Goal: Information Seeking & Learning: Get advice/opinions

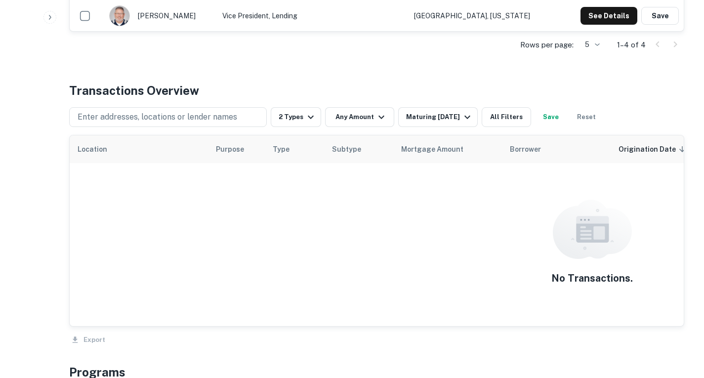
scroll to position [194, 0]
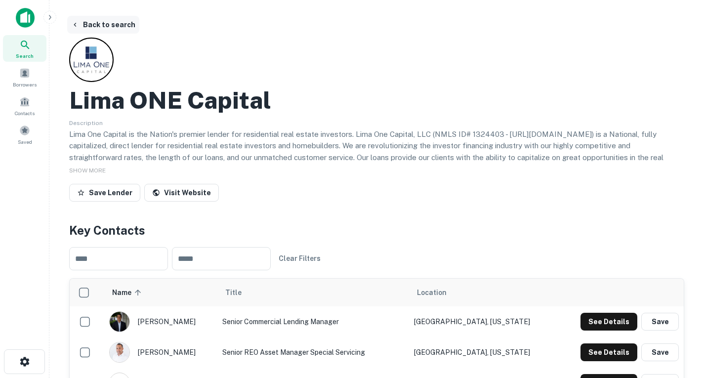
click at [75, 28] on icon "button" at bounding box center [75, 25] width 8 height 8
click at [78, 33] on button "Back to search" at bounding box center [103, 25] width 72 height 18
click at [27, 50] on icon at bounding box center [25, 45] width 12 height 12
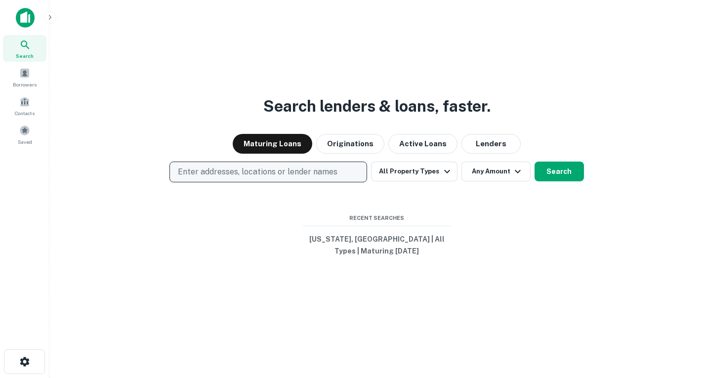
click at [298, 168] on p "Enter addresses, locations or lender names" at bounding box center [258, 172] width 160 height 12
type input "*"
type input "**********"
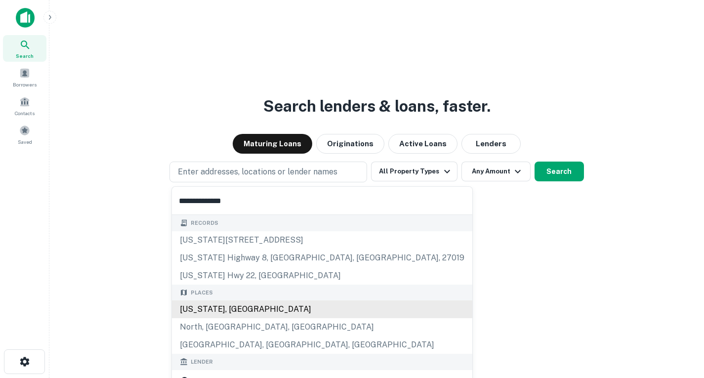
click at [269, 310] on div "North Carolina, USA" at bounding box center [322, 309] width 300 height 18
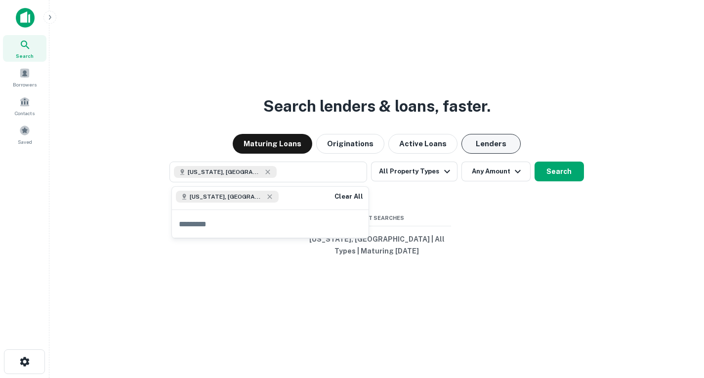
click at [475, 139] on button "Lenders" at bounding box center [490, 144] width 59 height 20
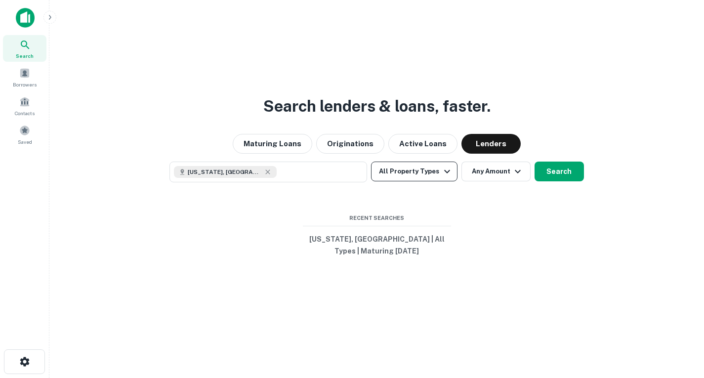
click at [450, 176] on icon "button" at bounding box center [447, 171] width 12 height 12
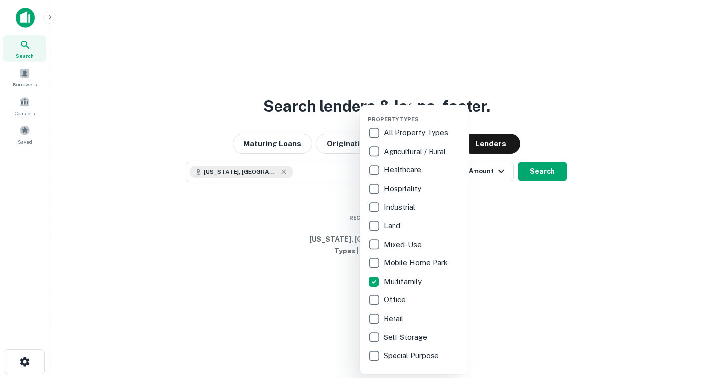
click at [547, 231] on div at bounding box center [355, 189] width 711 height 378
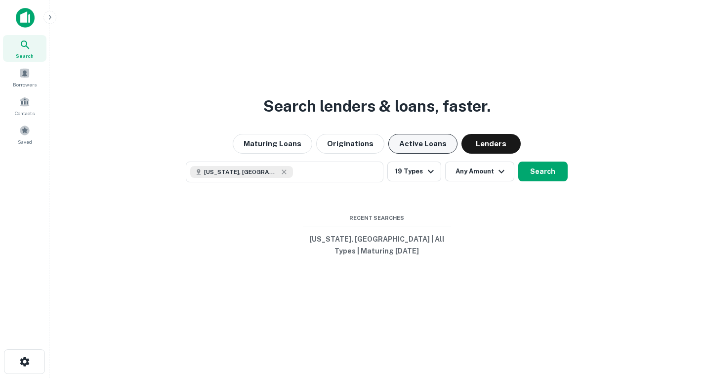
click at [442, 144] on button "Active Loans" at bounding box center [422, 144] width 69 height 20
click at [474, 143] on button "Lenders" at bounding box center [490, 144] width 59 height 20
click at [429, 174] on icon "button" at bounding box center [431, 171] width 12 height 12
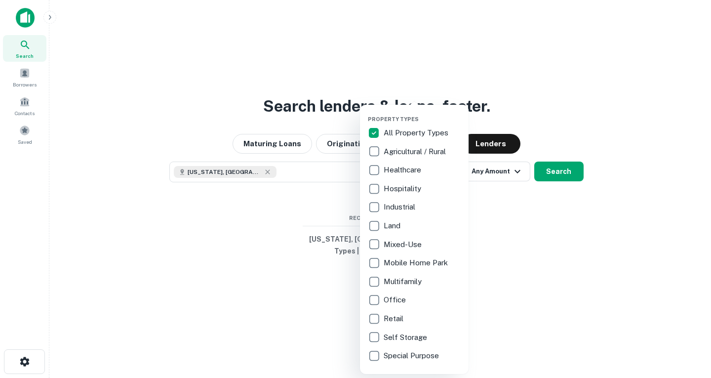
click at [567, 181] on div at bounding box center [355, 189] width 711 height 378
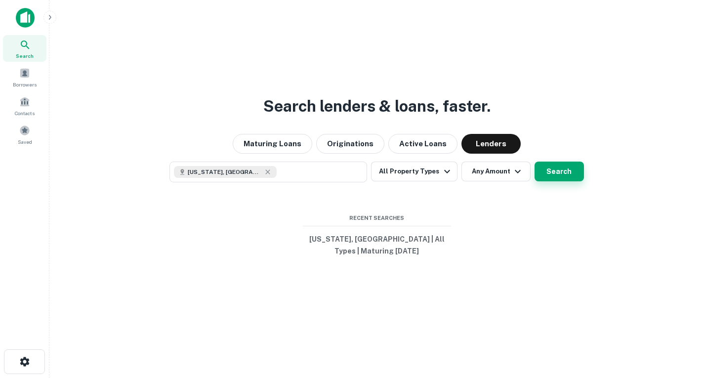
click at [534, 177] on button "Search" at bounding box center [558, 171] width 49 height 20
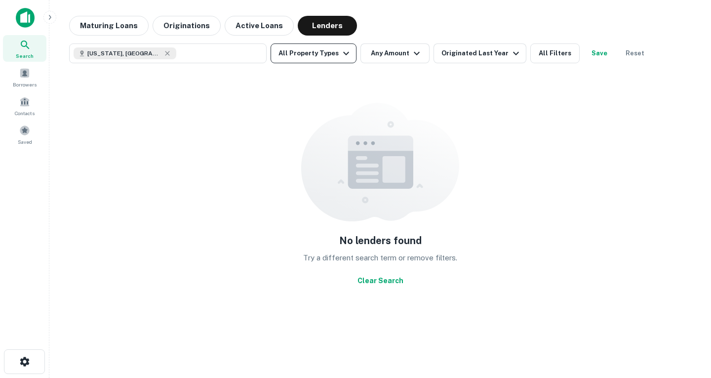
click at [352, 55] on button "All Property Types" at bounding box center [314, 53] width 86 height 20
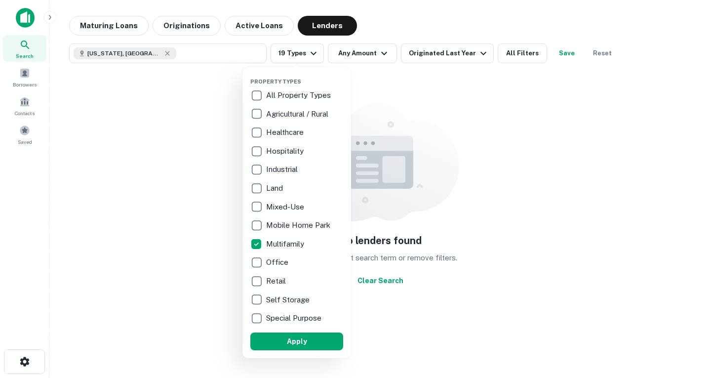
click at [456, 53] on div at bounding box center [355, 189] width 711 height 378
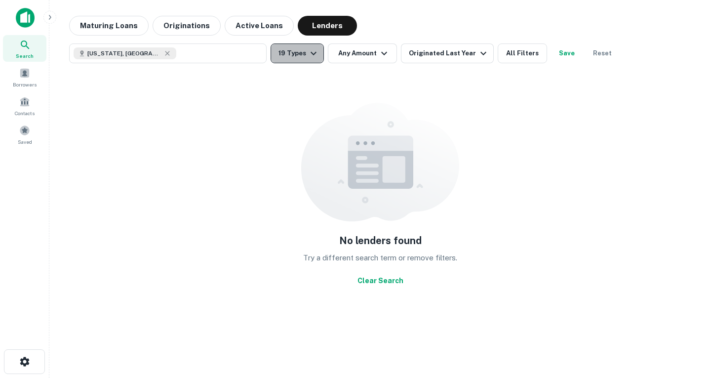
click at [314, 58] on icon "button" at bounding box center [314, 53] width 12 height 12
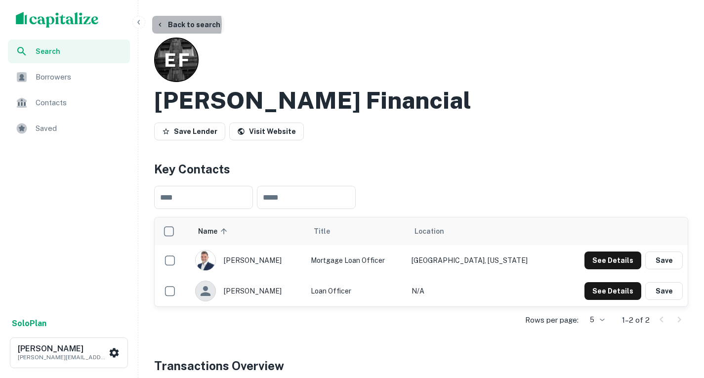
click at [161, 24] on icon "button" at bounding box center [160, 25] width 8 height 8
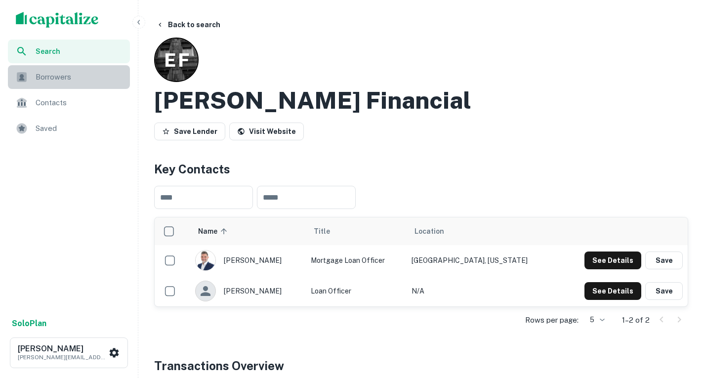
click at [46, 78] on span "Borrowers" at bounding box center [80, 77] width 88 height 12
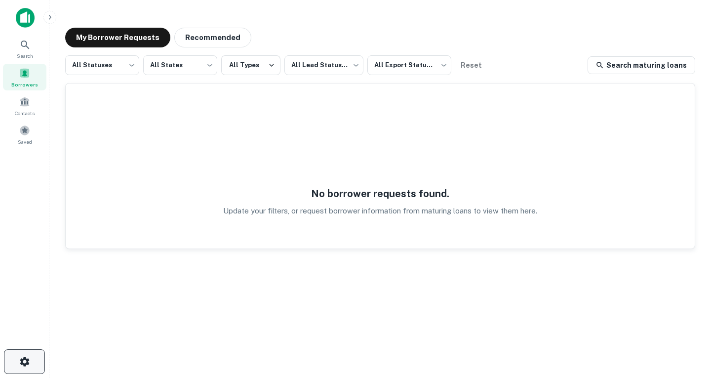
click at [23, 360] on icon "button" at bounding box center [25, 362] width 12 height 12
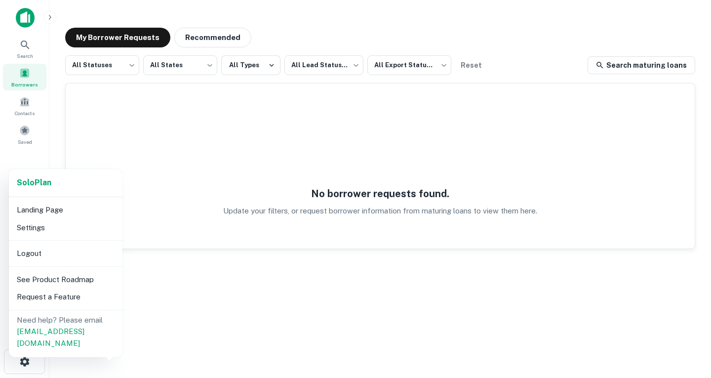
click at [23, 47] on div at bounding box center [355, 189] width 711 height 378
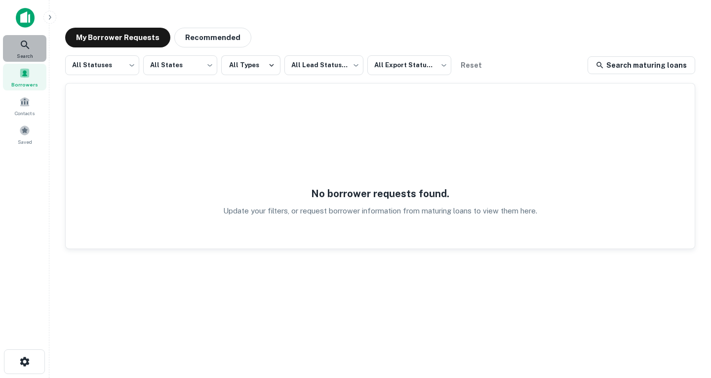
click at [17, 39] on div "Search" at bounding box center [24, 48] width 43 height 27
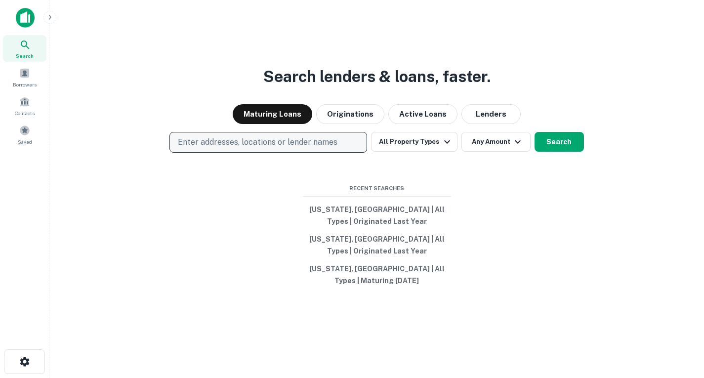
scroll to position [16, 0]
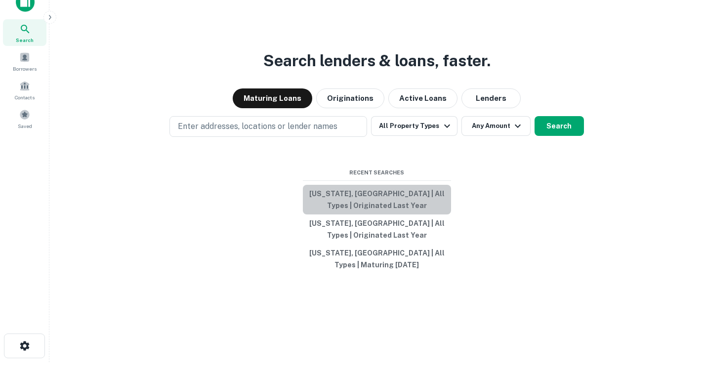
click at [359, 194] on button "North Carolina, USA | All Types | Originated Last Year" at bounding box center [377, 200] width 148 height 30
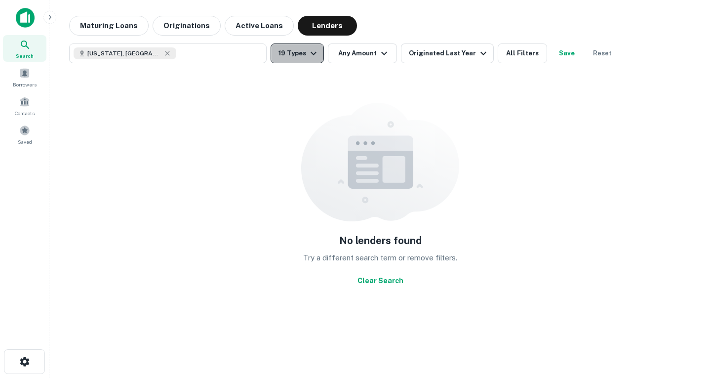
click at [319, 53] on button "19 Types" at bounding box center [297, 53] width 53 height 20
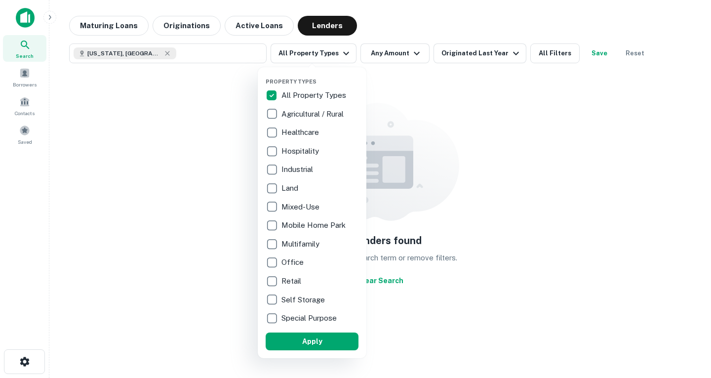
click at [25, 19] on div at bounding box center [355, 189] width 711 height 378
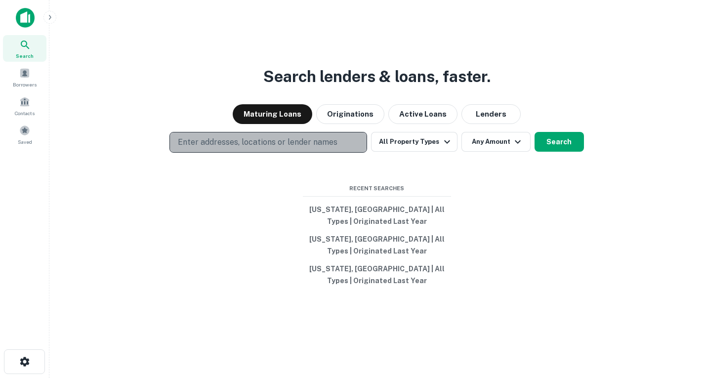
click at [308, 143] on p "Enter addresses, locations or lender names" at bounding box center [258, 142] width 160 height 12
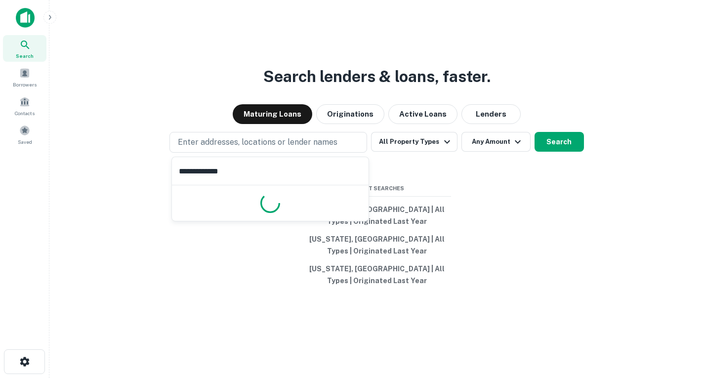
type input "**********"
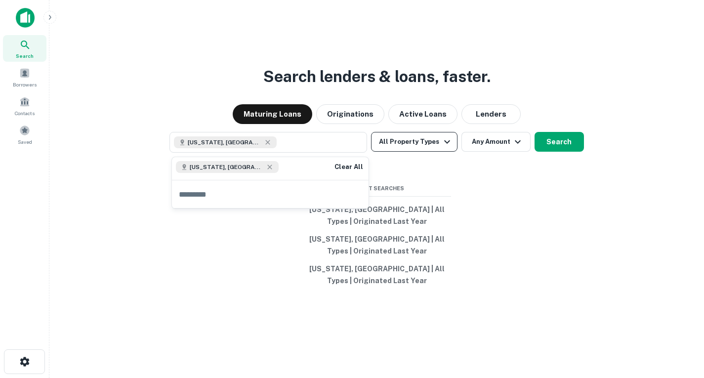
click at [452, 135] on button "All Property Types" at bounding box center [414, 142] width 86 height 20
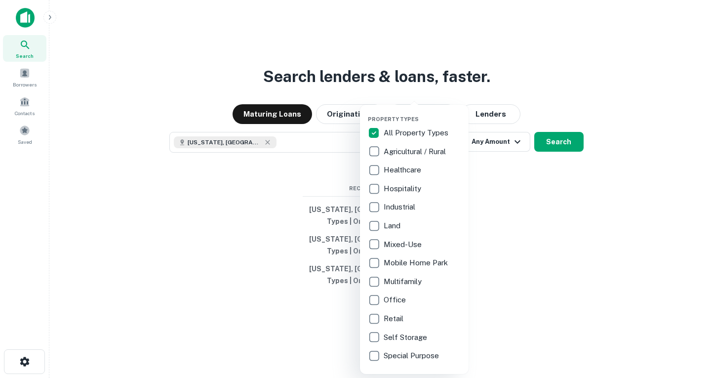
click at [512, 179] on div at bounding box center [355, 189] width 711 height 378
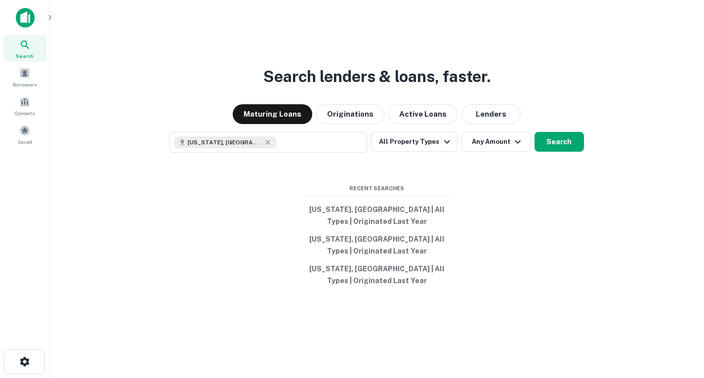
click at [493, 99] on div "Search lenders & loans, faster. Maturing Loans Originations Active Loans Lender…" at bounding box center [376, 213] width 639 height 378
click at [492, 111] on button "Lenders" at bounding box center [490, 114] width 59 height 20
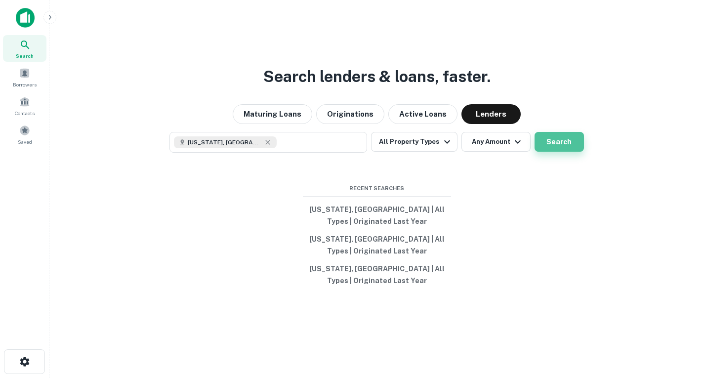
click at [561, 145] on button "Search" at bounding box center [558, 142] width 49 height 20
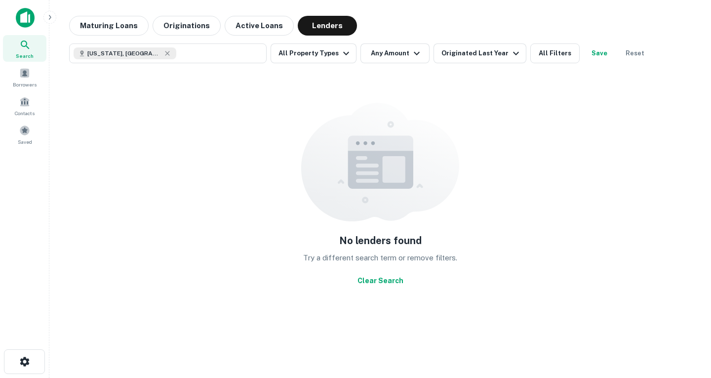
click at [22, 24] on img at bounding box center [25, 18] width 19 height 20
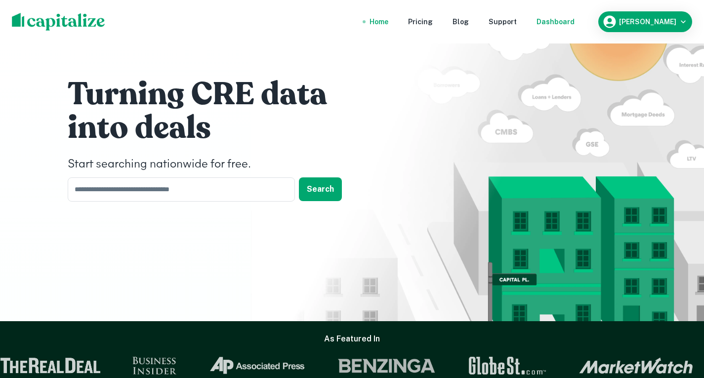
click at [574, 24] on div "Dashboard" at bounding box center [555, 21] width 38 height 11
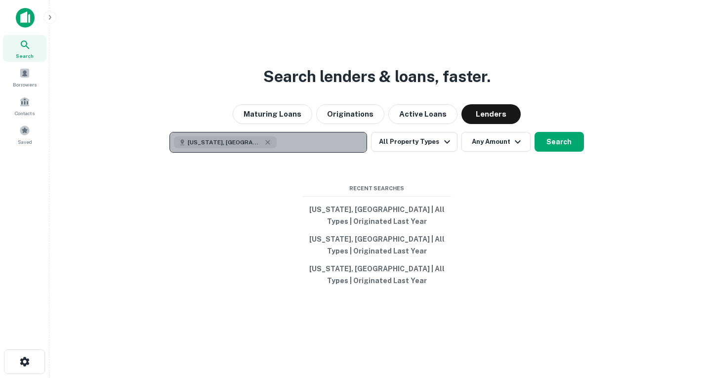
click at [257, 144] on div "North Carolina, USA" at bounding box center [225, 142] width 103 height 12
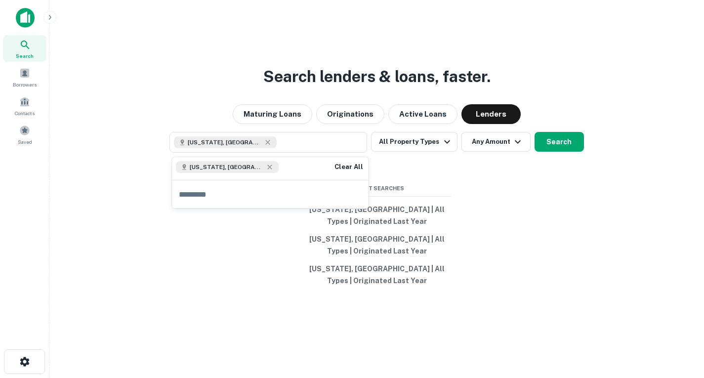
click at [418, 163] on div "Search lenders & loans, faster. Maturing Loans Originations Active Loans Lender…" at bounding box center [376, 213] width 639 height 378
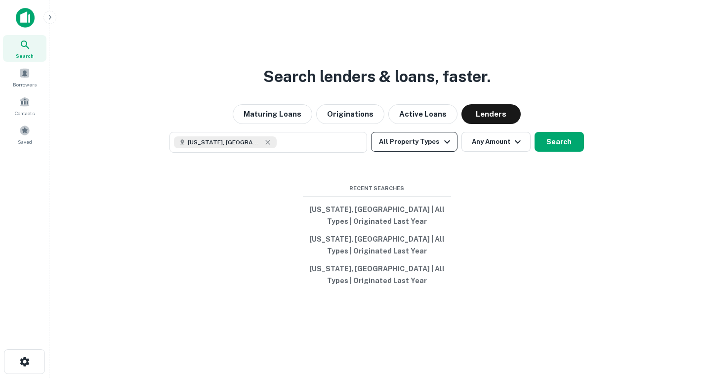
click at [439, 142] on button "All Property Types" at bounding box center [414, 142] width 86 height 20
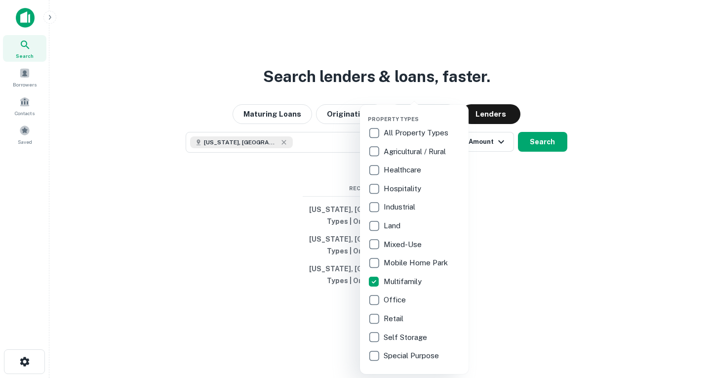
click at [540, 144] on div at bounding box center [355, 189] width 711 height 378
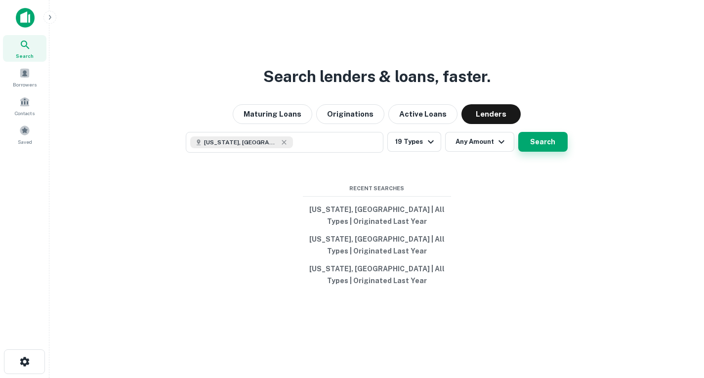
click at [539, 144] on button "Search" at bounding box center [542, 142] width 49 height 20
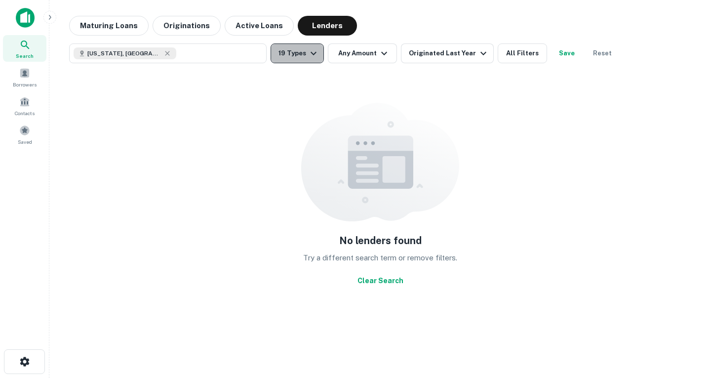
click at [319, 58] on button "19 Types" at bounding box center [297, 53] width 53 height 20
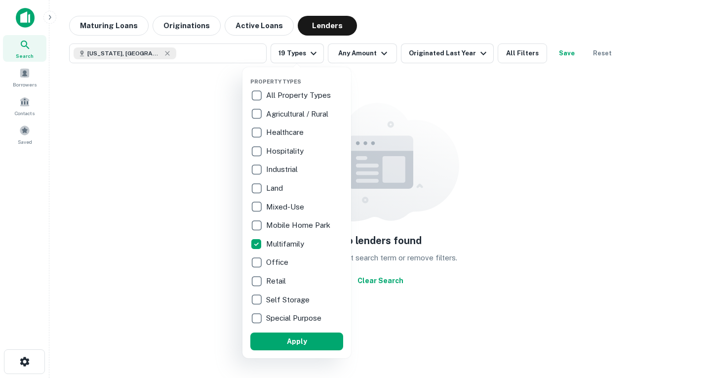
click at [286, 97] on p "All Property Types" at bounding box center [299, 95] width 67 height 12
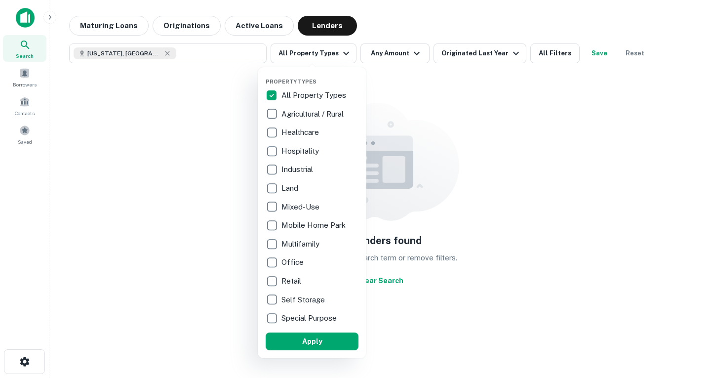
click at [547, 133] on div at bounding box center [355, 189] width 711 height 378
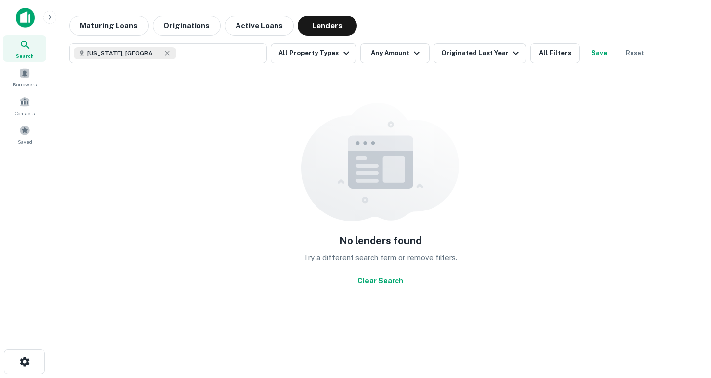
click at [376, 285] on button "Clear Search" at bounding box center [381, 281] width 54 height 18
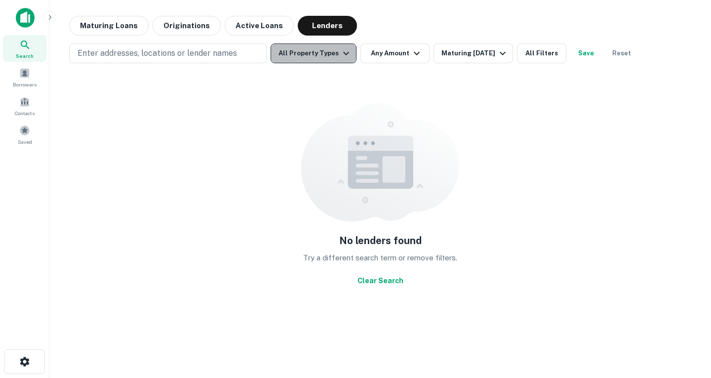
click at [326, 61] on button "All Property Types" at bounding box center [314, 53] width 86 height 20
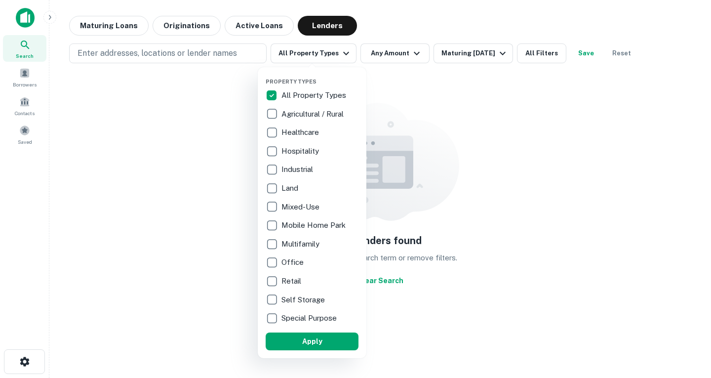
click at [199, 120] on div at bounding box center [355, 189] width 711 height 378
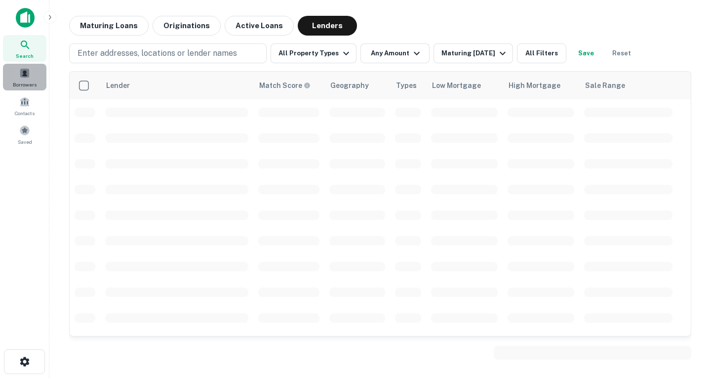
click at [31, 77] on div "Borrowers" at bounding box center [24, 77] width 43 height 27
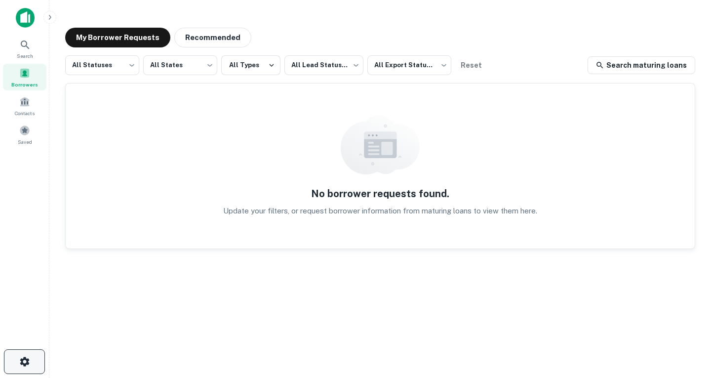
click at [17, 361] on button "button" at bounding box center [24, 361] width 41 height 25
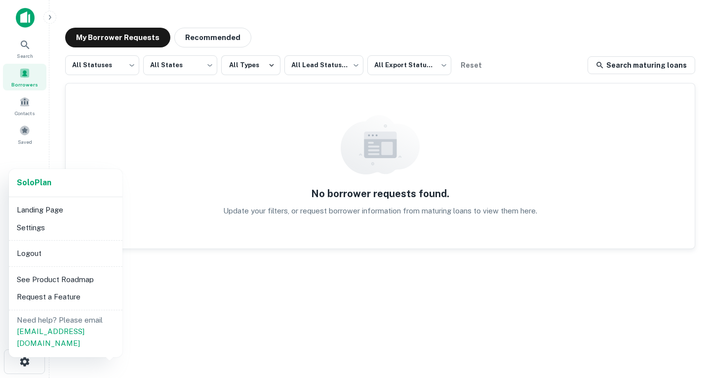
click at [209, 324] on div at bounding box center [355, 189] width 711 height 378
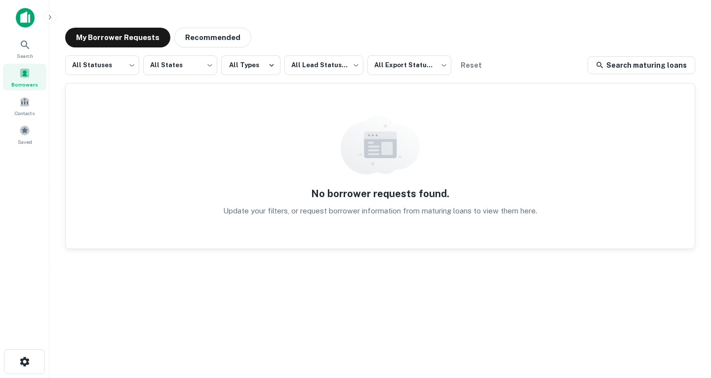
click at [23, 16] on img at bounding box center [25, 18] width 19 height 20
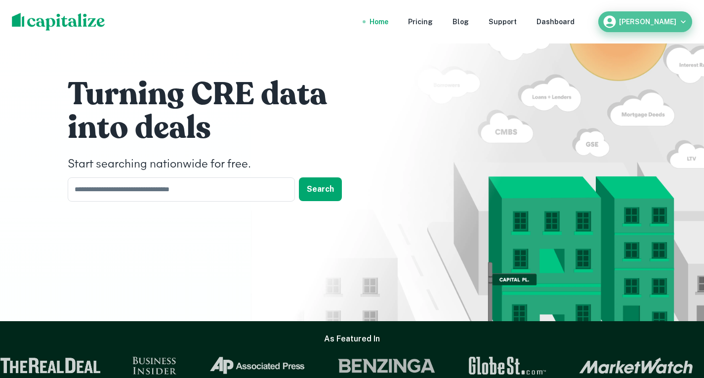
click at [686, 21] on icon "button" at bounding box center [683, 22] width 10 height 10
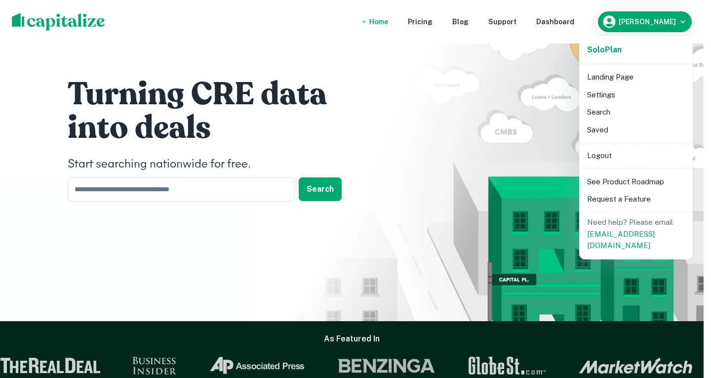
click at [511, 84] on div at bounding box center [355, 189] width 711 height 378
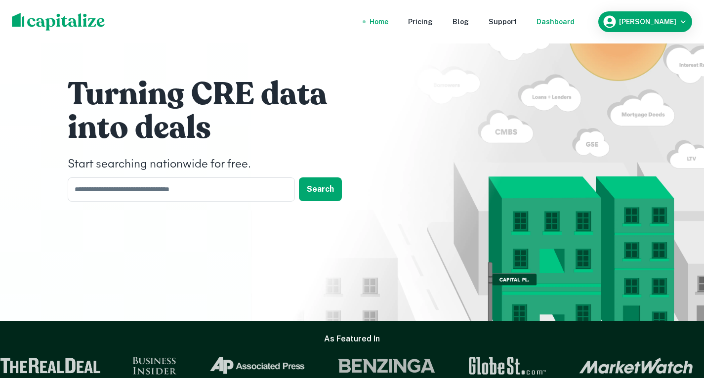
click at [566, 23] on div "Dashboard" at bounding box center [555, 21] width 38 height 11
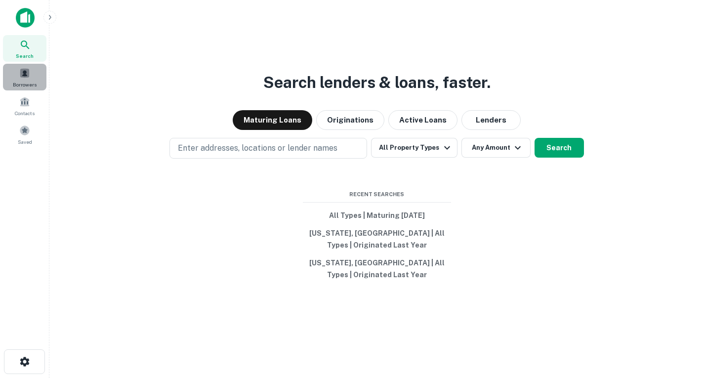
click at [31, 80] on span "Borrowers" at bounding box center [25, 84] width 24 height 8
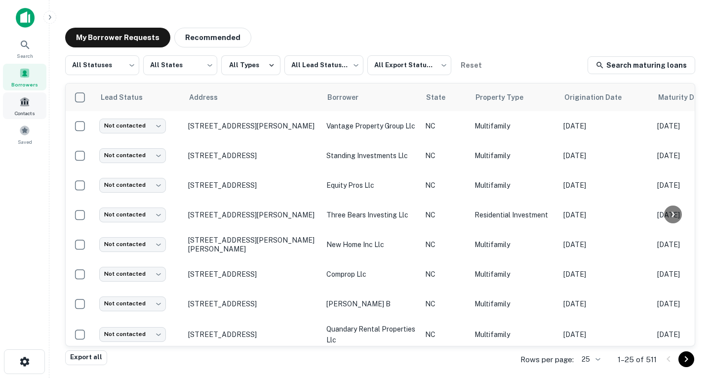
click at [19, 106] on div "Contacts" at bounding box center [24, 105] width 43 height 27
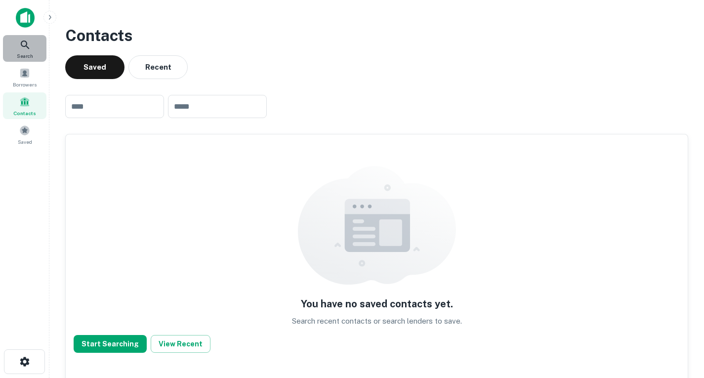
click at [22, 60] on div "Search" at bounding box center [24, 48] width 43 height 27
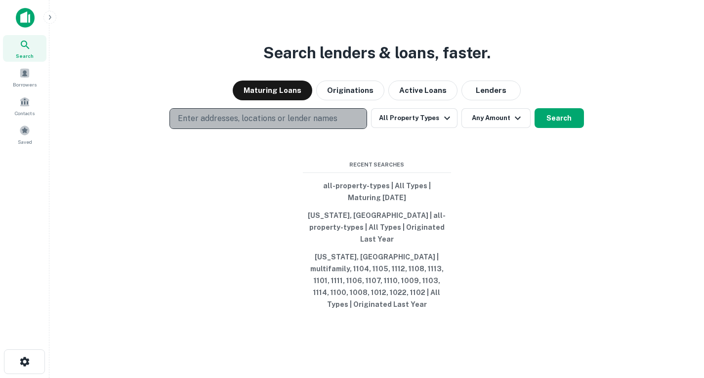
click at [285, 124] on p "Enter addresses, locations or lender names" at bounding box center [258, 119] width 160 height 12
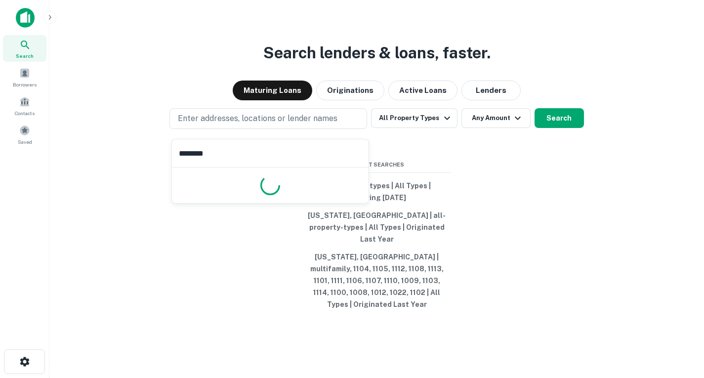
type input "*********"
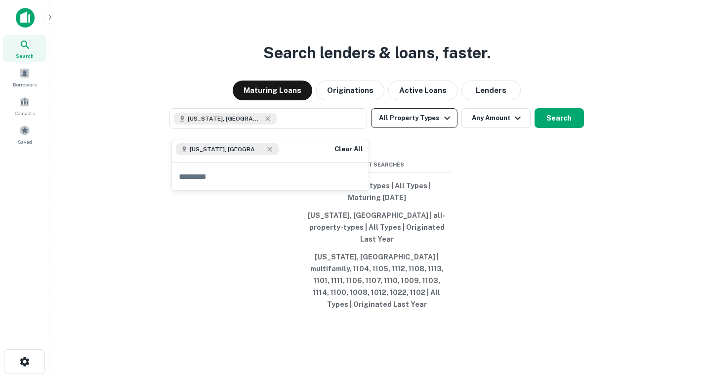
click at [444, 124] on icon "button" at bounding box center [447, 118] width 12 height 12
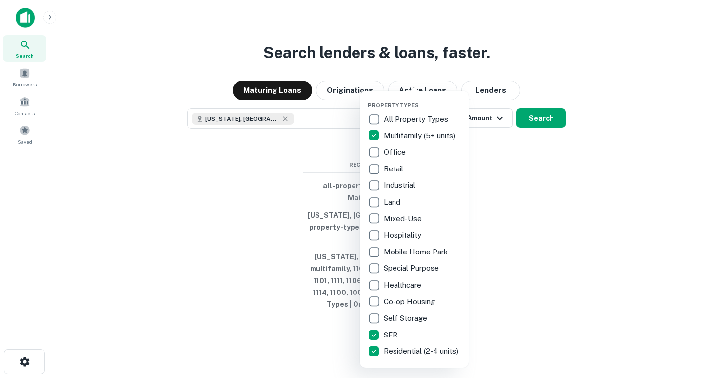
click at [498, 98] on div at bounding box center [355, 189] width 711 height 378
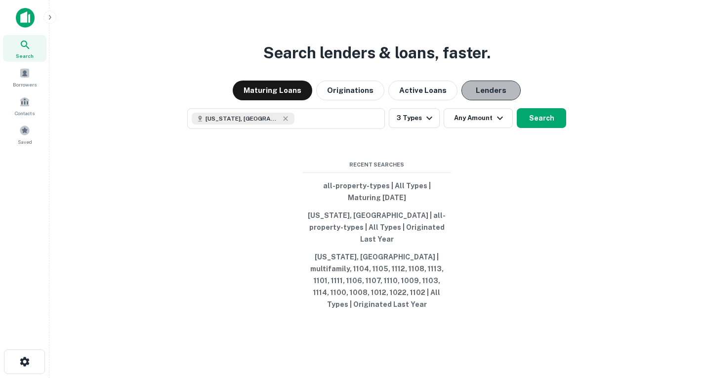
click at [498, 99] on button "Lenders" at bounding box center [490, 90] width 59 height 20
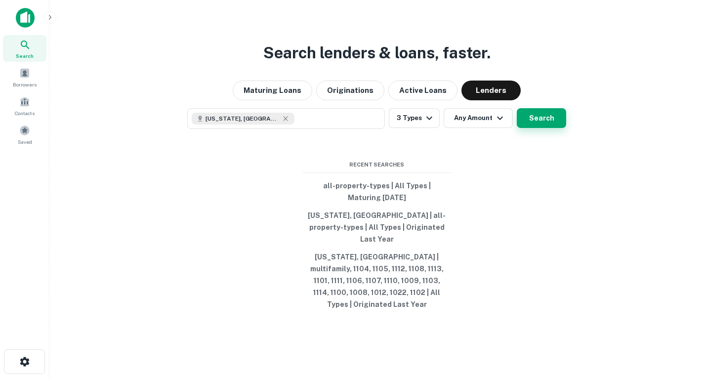
click at [531, 123] on button "Search" at bounding box center [541, 118] width 49 height 20
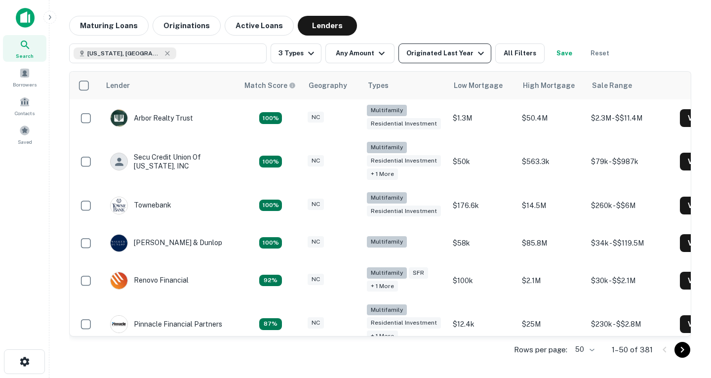
click at [476, 57] on icon "button" at bounding box center [481, 53] width 12 height 12
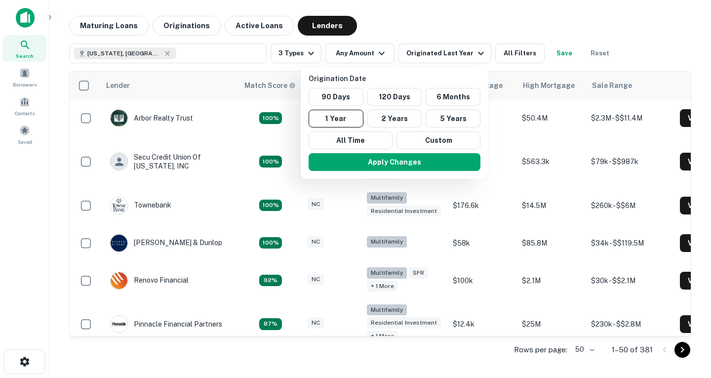
click at [417, 27] on div at bounding box center [355, 189] width 711 height 378
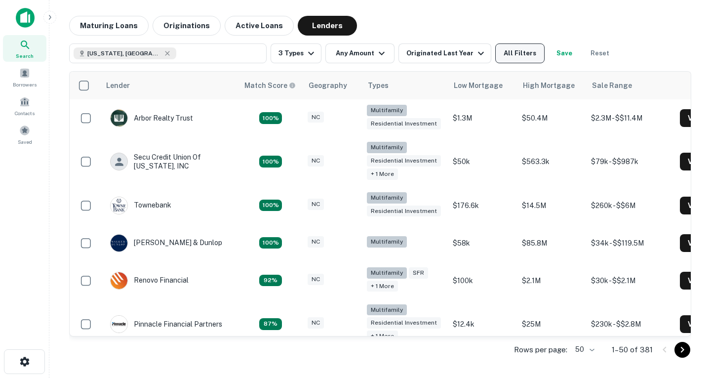
click at [520, 59] on button "All Filters" at bounding box center [519, 53] width 49 height 20
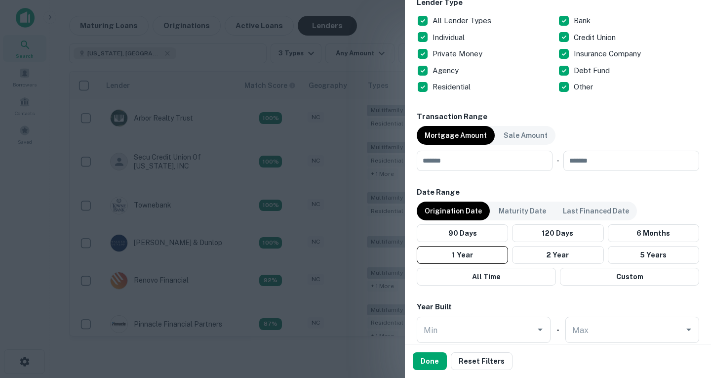
scroll to position [459, 0]
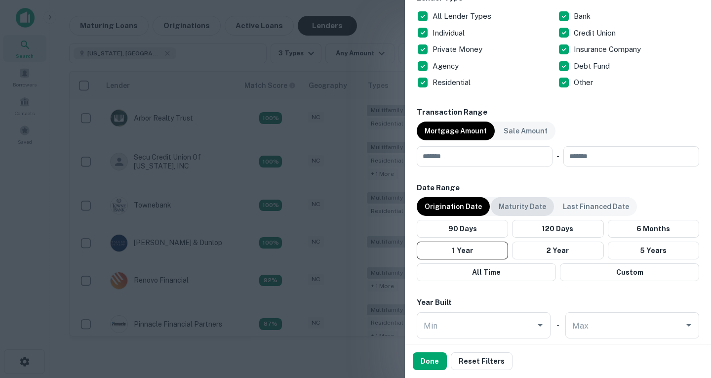
click at [523, 201] on div "Maturity Date" at bounding box center [522, 206] width 63 height 19
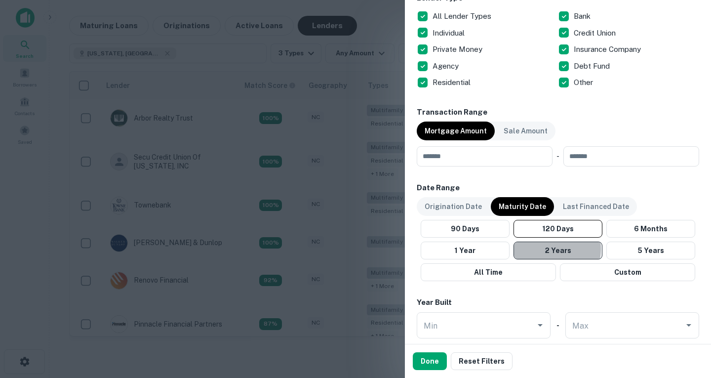
click at [536, 248] on button "2 Years" at bounding box center [558, 250] width 89 height 18
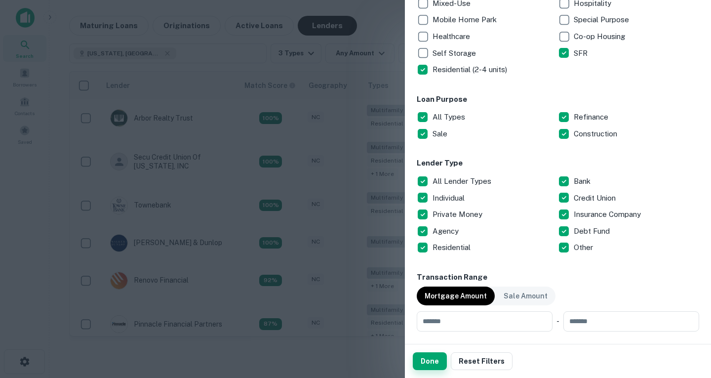
scroll to position [305, 0]
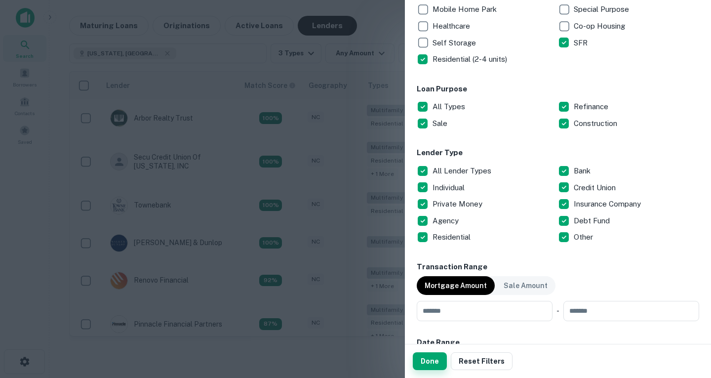
click at [431, 363] on button "Done" at bounding box center [430, 361] width 34 height 18
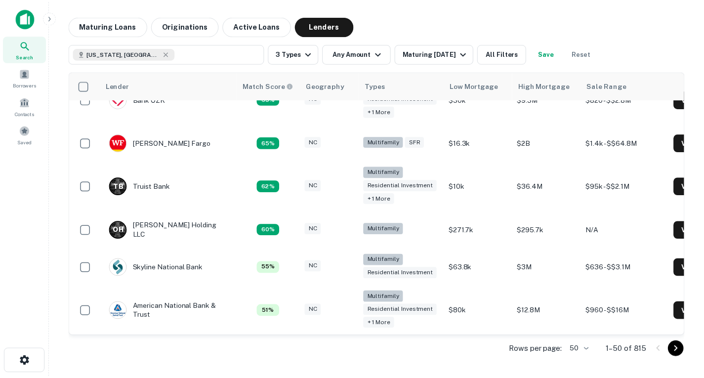
scroll to position [370, 0]
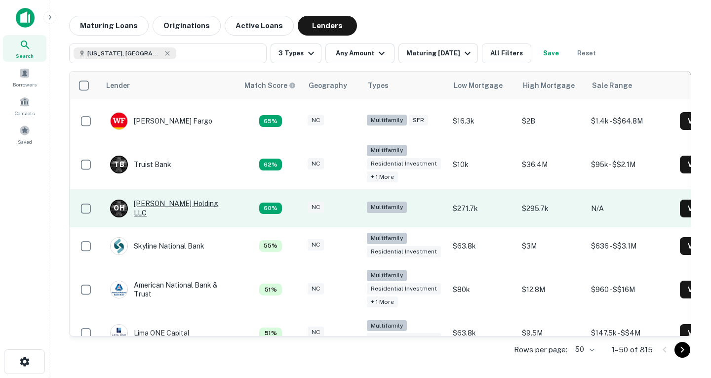
click at [177, 215] on div "O H [PERSON_NAME] Holding LLC" at bounding box center [169, 208] width 119 height 18
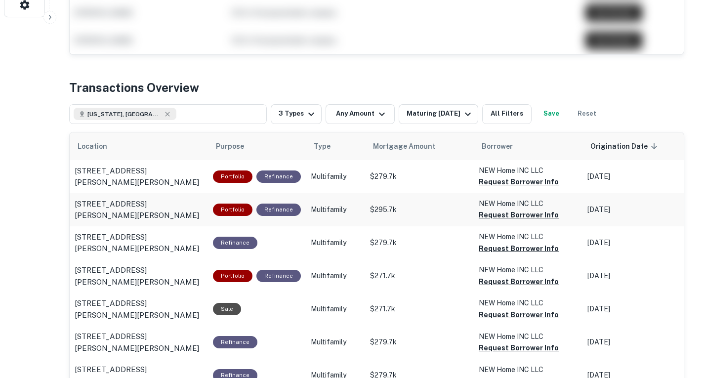
scroll to position [357, 0]
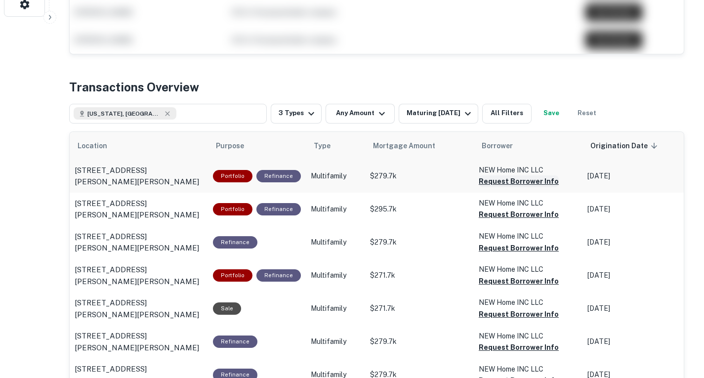
click at [521, 181] on button "Request Borrower Info" at bounding box center [519, 181] width 80 height 12
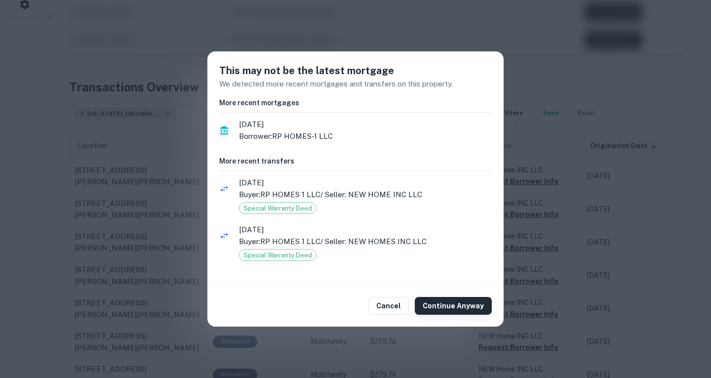
click at [451, 310] on button "Continue Anyway" at bounding box center [453, 306] width 77 height 18
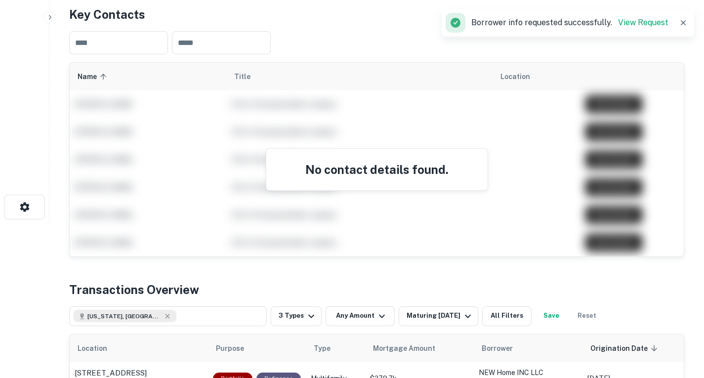
scroll to position [47, 0]
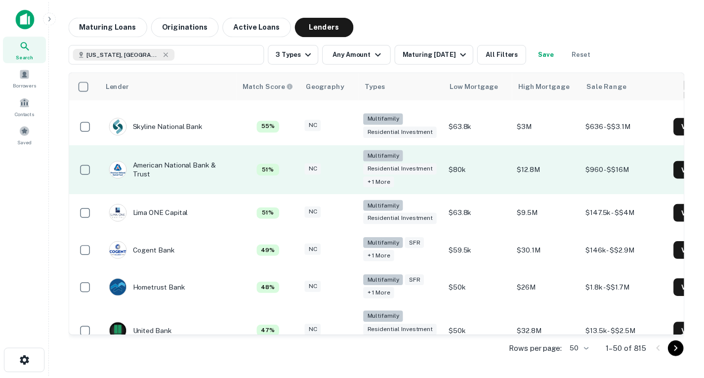
scroll to position [491, 0]
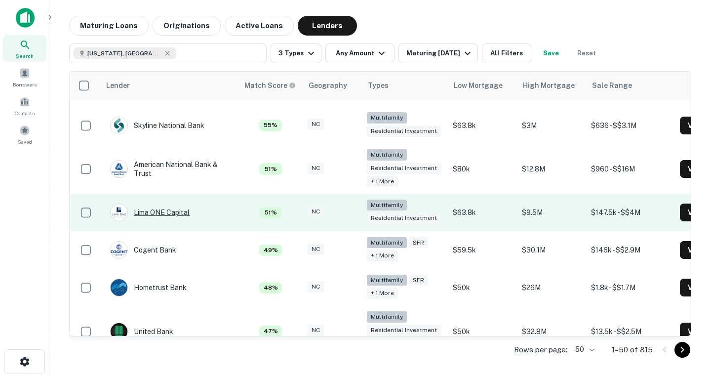
click at [170, 218] on div "Lima ONE Capital" at bounding box center [150, 212] width 80 height 18
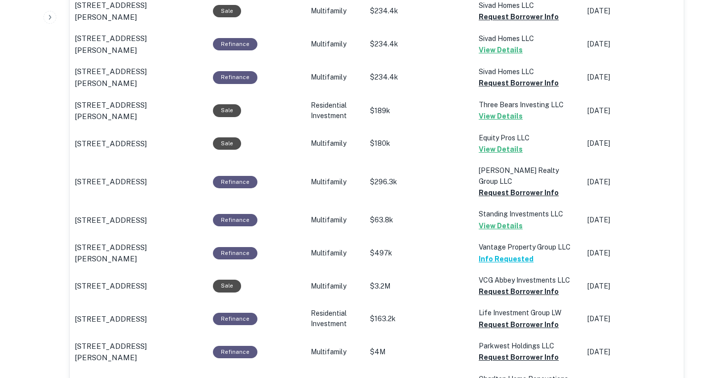
scroll to position [572, 0]
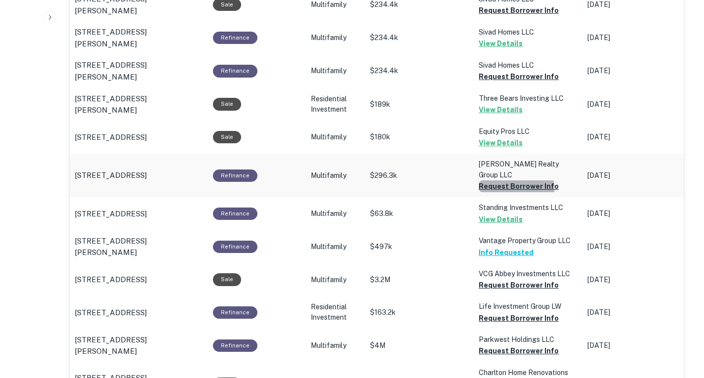
click at [509, 180] on button "Request Borrower Info" at bounding box center [519, 186] width 80 height 12
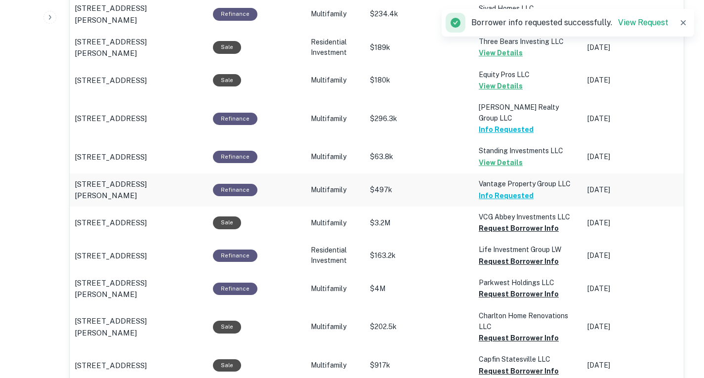
scroll to position [630, 0]
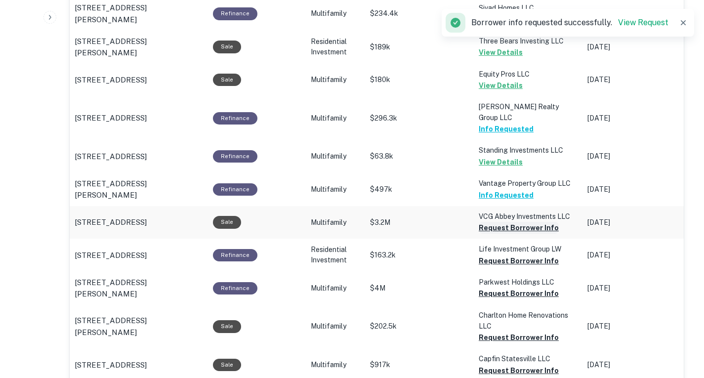
click at [508, 222] on button "Request Borrower Info" at bounding box center [519, 228] width 80 height 12
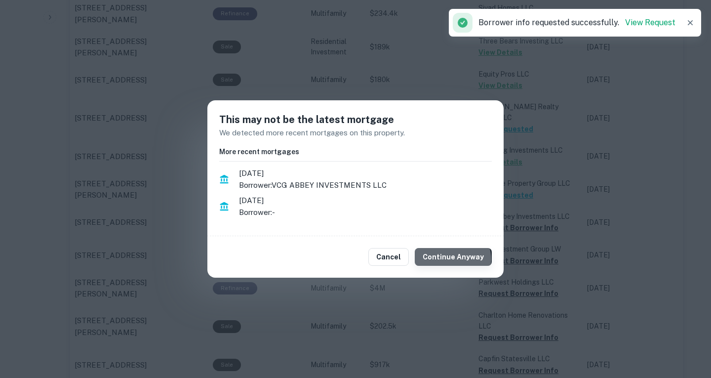
click at [456, 259] on button "Continue Anyway" at bounding box center [453, 257] width 77 height 18
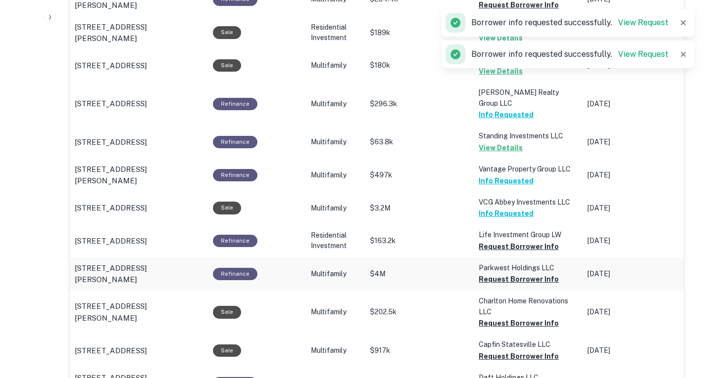
scroll to position [644, 0]
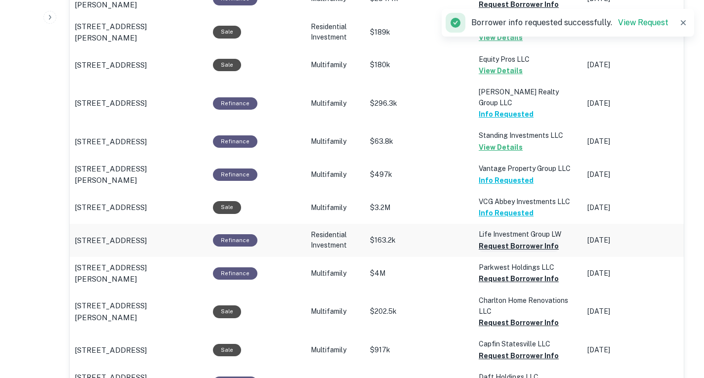
click at [512, 240] on button "Request Borrower Info" at bounding box center [519, 246] width 80 height 12
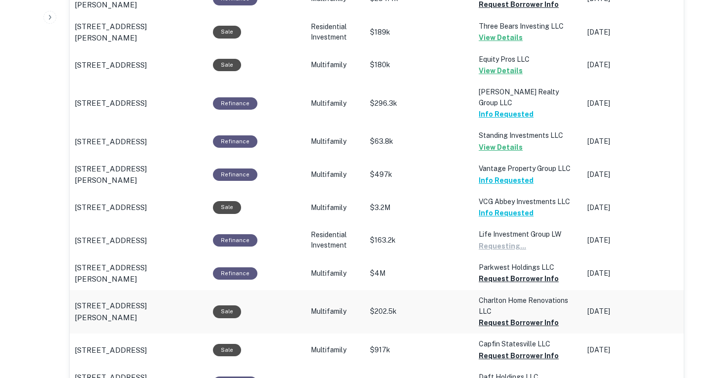
scroll to position [673, 0]
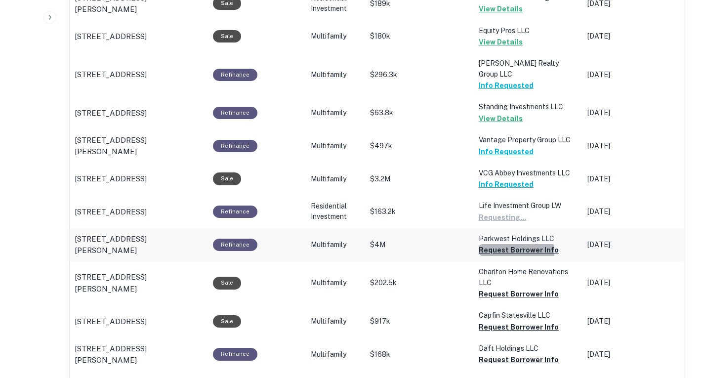
click at [507, 244] on button "Request Borrower Info" at bounding box center [519, 250] width 80 height 12
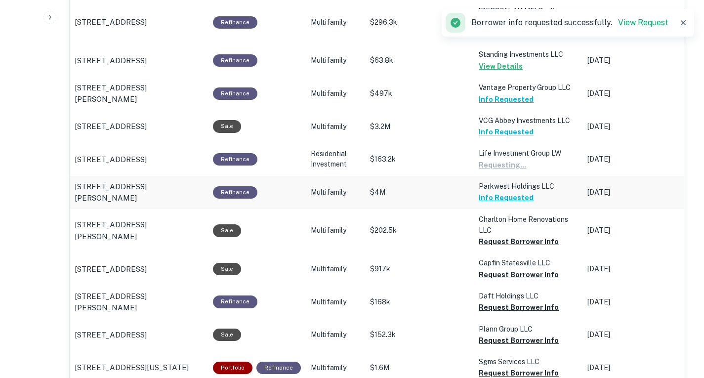
scroll to position [726, 0]
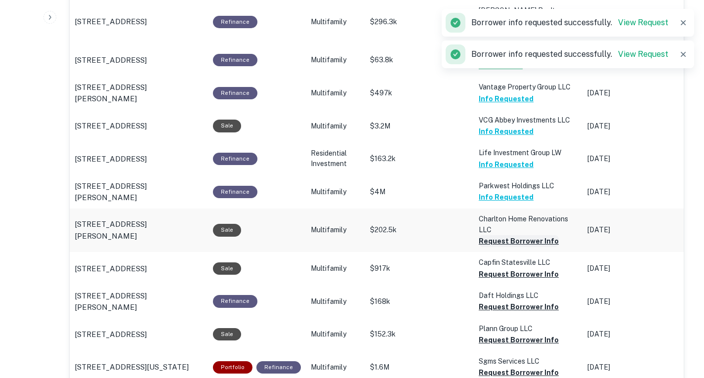
click at [507, 235] on button "Request Borrower Info" at bounding box center [519, 241] width 80 height 12
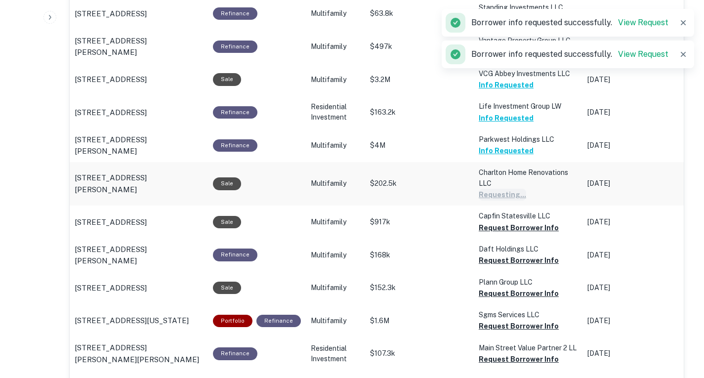
scroll to position [773, 0]
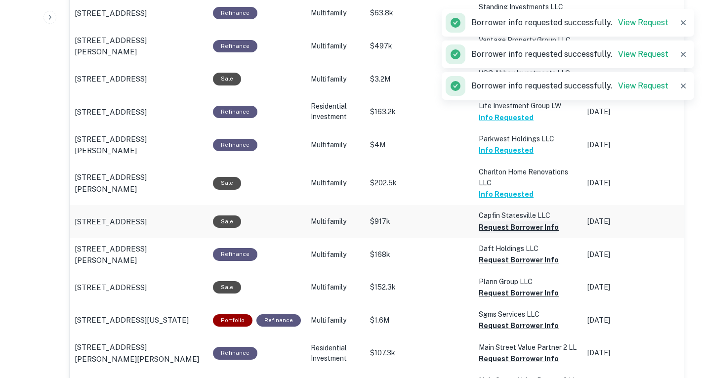
click at [507, 221] on button "Request Borrower Info" at bounding box center [519, 227] width 80 height 12
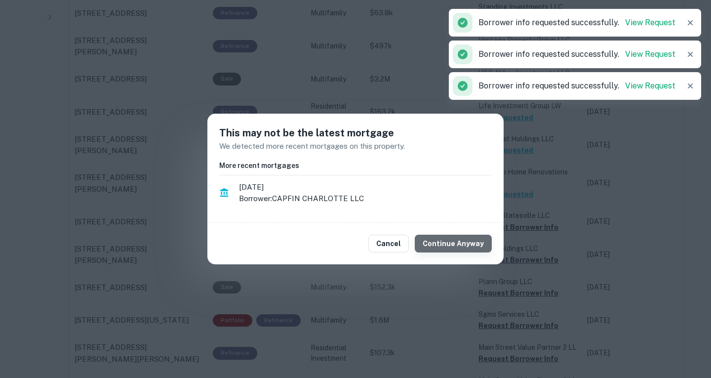
click at [467, 244] on button "Continue Anyway" at bounding box center [453, 244] width 77 height 18
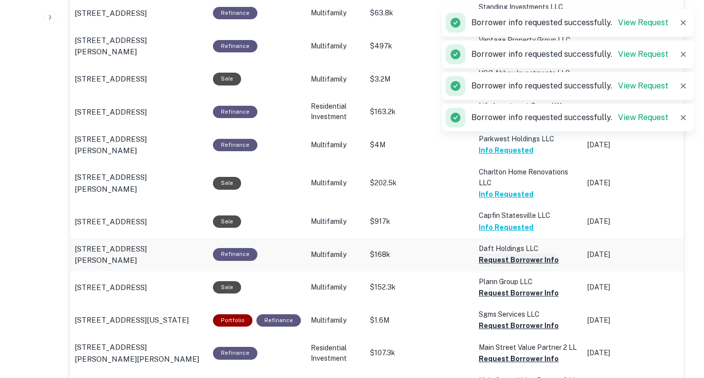
click at [526, 254] on button "Request Borrower Info" at bounding box center [519, 260] width 80 height 12
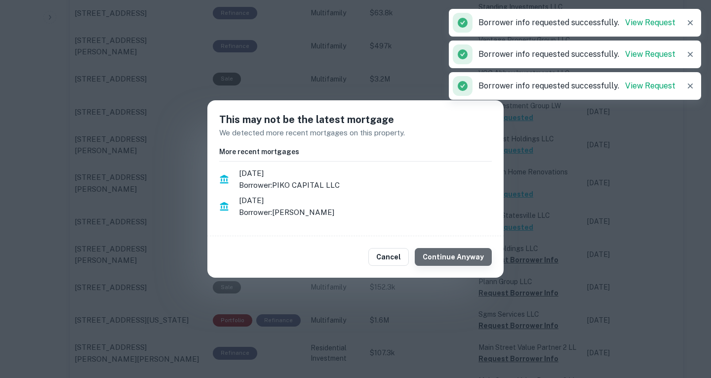
click at [468, 257] on button "Continue Anyway" at bounding box center [453, 257] width 77 height 18
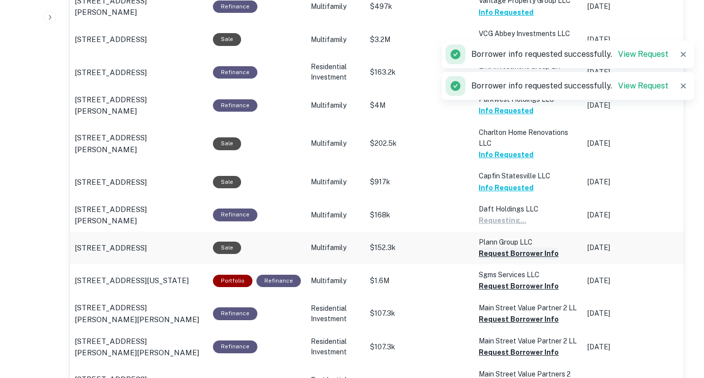
scroll to position [813, 0]
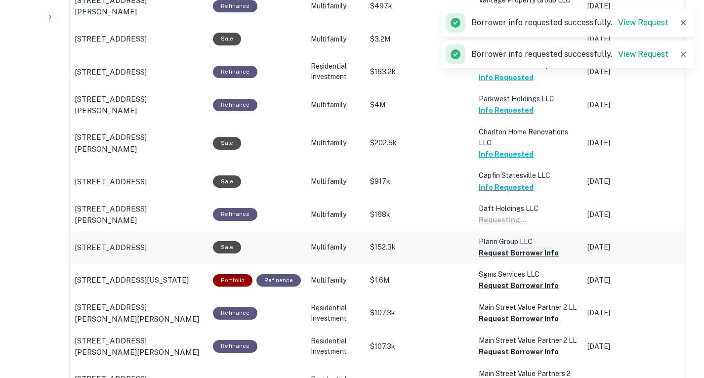
click at [515, 247] on button "Request Borrower Info" at bounding box center [519, 253] width 80 height 12
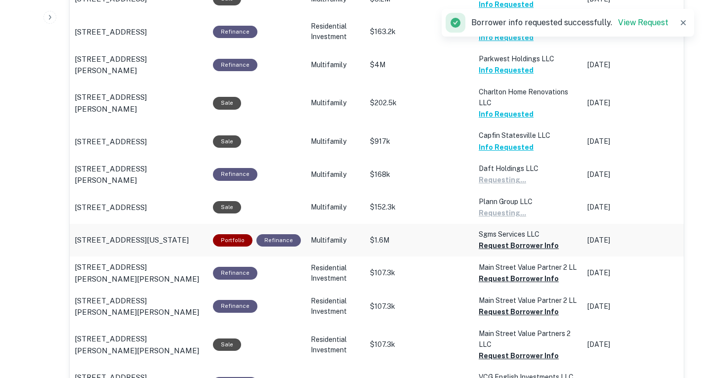
scroll to position [855, 0]
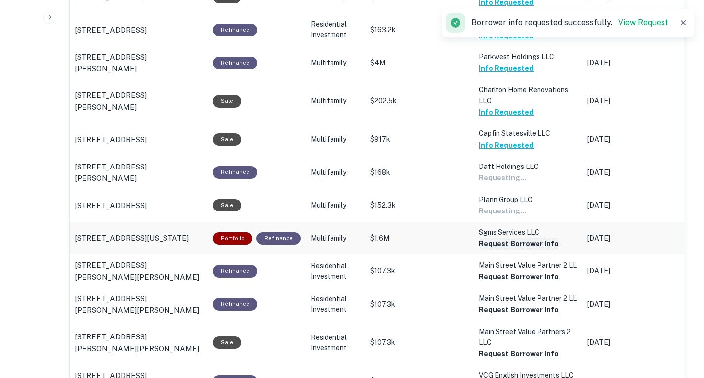
click at [493, 238] on button "Request Borrower Info" at bounding box center [519, 244] width 80 height 12
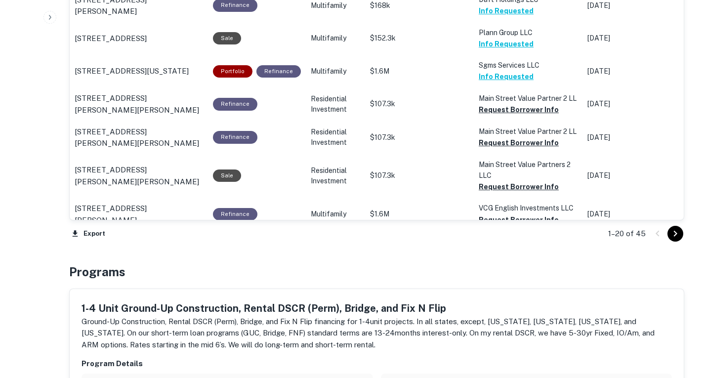
scroll to position [1023, 0]
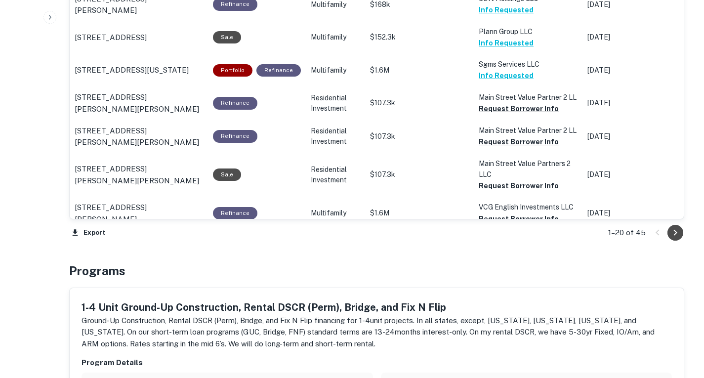
click at [672, 237] on icon "Go to next page" at bounding box center [675, 233] width 12 height 12
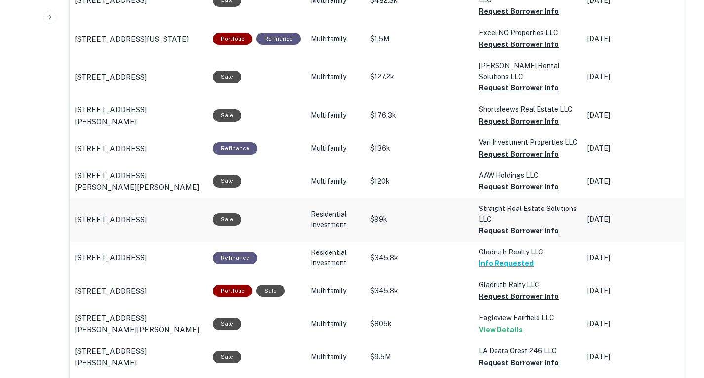
scroll to position [887, 0]
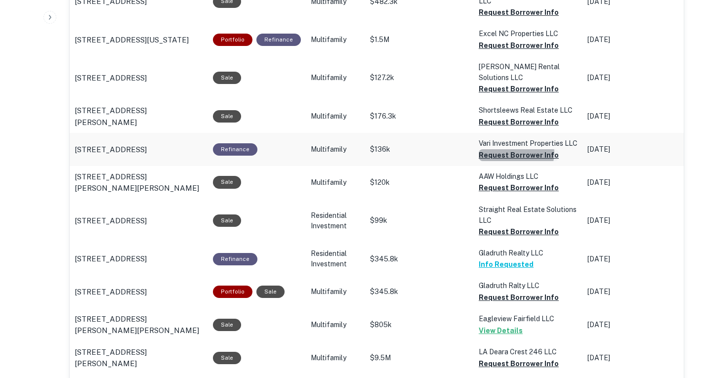
click at [508, 149] on button "Request Borrower Info" at bounding box center [519, 155] width 80 height 12
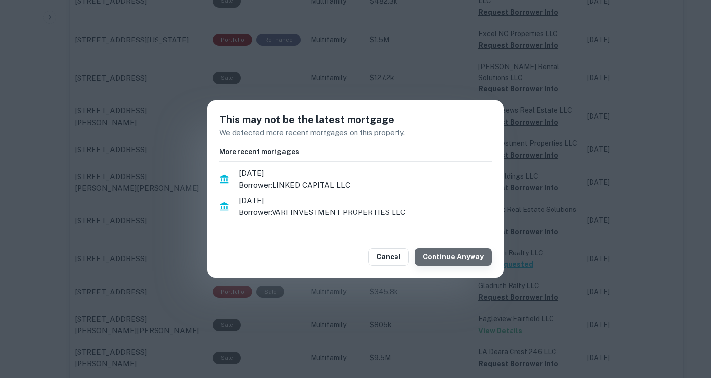
click at [470, 254] on button "Continue Anyway" at bounding box center [453, 257] width 77 height 18
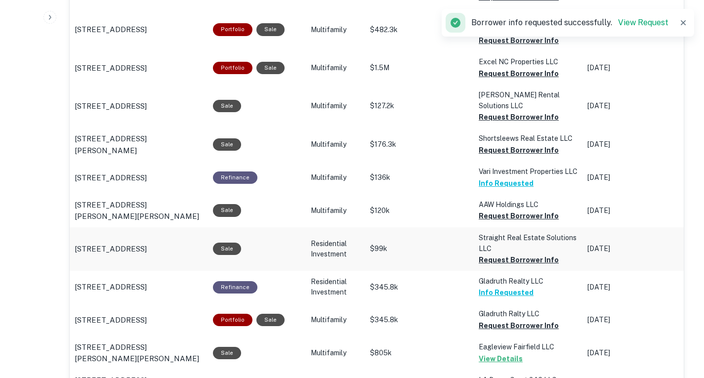
scroll to position [858, 0]
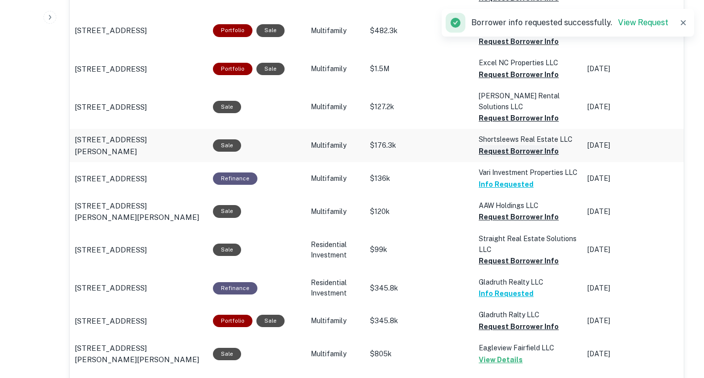
click at [501, 145] on button "Request Borrower Info" at bounding box center [519, 151] width 80 height 12
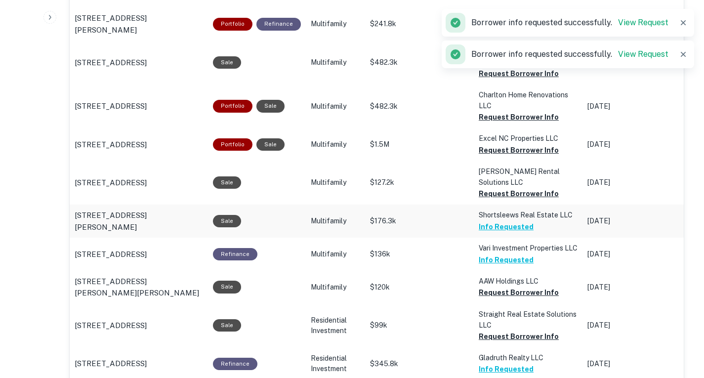
scroll to position [782, 0]
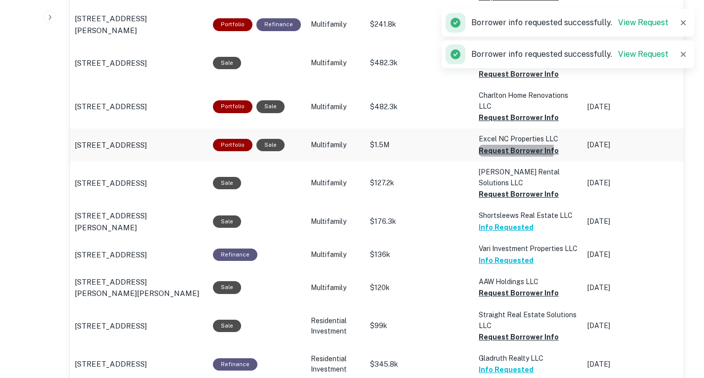
click at [501, 145] on button "Request Borrower Info" at bounding box center [519, 151] width 80 height 12
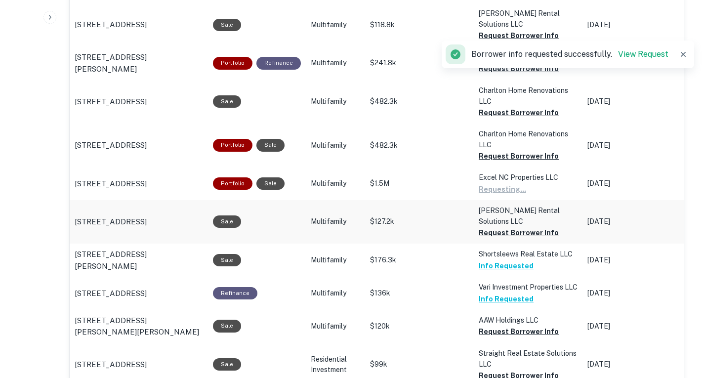
scroll to position [738, 0]
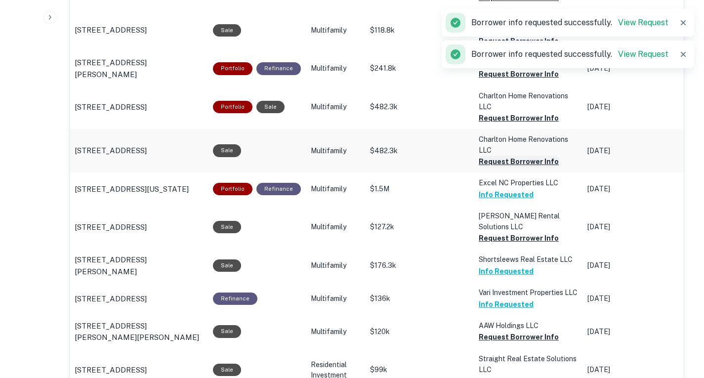
click at [521, 156] on button "Request Borrower Info" at bounding box center [519, 162] width 80 height 12
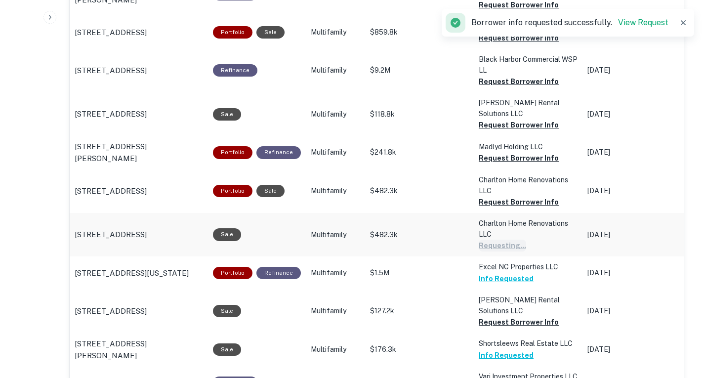
scroll to position [647, 0]
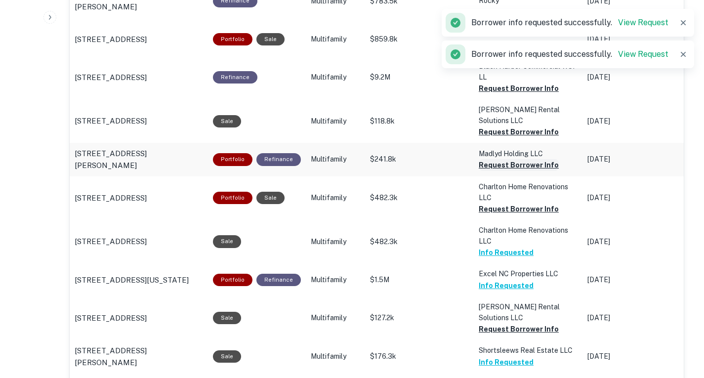
click at [516, 160] on button "Request Borrower Info" at bounding box center [519, 165] width 80 height 12
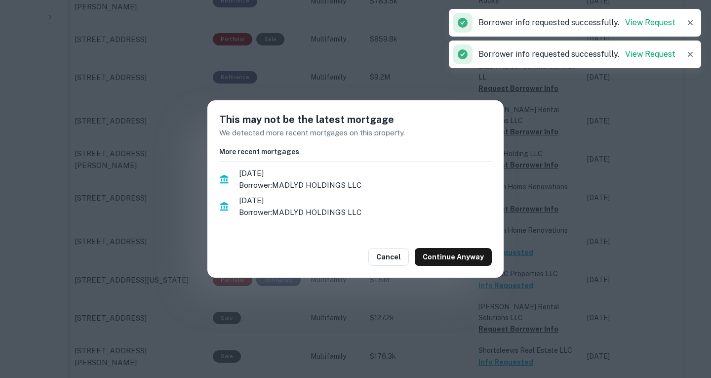
click at [481, 240] on div "Cancel Continue Anyway" at bounding box center [355, 256] width 296 height 41
click at [475, 255] on button "Continue Anyway" at bounding box center [453, 257] width 77 height 18
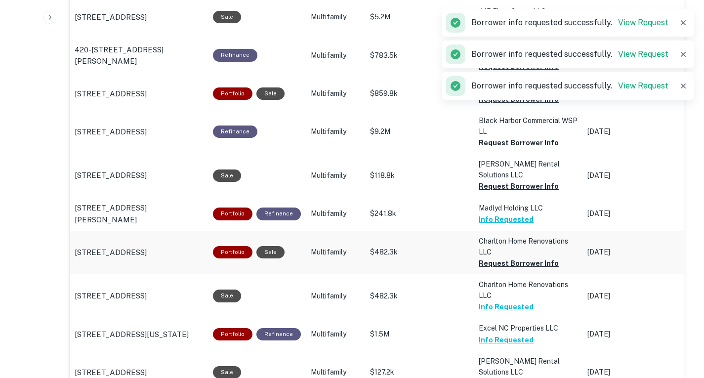
scroll to position [591, 0]
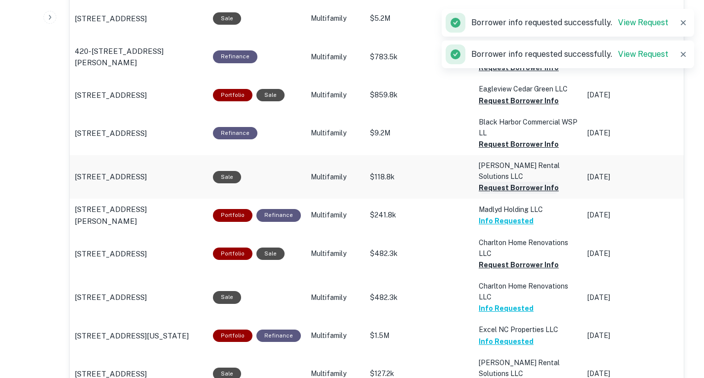
click at [519, 182] on button "Request Borrower Info" at bounding box center [519, 188] width 80 height 12
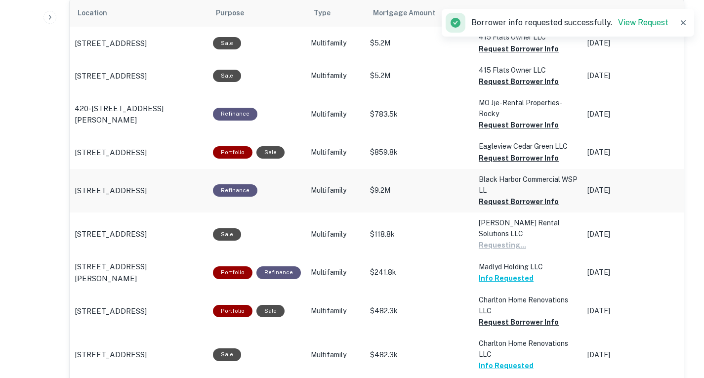
scroll to position [533, 0]
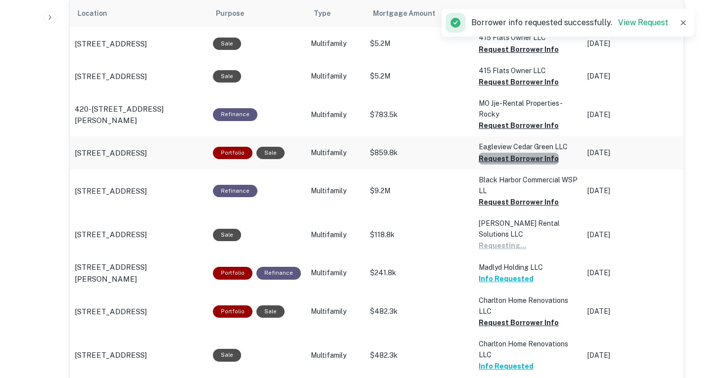
click at [519, 159] on button "Request Borrower Info" at bounding box center [519, 159] width 80 height 12
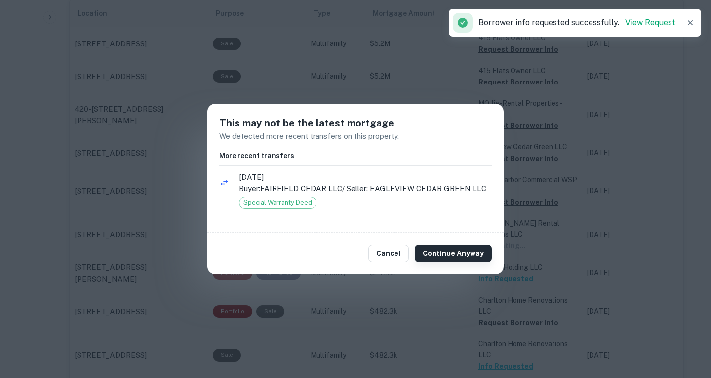
click at [467, 248] on button "Continue Anyway" at bounding box center [453, 253] width 77 height 18
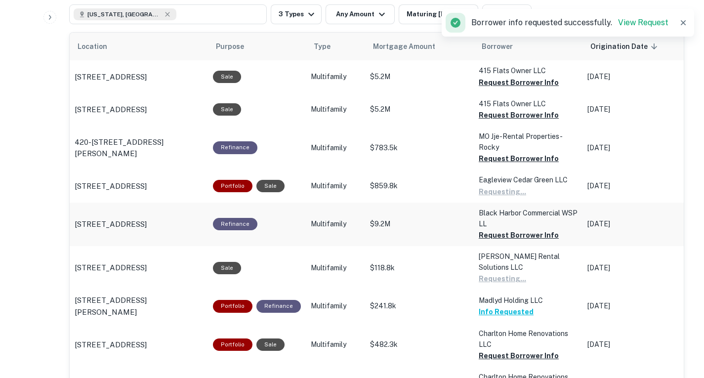
scroll to position [498, 0]
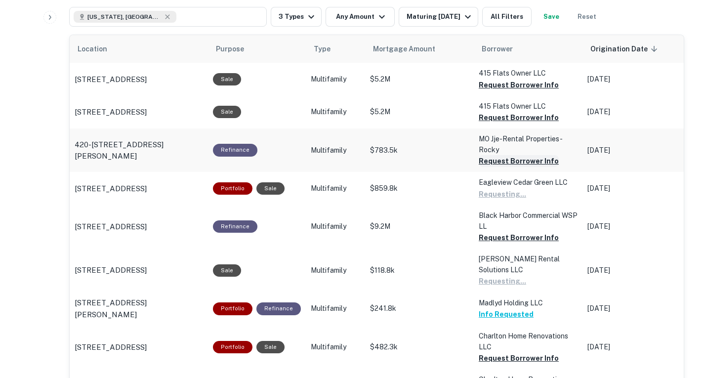
click at [518, 162] on button "Request Borrower Info" at bounding box center [519, 161] width 80 height 12
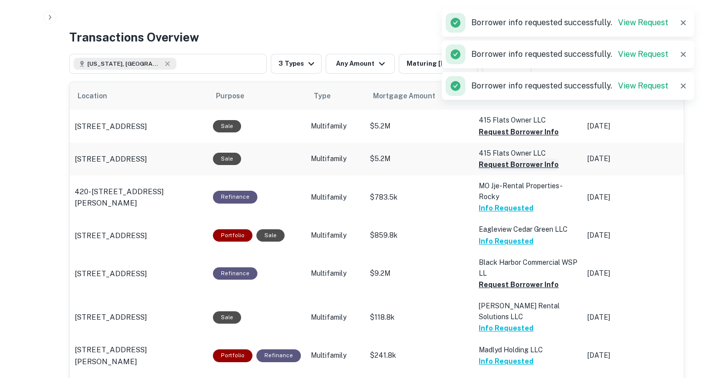
scroll to position [440, 0]
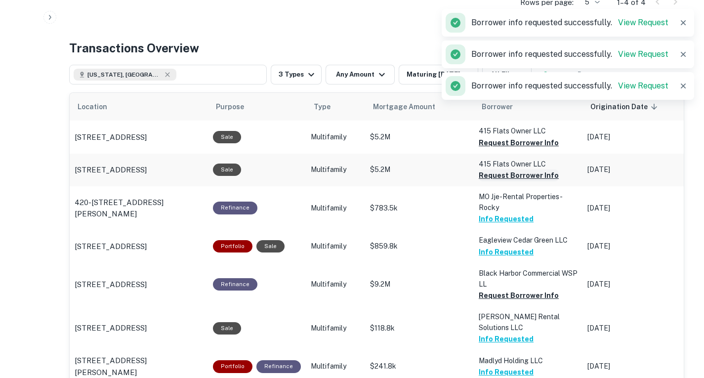
click at [521, 176] on button "Request Borrower Info" at bounding box center [519, 175] width 80 height 12
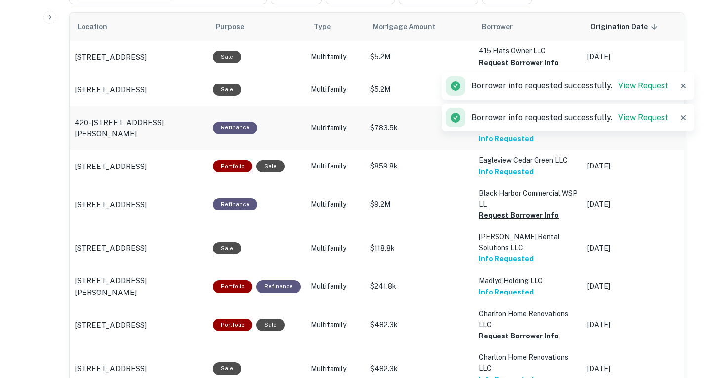
scroll to position [519, 0]
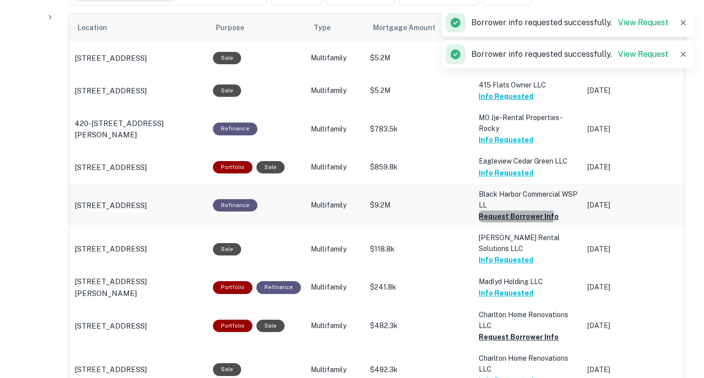
click at [507, 216] on button "Request Borrower Info" at bounding box center [519, 216] width 80 height 12
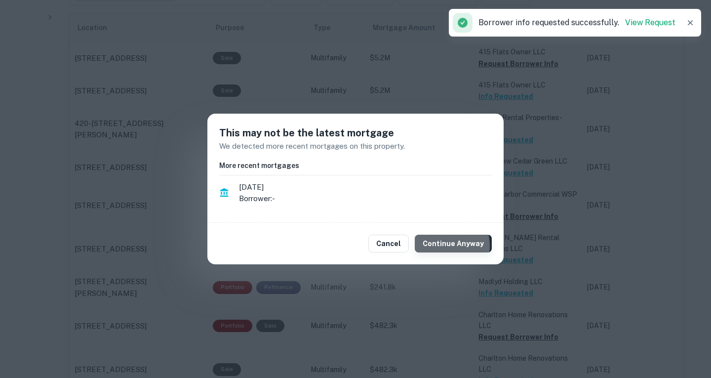
click at [447, 245] on button "Continue Anyway" at bounding box center [453, 244] width 77 height 18
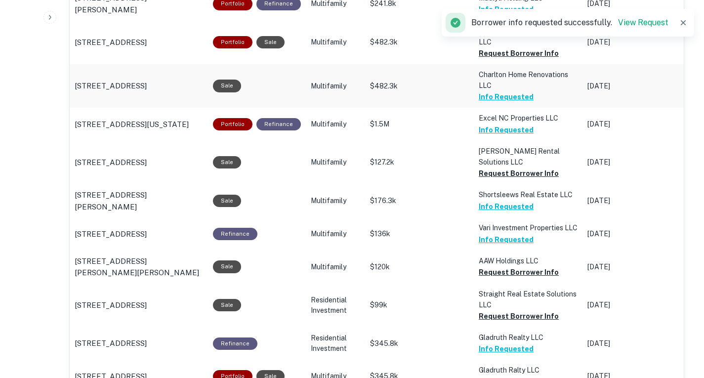
scroll to position [807, 0]
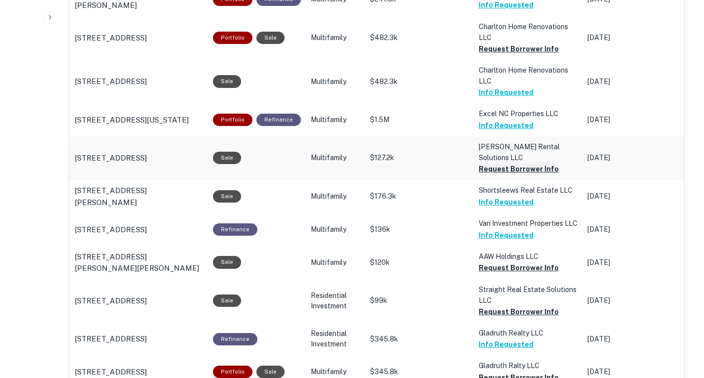
click at [511, 163] on button "Request Borrower Info" at bounding box center [519, 169] width 80 height 12
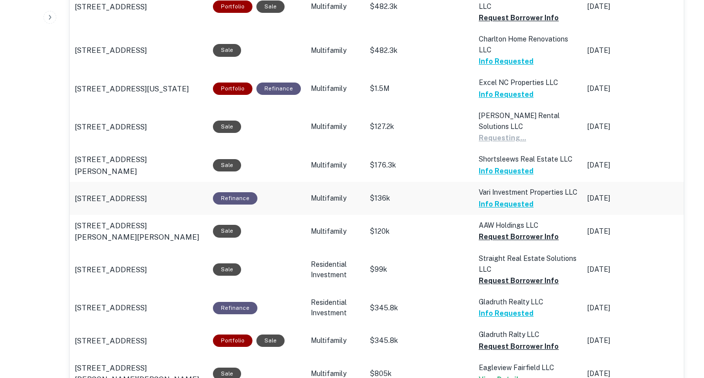
scroll to position [840, 0]
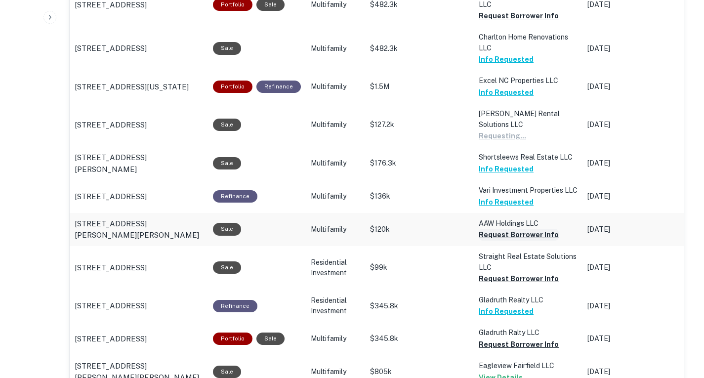
click at [523, 229] on button "Request Borrower Info" at bounding box center [519, 235] width 80 height 12
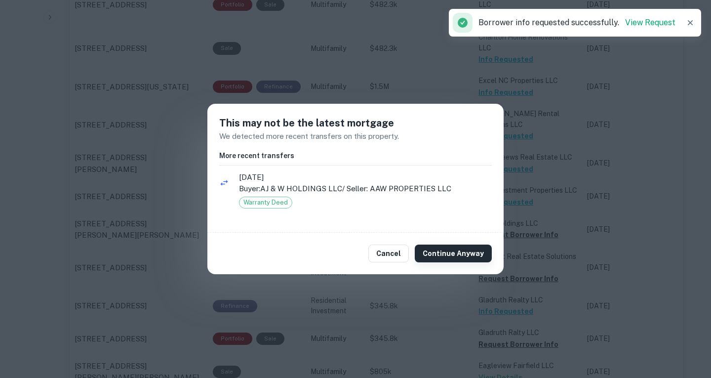
click at [464, 250] on button "Continue Anyway" at bounding box center [453, 253] width 77 height 18
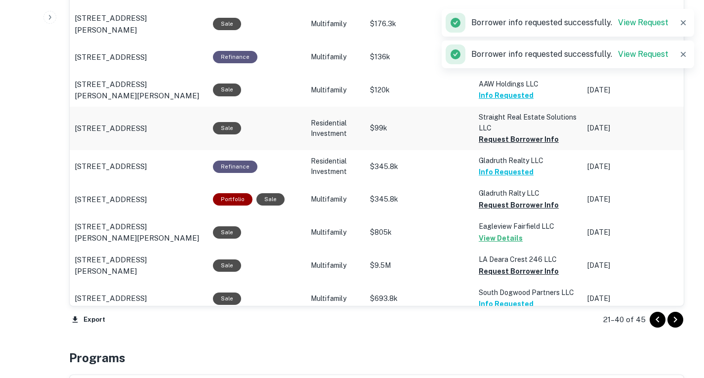
scroll to position [980, 0]
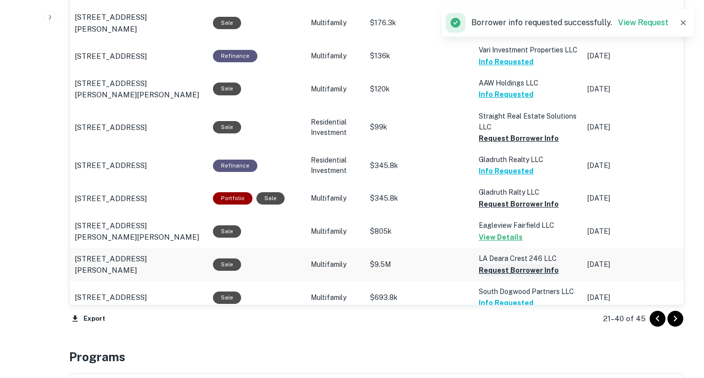
click at [525, 264] on button "Request Borrower Info" at bounding box center [519, 270] width 80 height 12
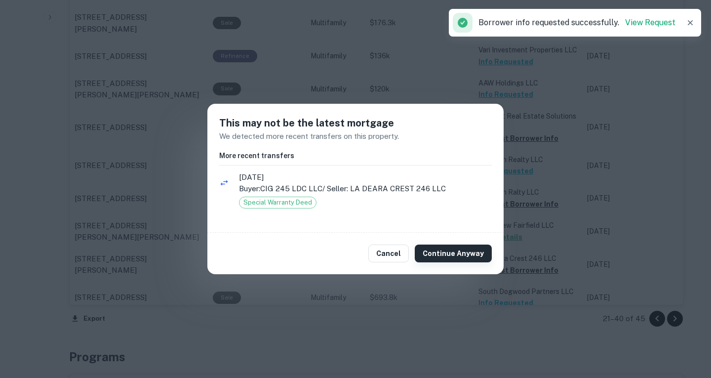
click at [464, 252] on button "Continue Anyway" at bounding box center [453, 253] width 77 height 18
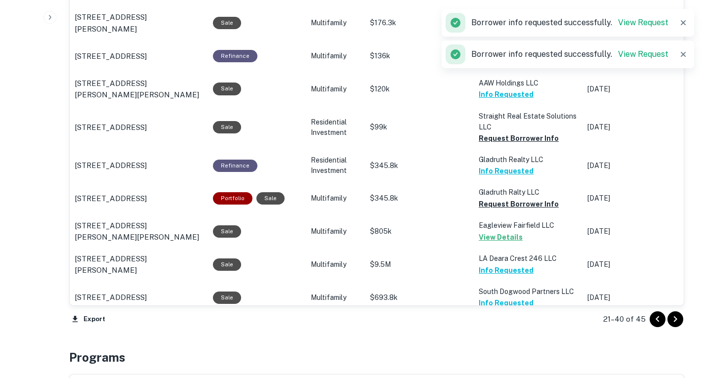
scroll to position [981, 0]
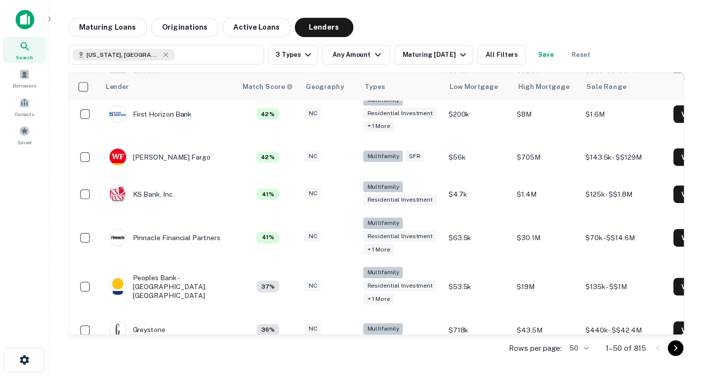
scroll to position [909, 0]
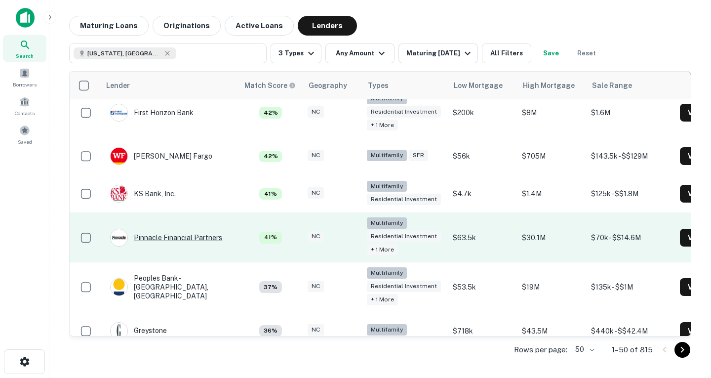
click at [198, 239] on div "Pinnacle Financial Partners" at bounding box center [166, 238] width 112 height 18
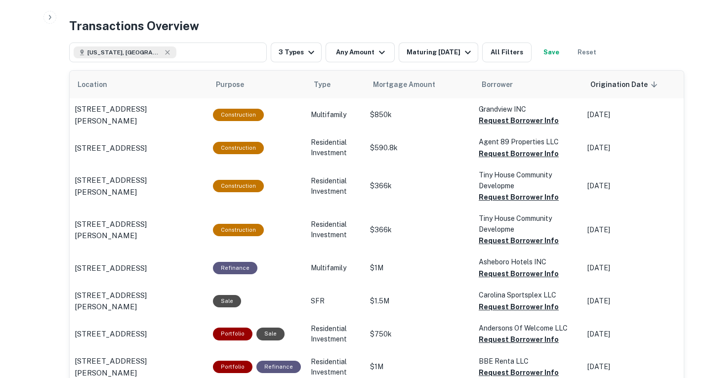
scroll to position [496, 0]
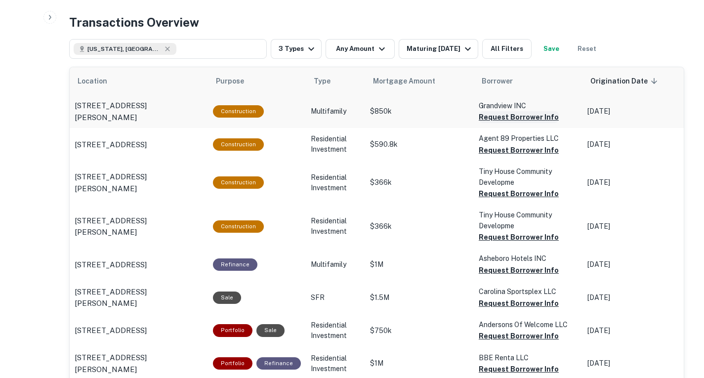
click at [504, 117] on button "Request Borrower Info" at bounding box center [519, 117] width 80 height 12
click at [505, 151] on button "Request Borrower Info" at bounding box center [519, 150] width 80 height 12
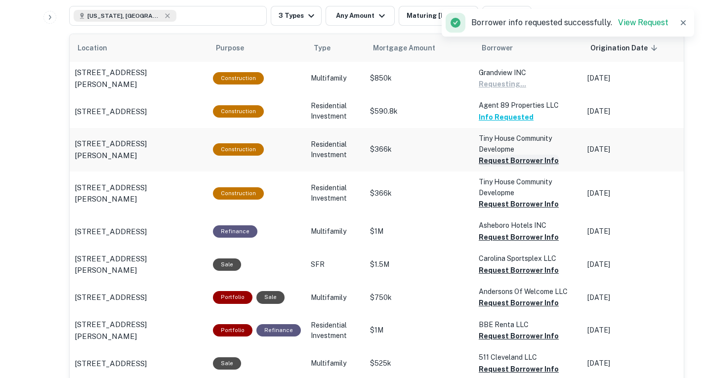
click at [495, 155] on button "Request Borrower Info" at bounding box center [519, 161] width 80 height 12
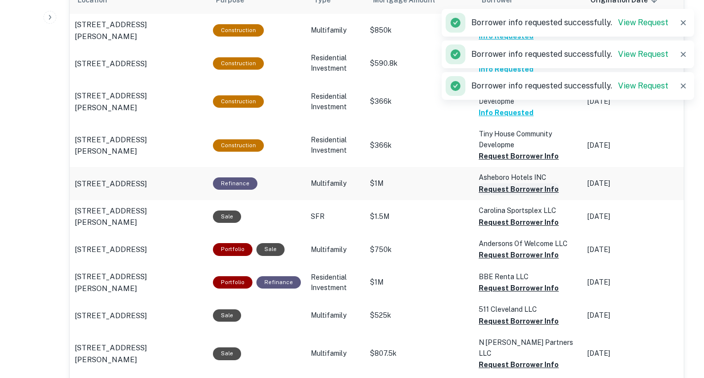
click at [529, 189] on button "Request Borrower Info" at bounding box center [519, 189] width 80 height 12
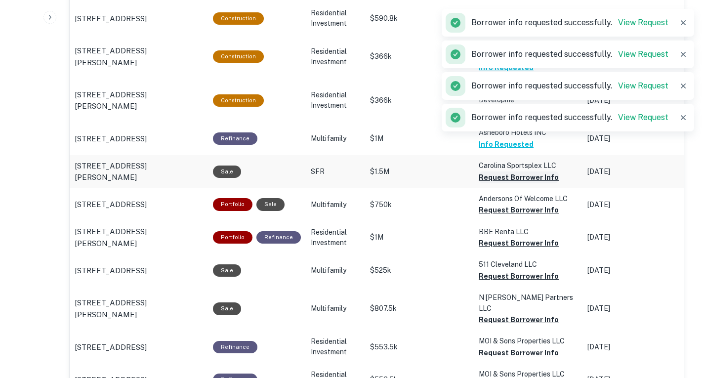
click at [524, 177] on button "Request Borrower Info" at bounding box center [519, 177] width 80 height 12
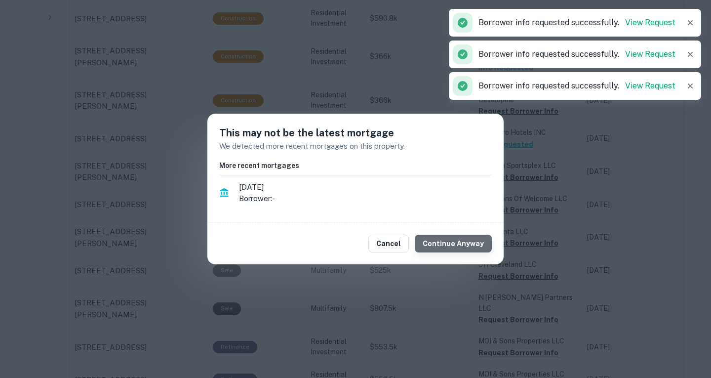
click at [475, 241] on button "Continue Anyway" at bounding box center [453, 244] width 77 height 18
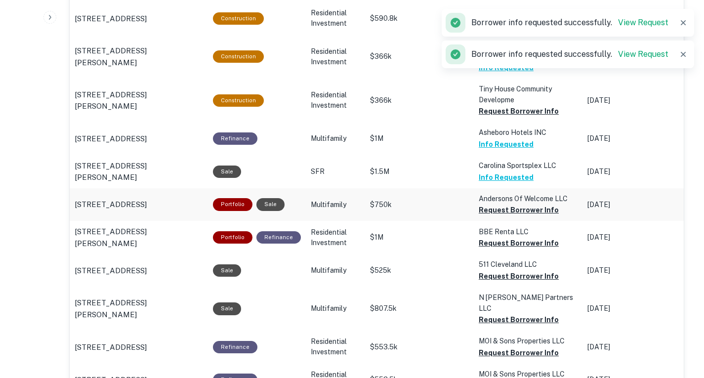
scroll to position [635, 0]
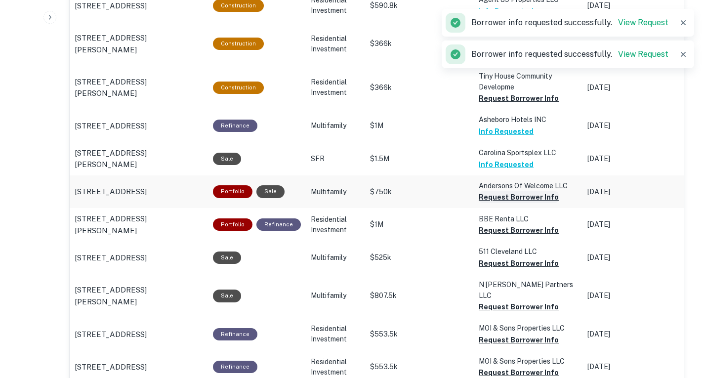
click at [521, 200] on button "Request Borrower Info" at bounding box center [519, 197] width 80 height 12
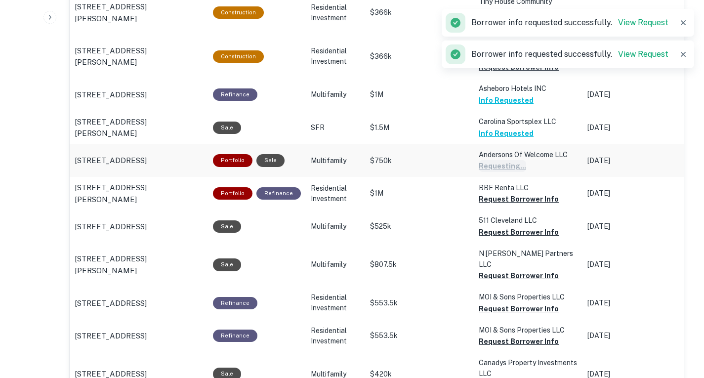
scroll to position [671, 0]
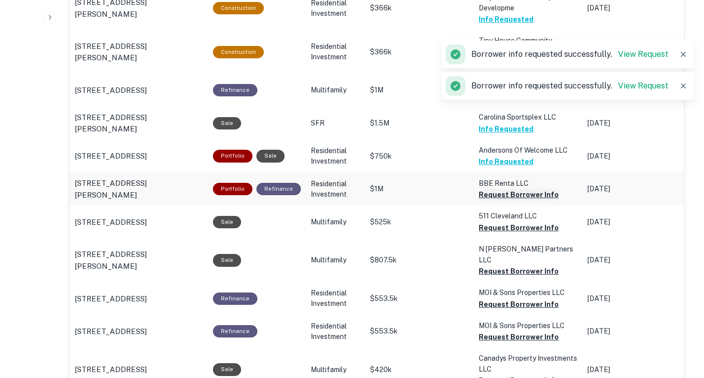
click at [519, 192] on button "Request Borrower Info" at bounding box center [519, 195] width 80 height 12
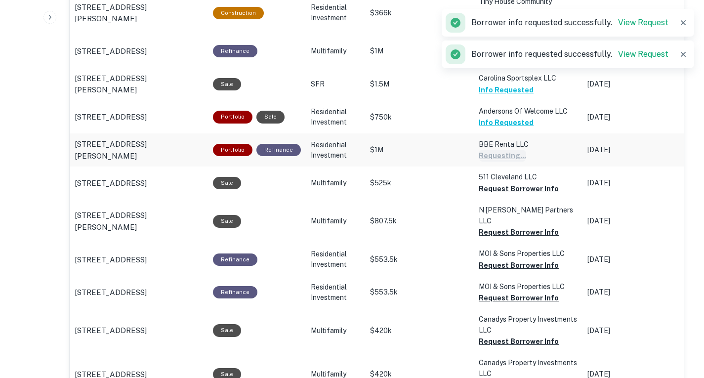
scroll to position [710, 0]
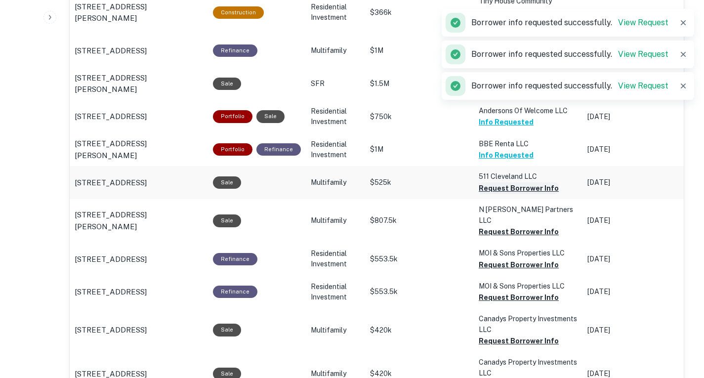
click at [513, 189] on button "Request Borrower Info" at bounding box center [519, 188] width 80 height 12
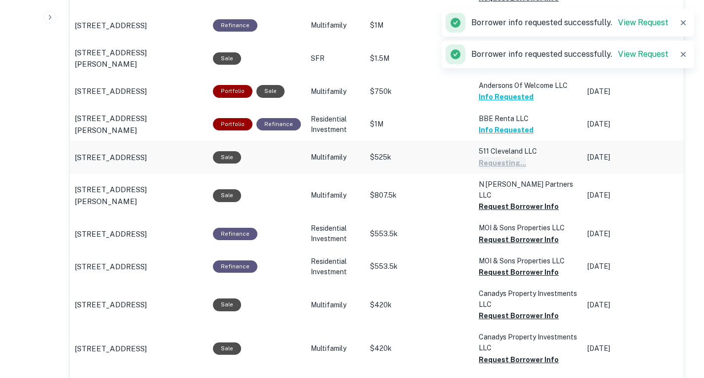
scroll to position [739, 0]
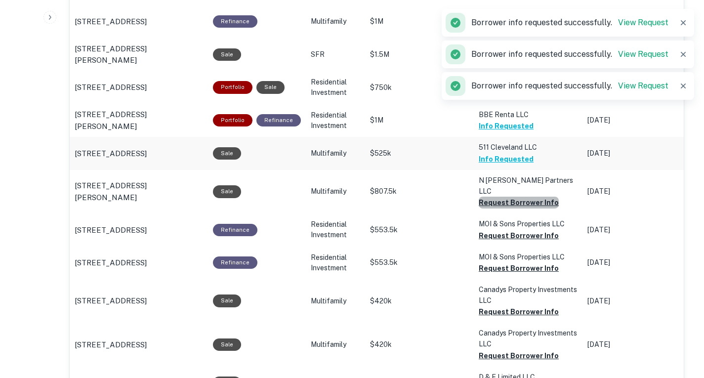
click at [513, 197] on button "Request Borrower Info" at bounding box center [519, 203] width 80 height 12
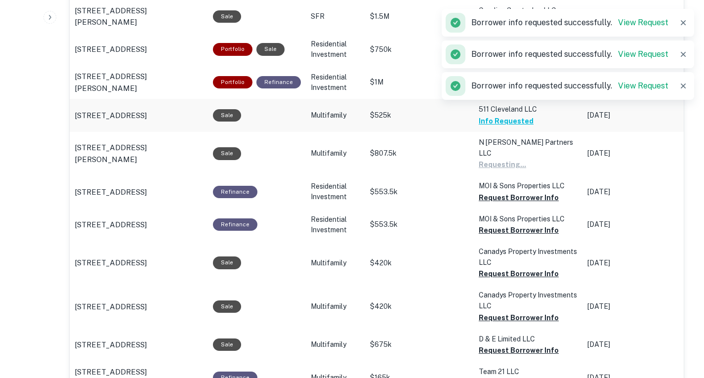
scroll to position [778, 0]
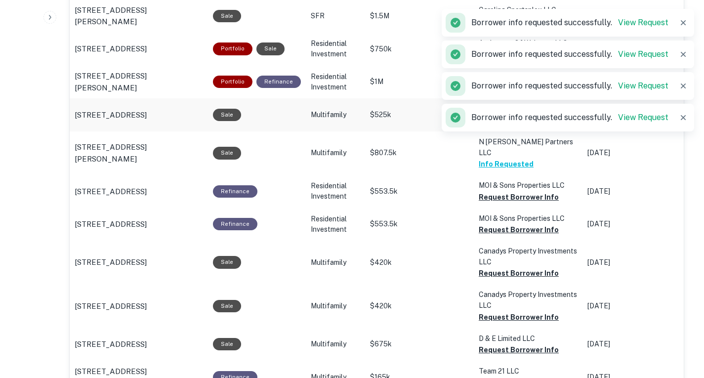
click at [513, 191] on button "Request Borrower Info" at bounding box center [519, 197] width 80 height 12
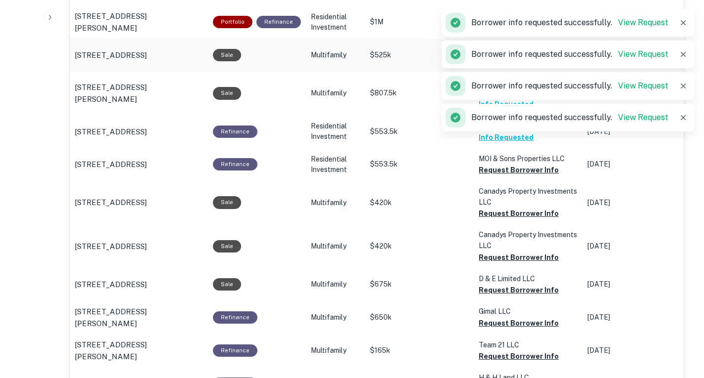
scroll to position [839, 0]
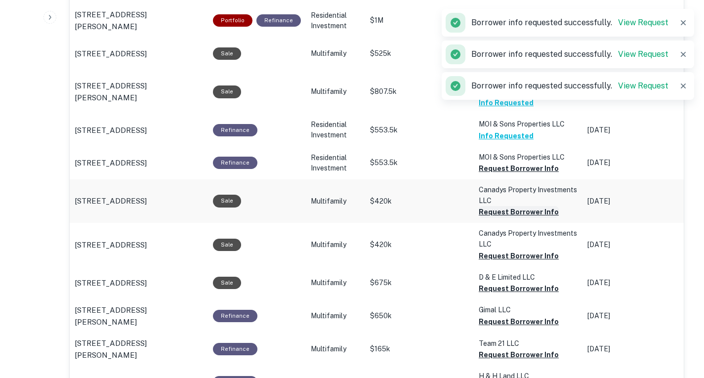
click at [513, 206] on button "Request Borrower Info" at bounding box center [519, 212] width 80 height 12
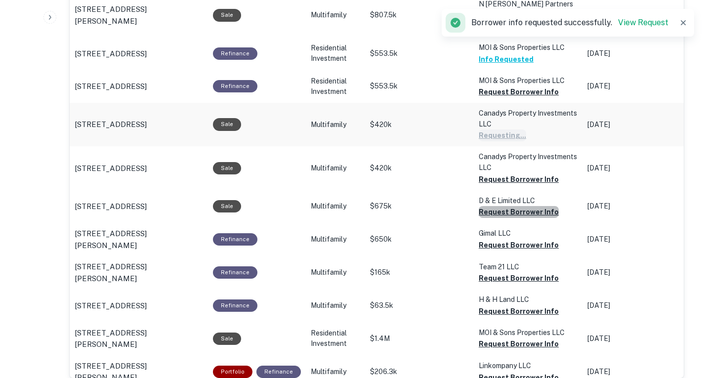
click at [513, 206] on button "Request Borrower Info" at bounding box center [519, 212] width 80 height 12
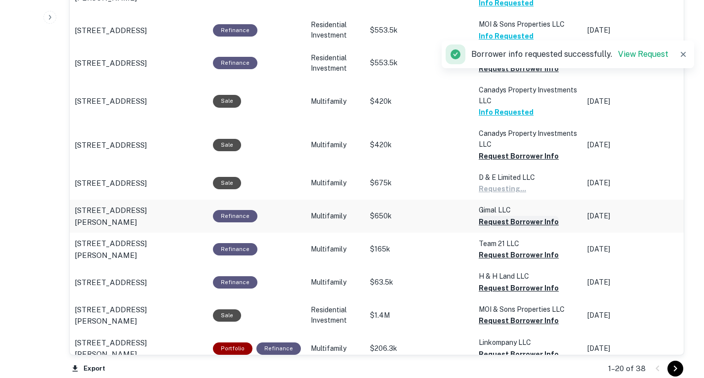
click at [511, 216] on button "Request Borrower Info" at bounding box center [519, 222] width 80 height 12
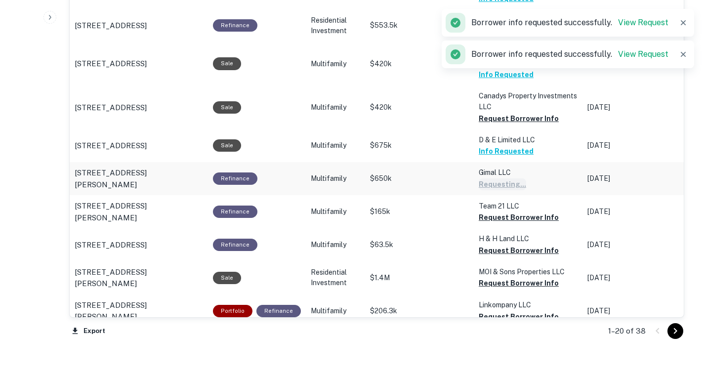
scroll to position [977, 0]
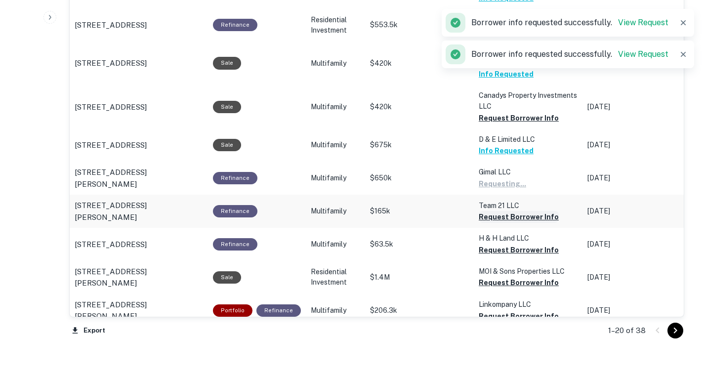
click at [508, 211] on button "Request Borrower Info" at bounding box center [519, 217] width 80 height 12
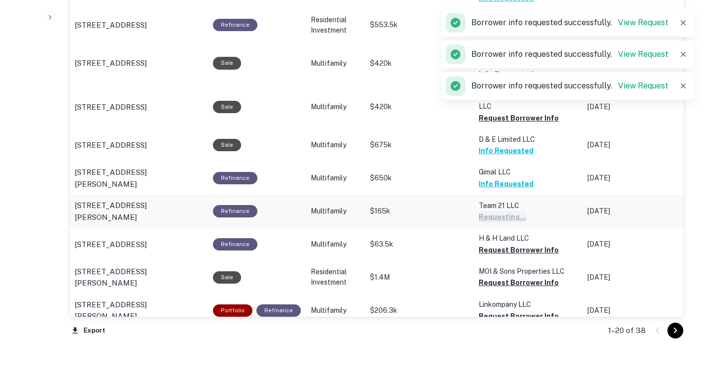
scroll to position [1037, 0]
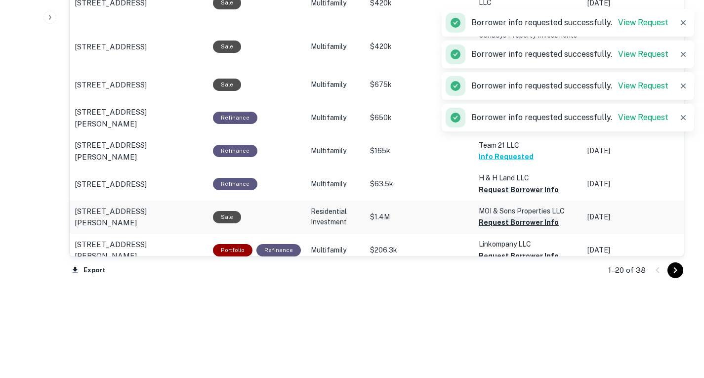
click at [519, 216] on button "Request Borrower Info" at bounding box center [519, 222] width 80 height 12
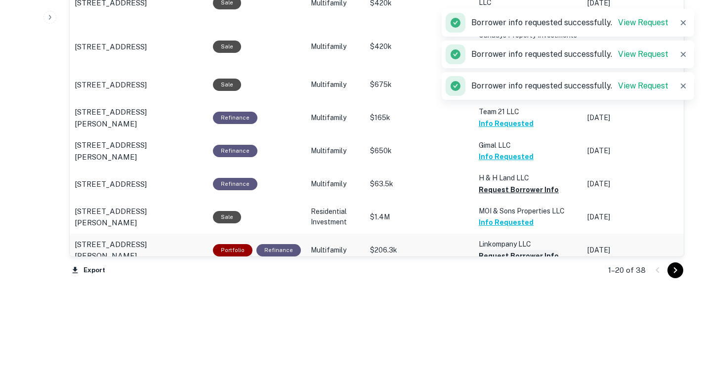
click at [503, 250] on button "Request Borrower Info" at bounding box center [519, 256] width 80 height 12
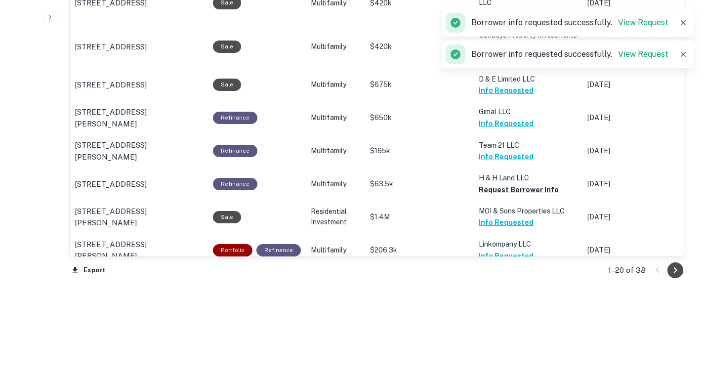
click at [672, 269] on icon "Go to next page" at bounding box center [675, 270] width 12 height 12
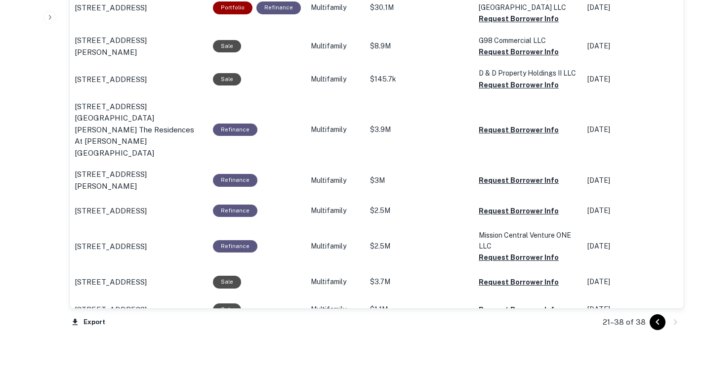
scroll to position [942, 0]
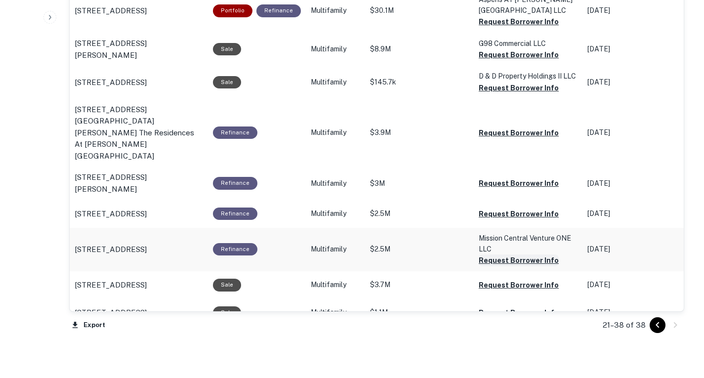
click at [519, 254] on button "Request Borrower Info" at bounding box center [519, 260] width 80 height 12
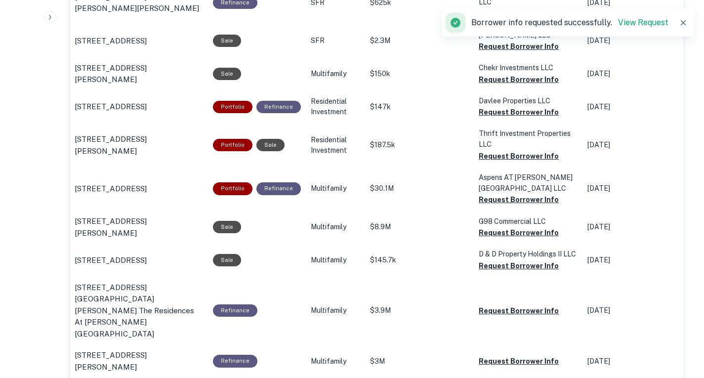
scroll to position [763, 0]
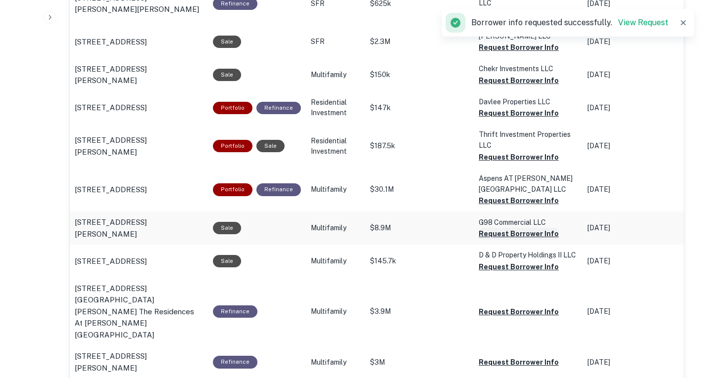
click at [514, 228] on button "Request Borrower Info" at bounding box center [519, 234] width 80 height 12
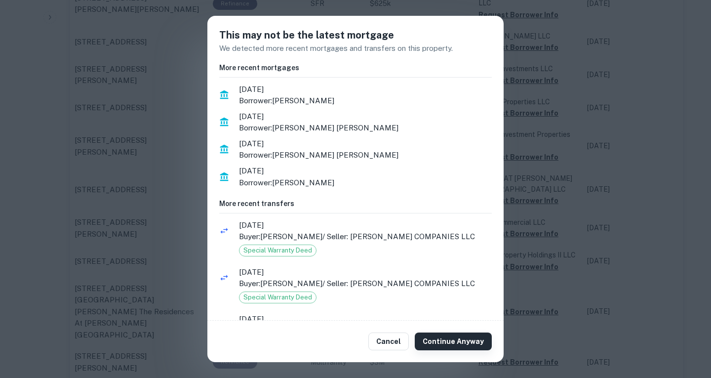
click at [462, 341] on button "Continue Anyway" at bounding box center [453, 341] width 77 height 18
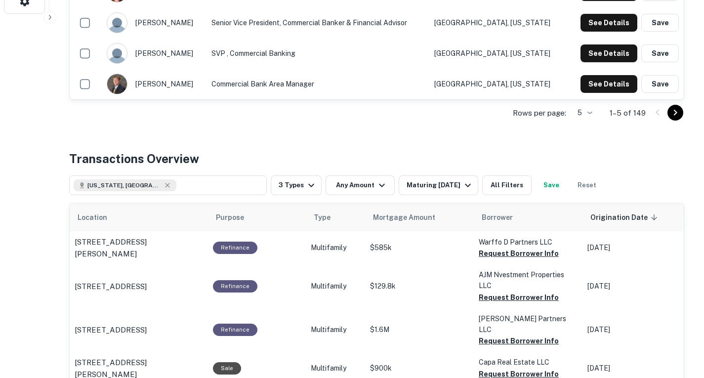
scroll to position [360, 0]
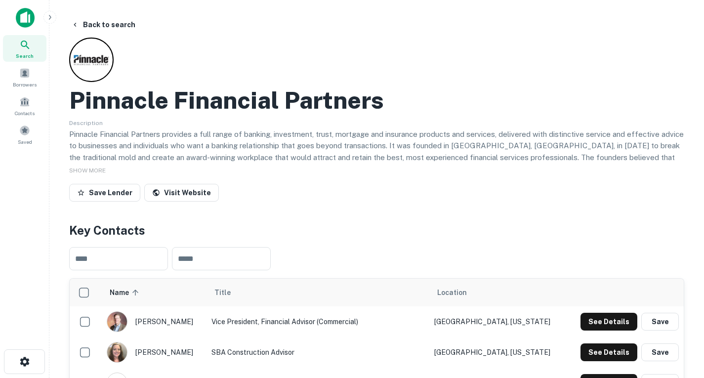
click at [23, 26] on img at bounding box center [25, 18] width 19 height 20
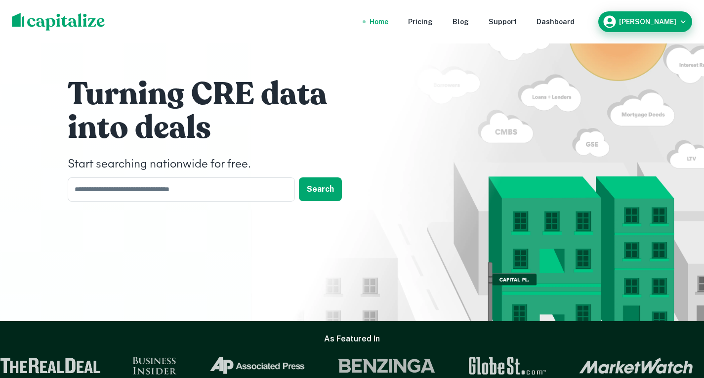
click at [674, 23] on h6 "[PERSON_NAME]" at bounding box center [647, 21] width 57 height 7
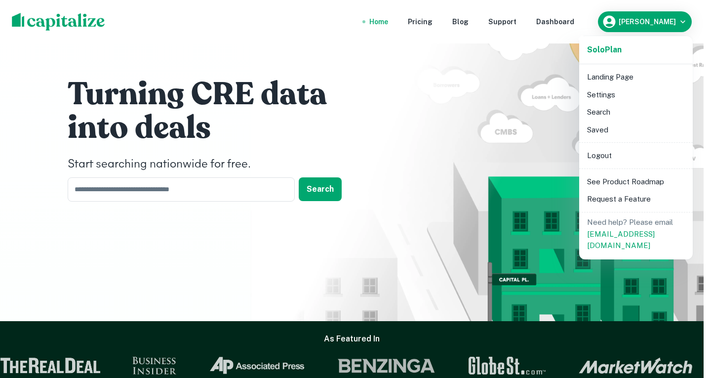
click at [591, 156] on li "Logout" at bounding box center [636, 156] width 106 height 18
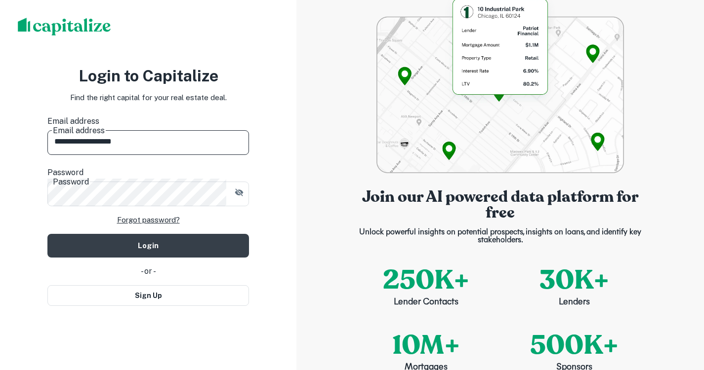
drag, startPoint x: 72, startPoint y: 145, endPoint x: 41, endPoint y: 145, distance: 30.1
click at [41, 145] on div "**********" at bounding box center [148, 185] width 296 height 370
type input "**********"
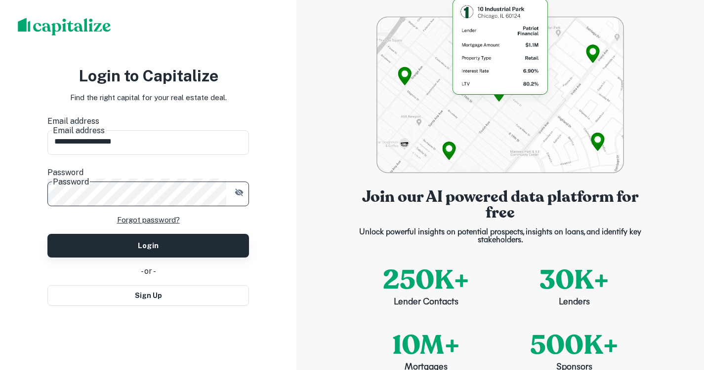
click at [209, 241] on button "Login" at bounding box center [147, 246] width 201 height 24
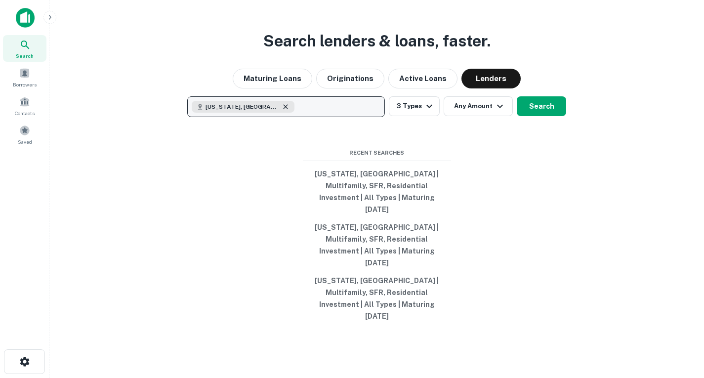
click at [281, 111] on icon "button" at bounding box center [285, 107] width 8 height 8
click at [241, 113] on p "Enter addresses, locations or lender names" at bounding box center [276, 107] width 160 height 12
click at [254, 113] on p "Enter addresses, locations or lender names" at bounding box center [276, 107] width 160 height 12
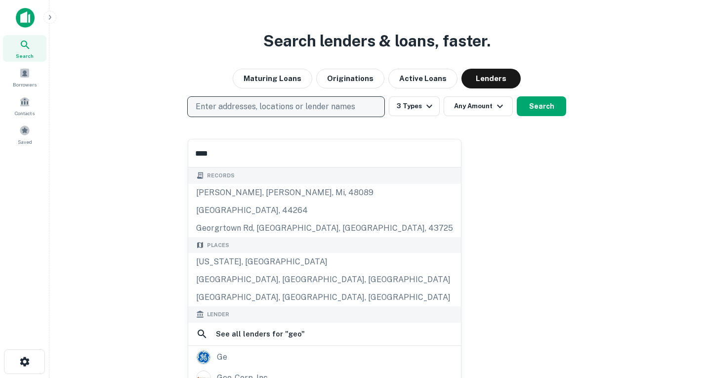
type input "*****"
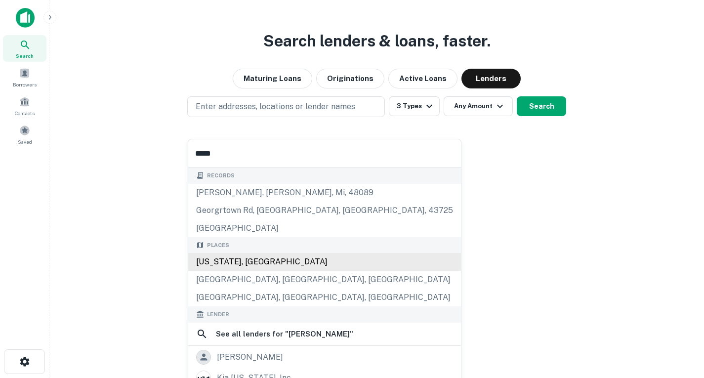
click at [249, 265] on div "[US_STATE], [GEOGRAPHIC_DATA]" at bounding box center [324, 262] width 273 height 18
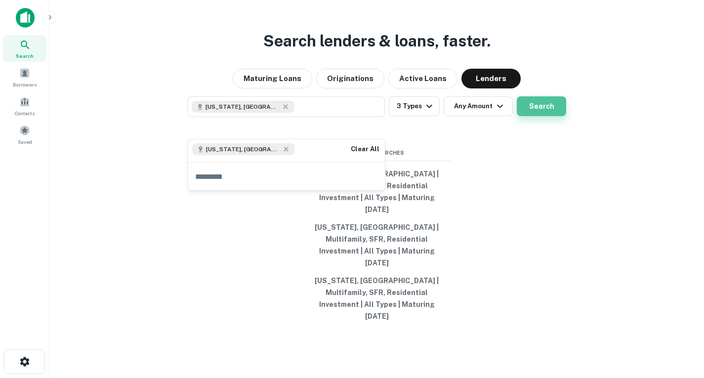
click at [531, 116] on button "Search" at bounding box center [541, 106] width 49 height 20
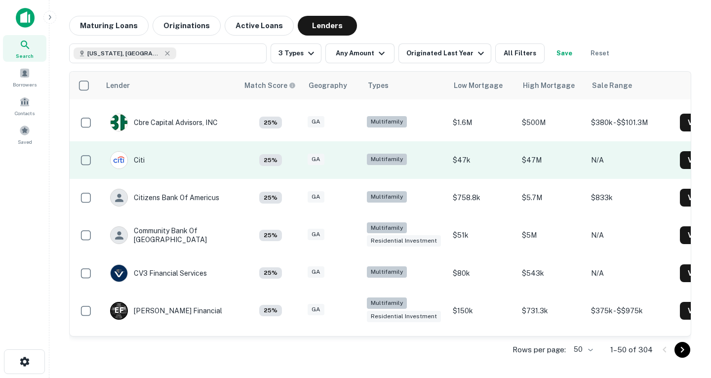
scroll to position [909, 0]
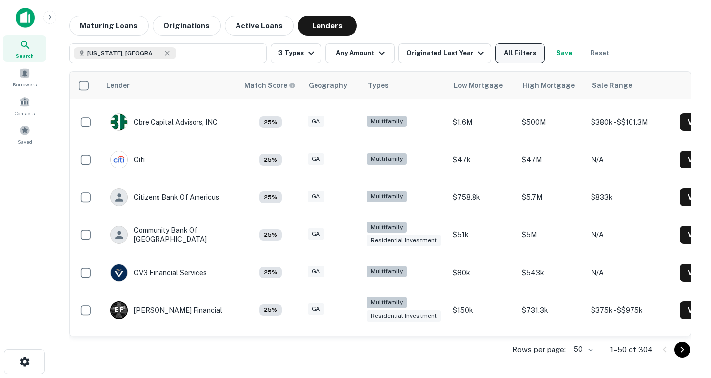
click at [502, 53] on button "All Filters" at bounding box center [519, 53] width 49 height 20
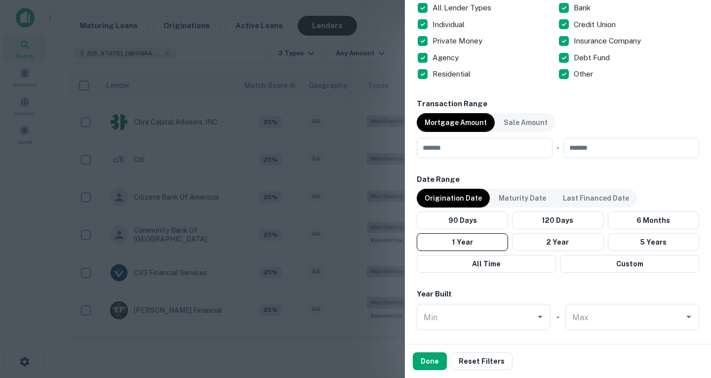
scroll to position [468, 0]
click at [530, 194] on p "Maturity Date" at bounding box center [522, 197] width 47 height 11
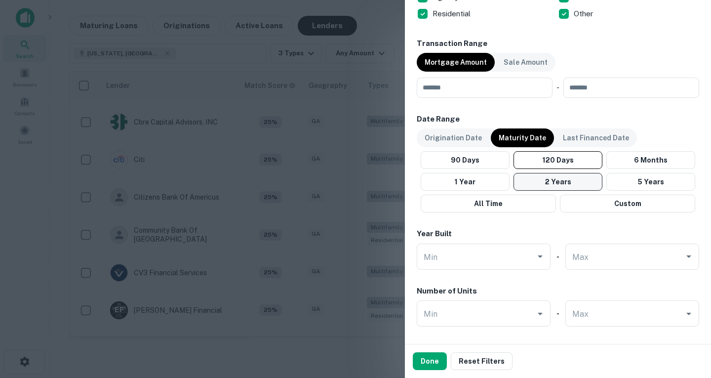
click at [546, 189] on button "2 Years" at bounding box center [558, 182] width 89 height 18
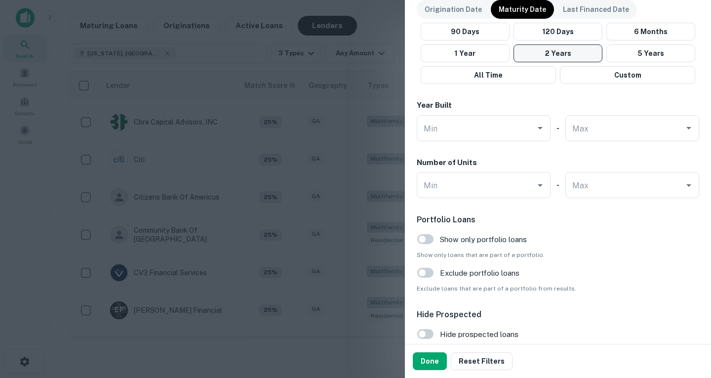
scroll to position [657, 0]
click at [424, 363] on button "Done" at bounding box center [430, 361] width 34 height 18
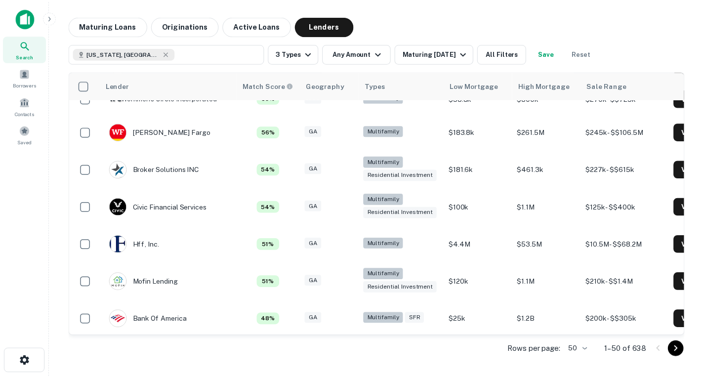
scroll to position [791, 0]
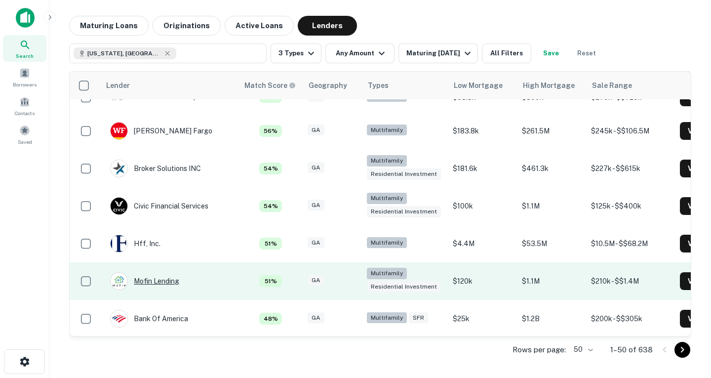
click at [162, 290] on div "Mofin Lending" at bounding box center [144, 281] width 69 height 18
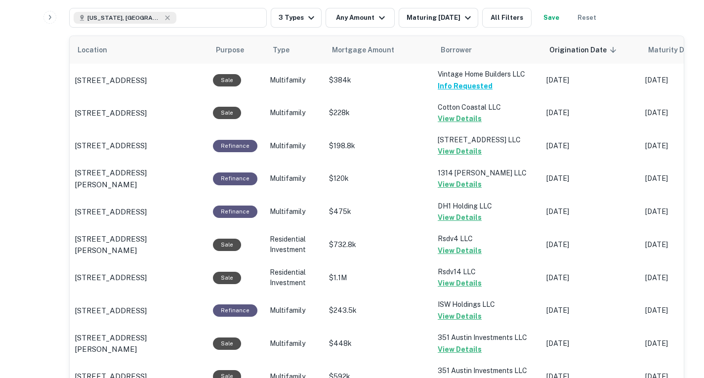
scroll to position [396, 0]
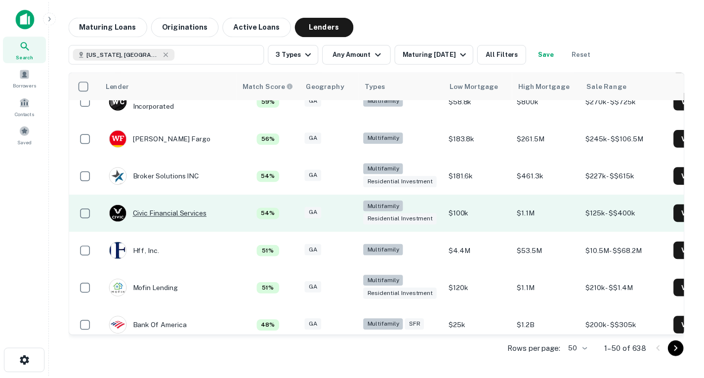
scroll to position [817, 0]
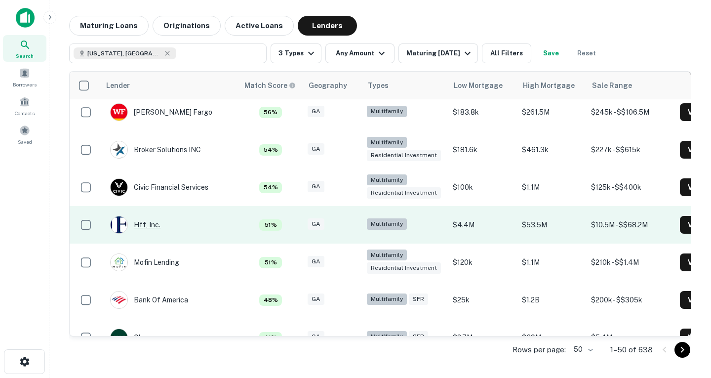
click at [152, 226] on div "Hff, Inc." at bounding box center [135, 225] width 50 height 18
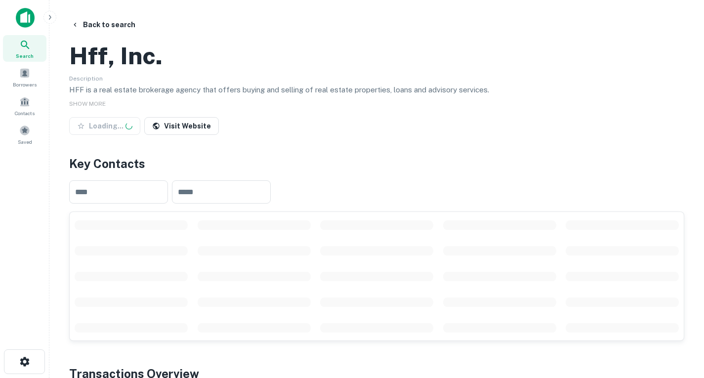
click at [351, 211] on div "​ ​" at bounding box center [376, 191] width 615 height 39
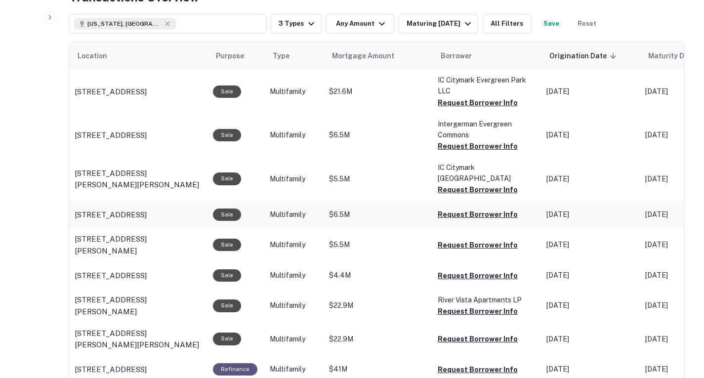
scroll to position [464, 0]
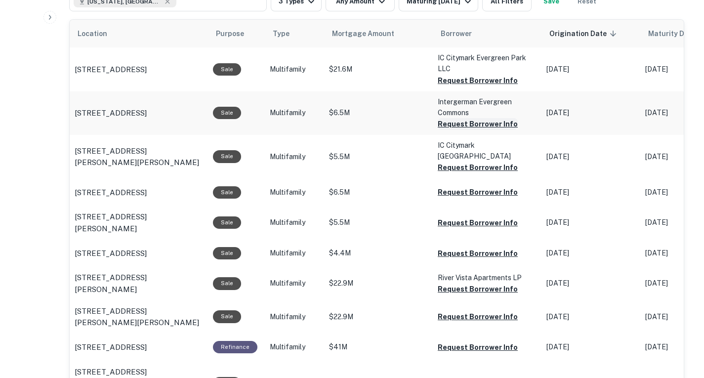
click at [474, 130] on button "Request Borrower Info" at bounding box center [478, 124] width 80 height 12
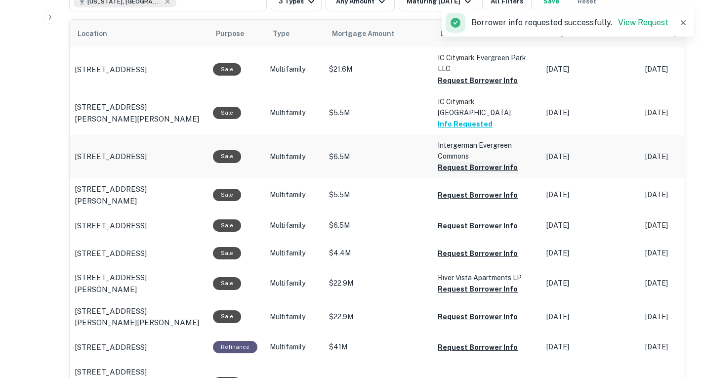
click at [486, 173] on button "Request Borrower Info" at bounding box center [478, 167] width 80 height 12
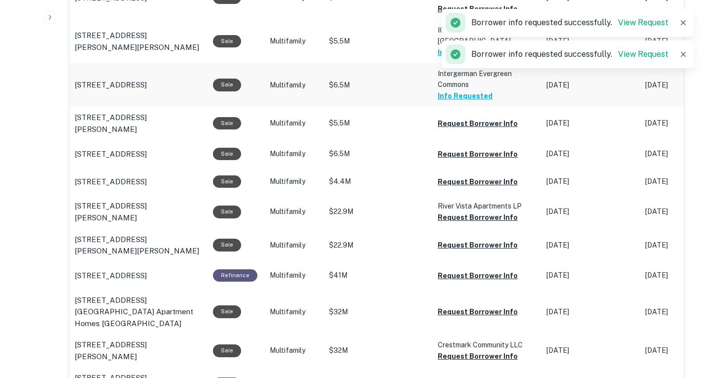
scroll to position [536, 0]
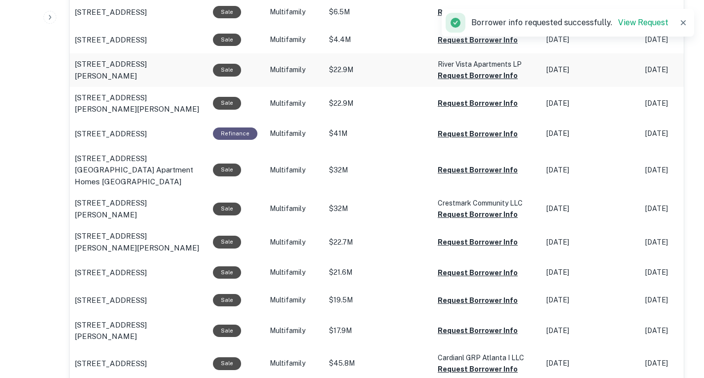
click at [497, 148] on td "Request Borrower Info" at bounding box center [487, 134] width 109 height 28
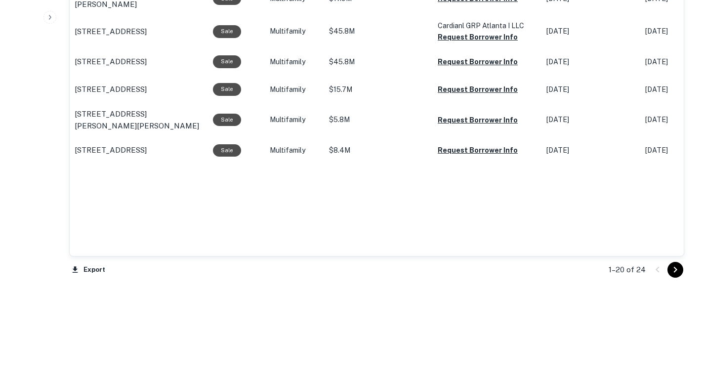
scroll to position [1017, 0]
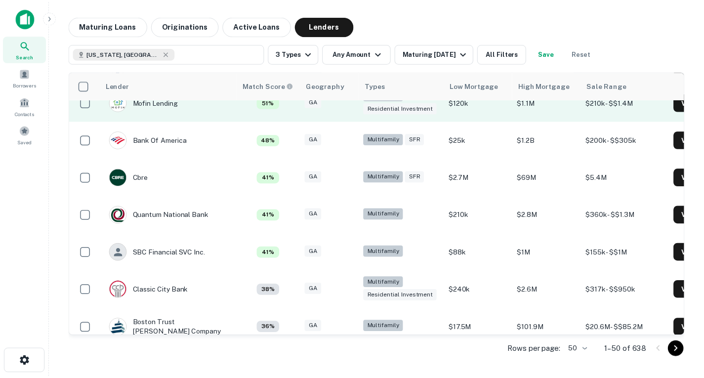
scroll to position [978, 0]
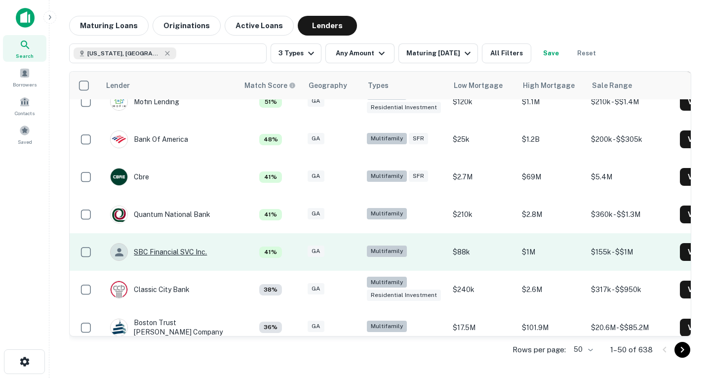
click at [188, 258] on div "SBC Financial SVC Inc." at bounding box center [158, 252] width 97 height 18
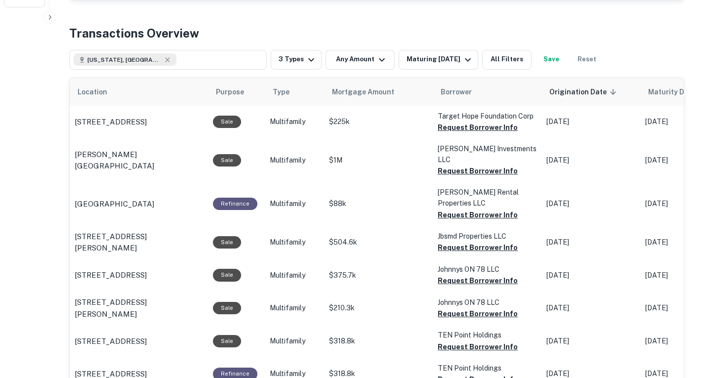
scroll to position [370, 0]
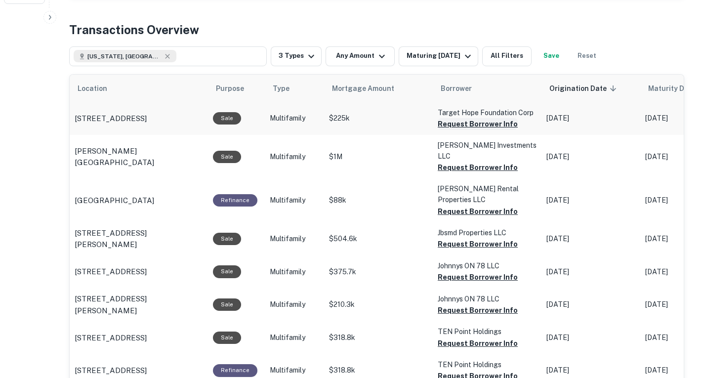
click at [474, 130] on button "Request Borrower Info" at bounding box center [478, 124] width 80 height 12
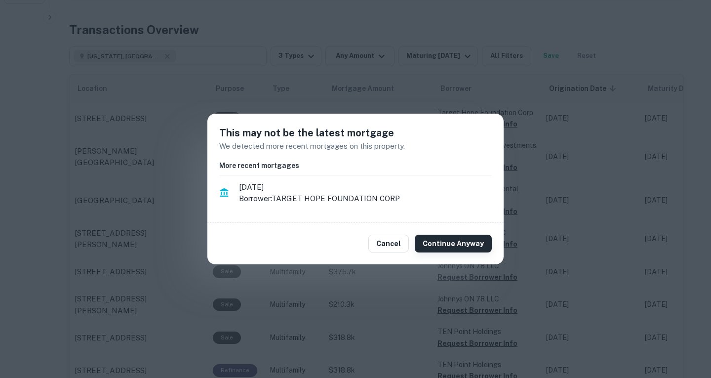
click at [472, 243] on button "Continue Anyway" at bounding box center [453, 244] width 77 height 18
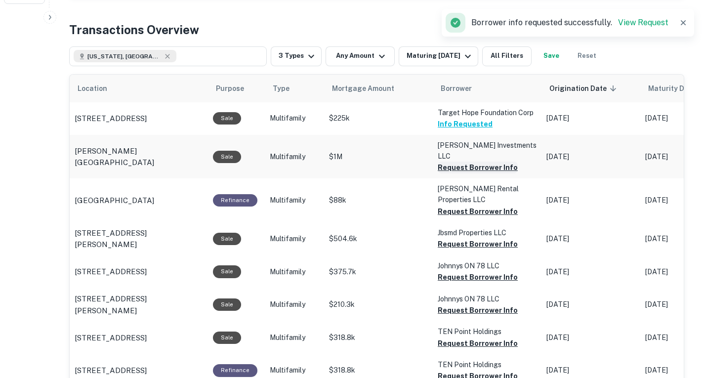
click at [481, 173] on button "Request Borrower Info" at bounding box center [478, 167] width 80 height 12
click at [484, 250] on button "Request Borrower Info" at bounding box center [478, 244] width 80 height 12
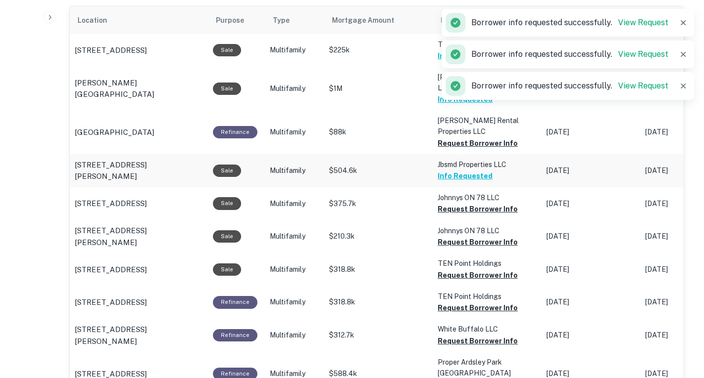
scroll to position [439, 0]
click at [483, 214] on button "Request Borrower Info" at bounding box center [478, 208] width 80 height 12
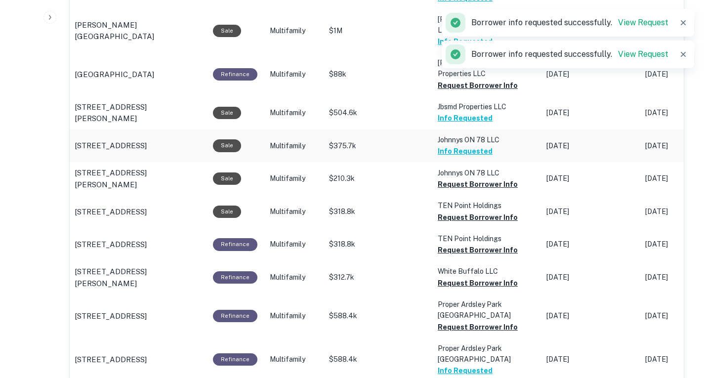
scroll to position [497, 0]
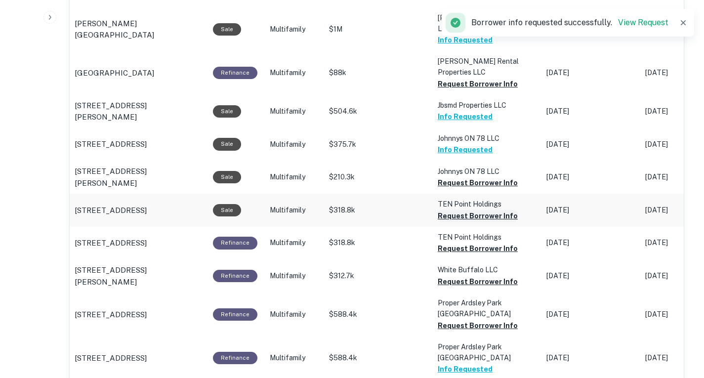
click at [488, 222] on button "Request Borrower Info" at bounding box center [478, 216] width 80 height 12
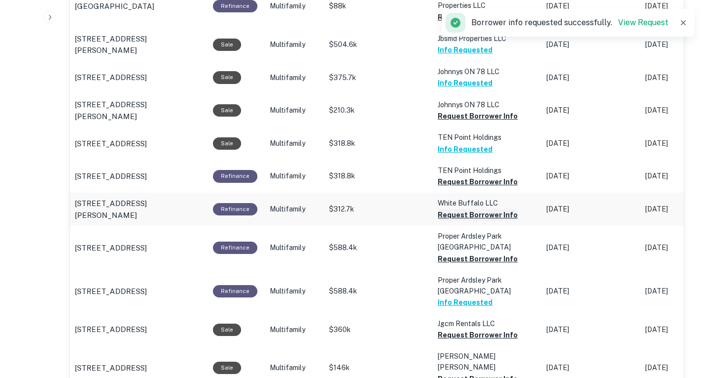
scroll to position [565, 0]
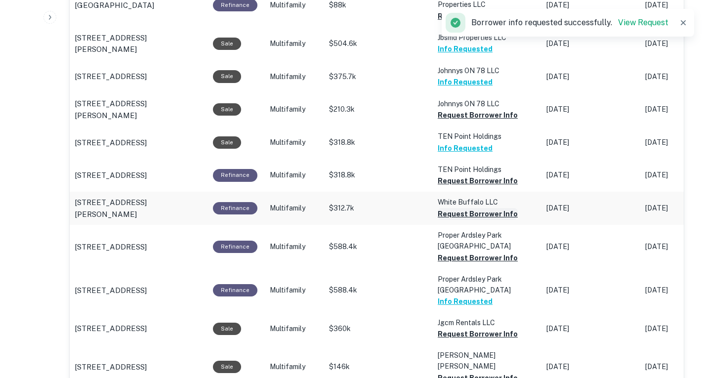
click at [484, 220] on button "Request Borrower Info" at bounding box center [478, 214] width 80 height 12
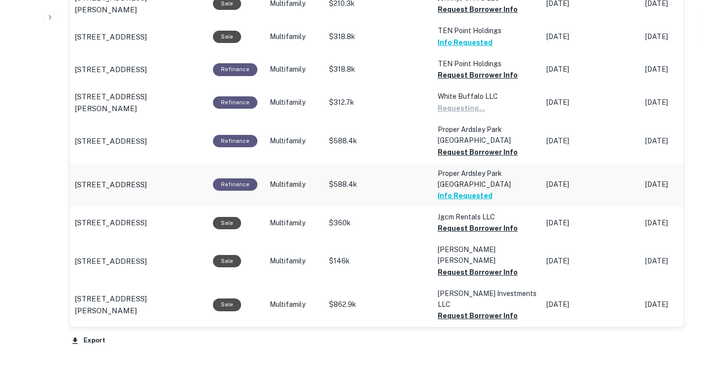
scroll to position [672, 0]
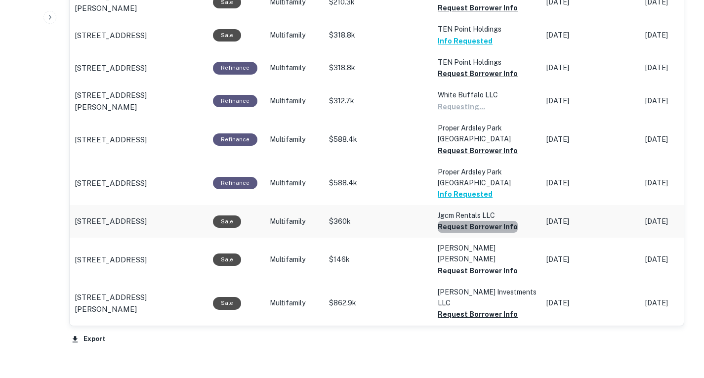
click at [482, 229] on button "Request Borrower Info" at bounding box center [478, 227] width 80 height 12
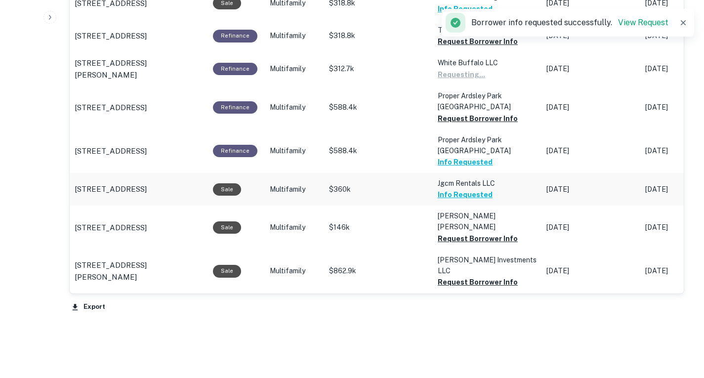
scroll to position [705, 0]
click at [482, 232] on button "Request Borrower Info" at bounding box center [478, 238] width 80 height 12
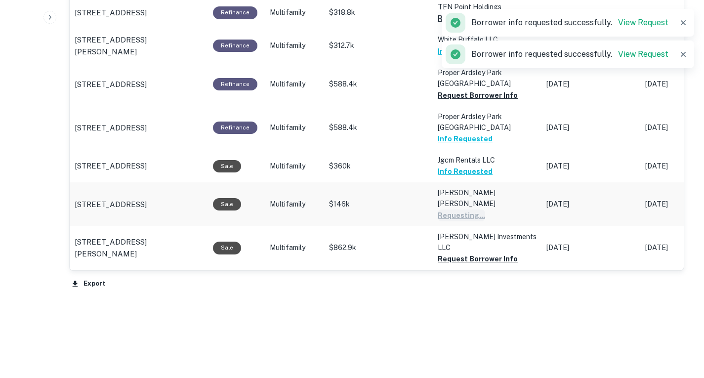
scroll to position [728, 0]
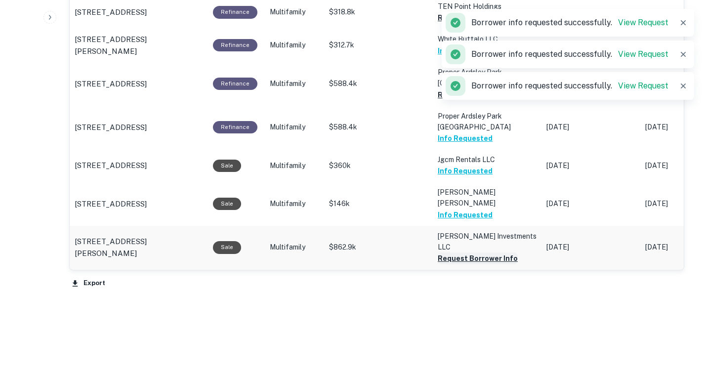
click at [478, 252] on button "Request Borrower Info" at bounding box center [478, 258] width 80 height 12
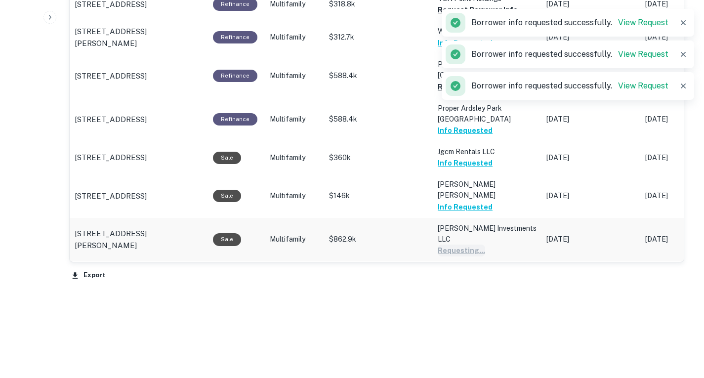
scroll to position [762, 0]
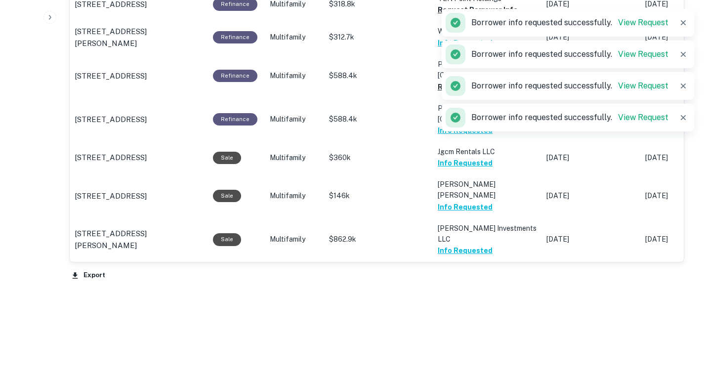
click at [486, 321] on button "Request Borrower Info" at bounding box center [478, 327] width 80 height 12
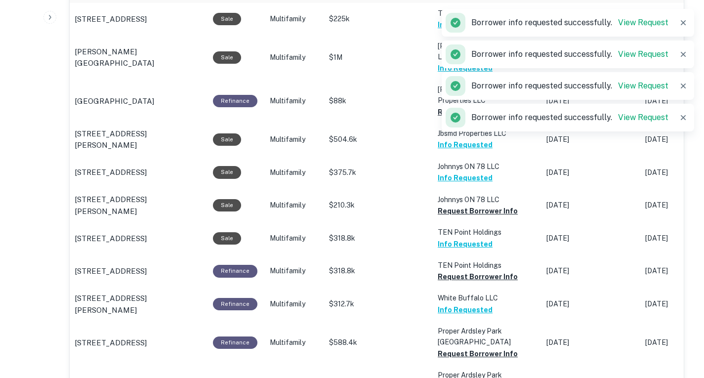
scroll to position [434, 0]
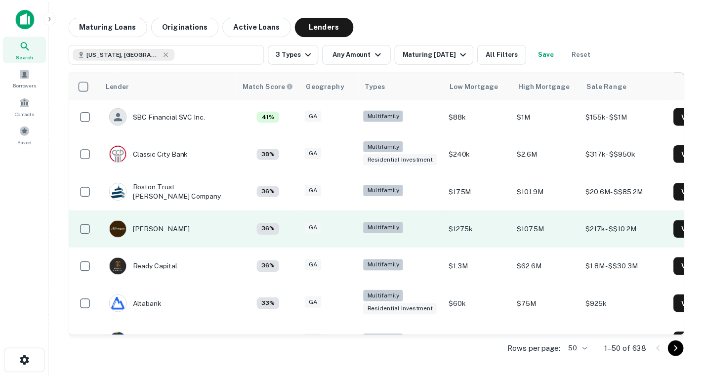
scroll to position [1115, 0]
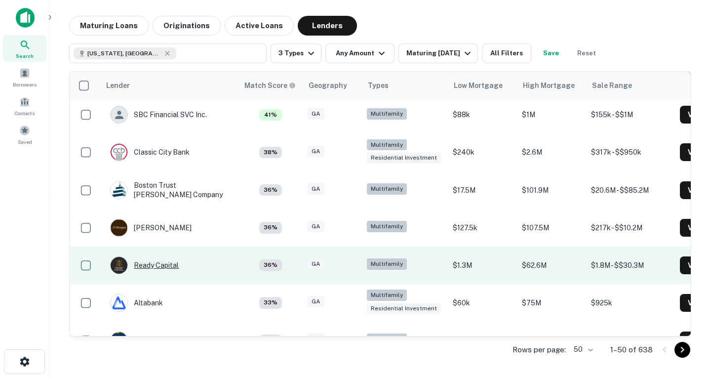
click at [162, 266] on div "Ready Capital" at bounding box center [144, 265] width 69 height 18
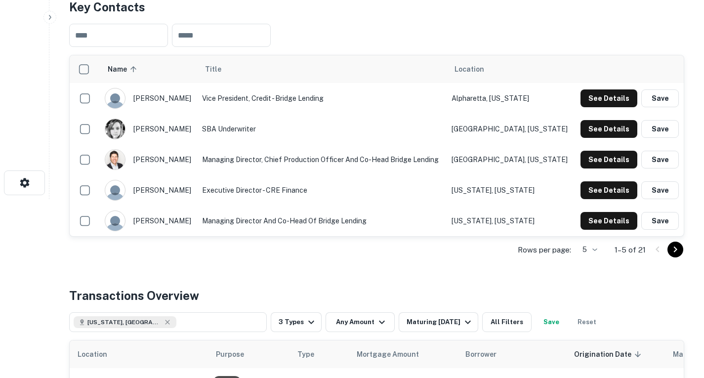
scroll to position [456, 0]
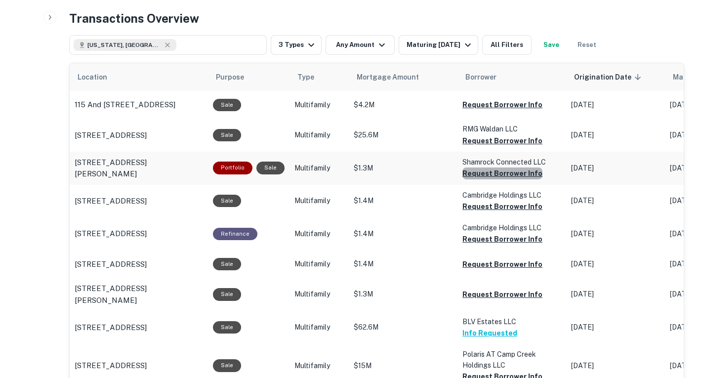
click at [506, 179] on button "Request Borrower Info" at bounding box center [502, 173] width 80 height 12
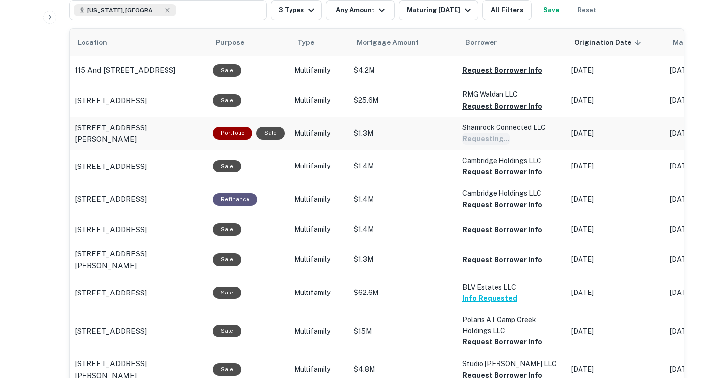
scroll to position [493, 0]
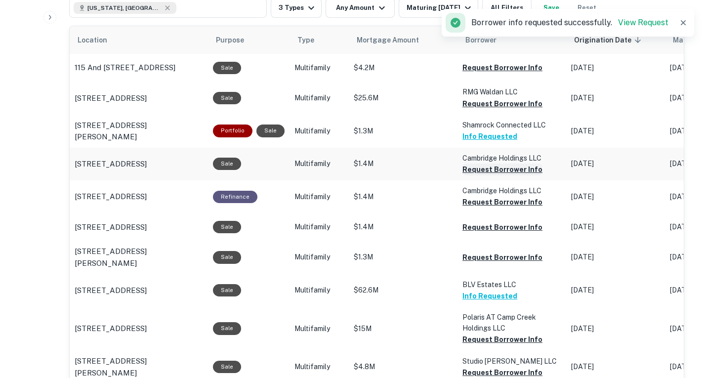
click at [505, 175] on button "Request Borrower Info" at bounding box center [502, 169] width 80 height 12
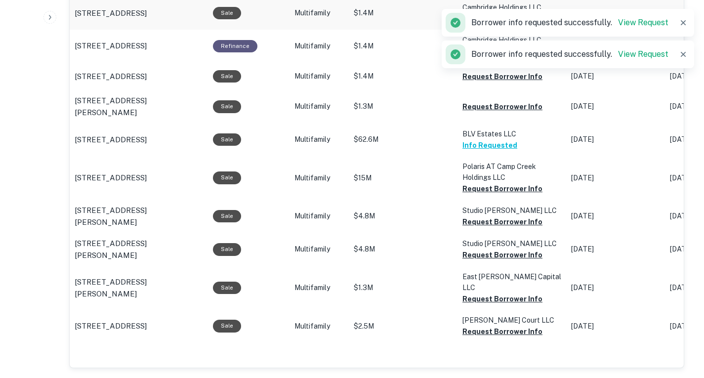
scroll to position [644, 0]
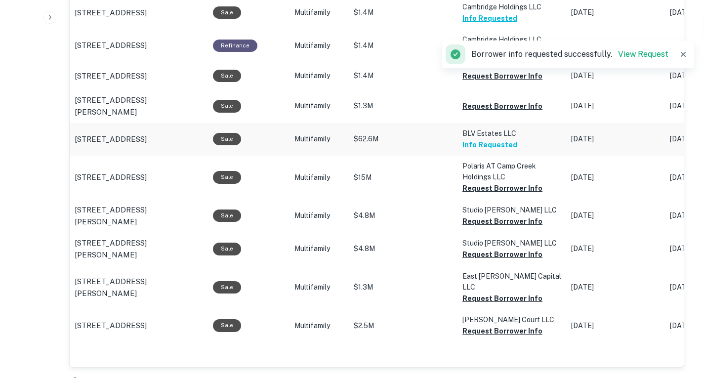
click at [533, 156] on td "BLV Estates LLC Info Requested" at bounding box center [511, 139] width 109 height 33
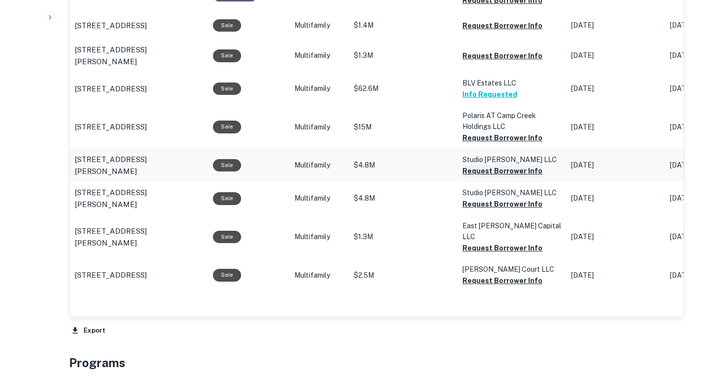
scroll to position [695, 0]
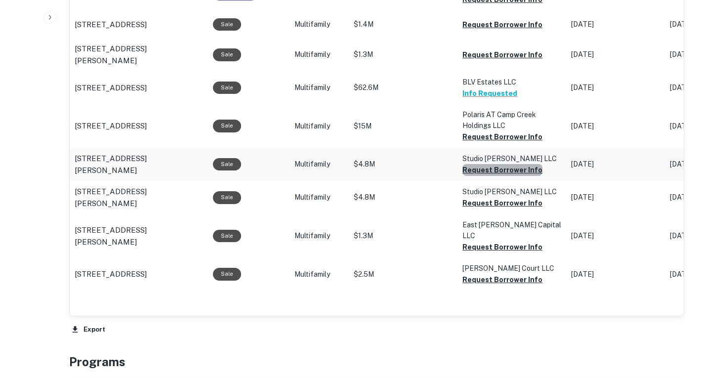
click at [506, 176] on button "Request Borrower Info" at bounding box center [502, 170] width 80 height 12
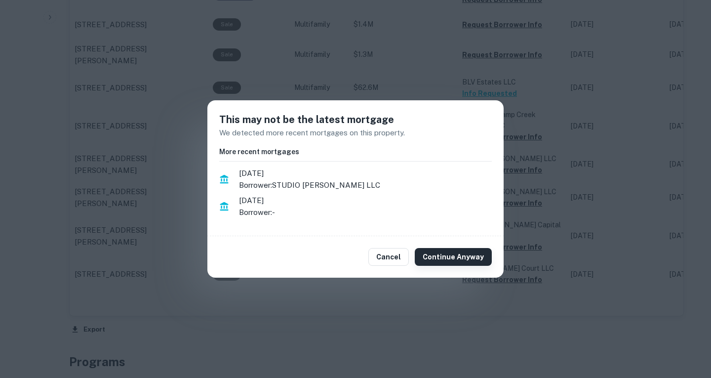
click at [469, 258] on button "Continue Anyway" at bounding box center [453, 257] width 77 height 18
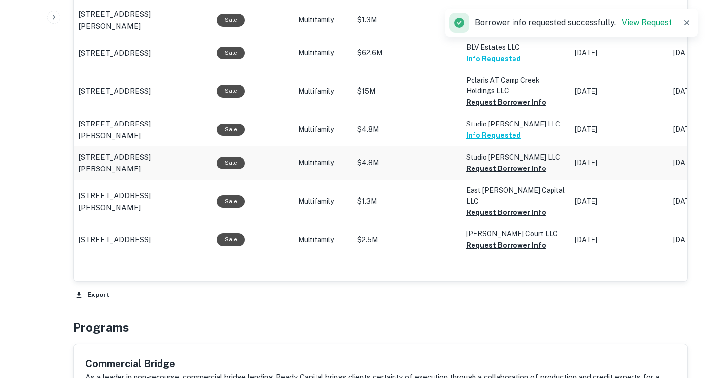
scroll to position [731, 0]
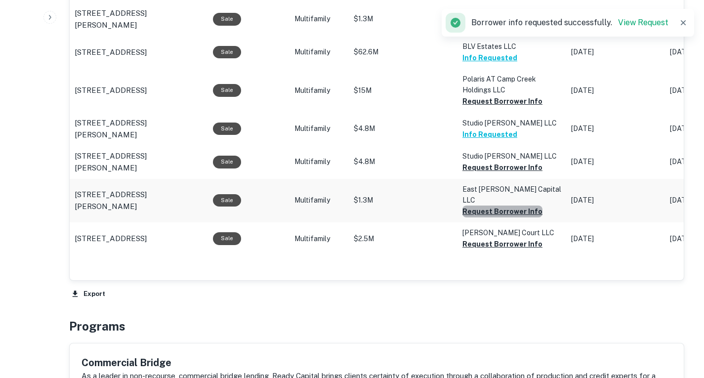
click at [522, 217] on button "Request Borrower Info" at bounding box center [502, 211] width 80 height 12
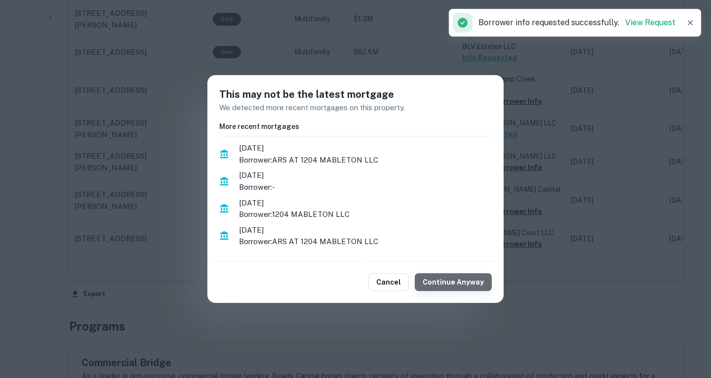
click at [471, 282] on button "Continue Anyway" at bounding box center [453, 282] width 77 height 18
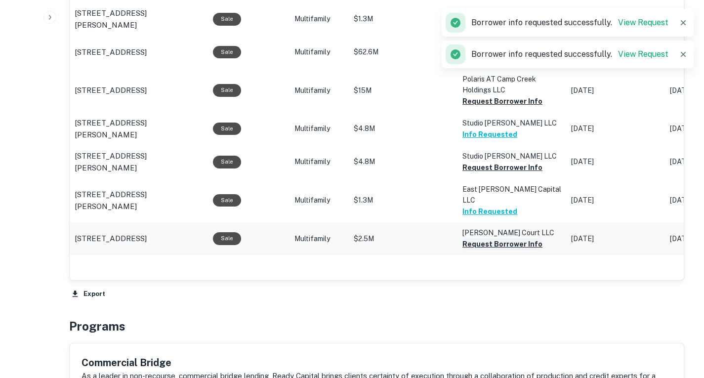
click at [497, 250] on button "Request Borrower Info" at bounding box center [502, 244] width 80 height 12
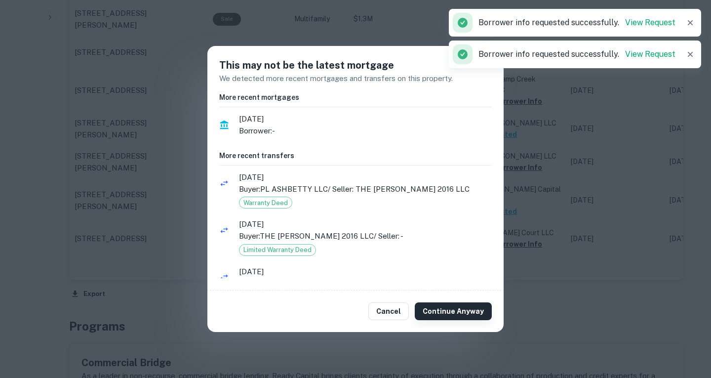
click at [466, 307] on button "Continue Anyway" at bounding box center [453, 311] width 77 height 18
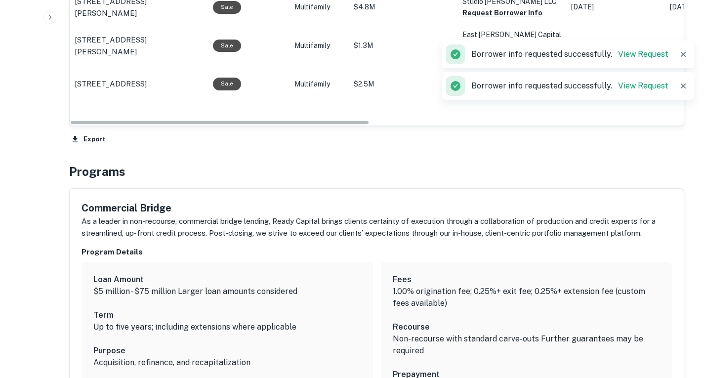
scroll to position [885, 0]
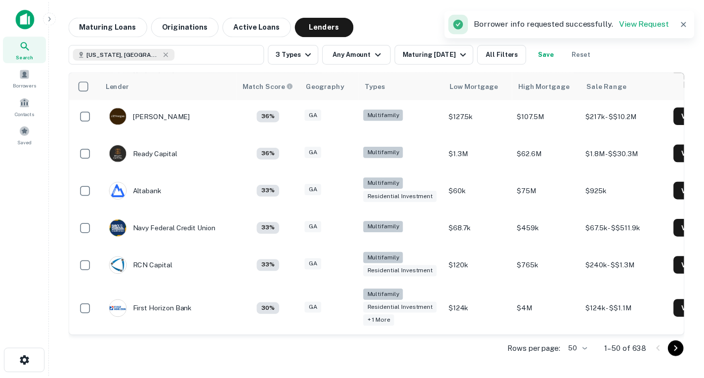
scroll to position [1229, 0]
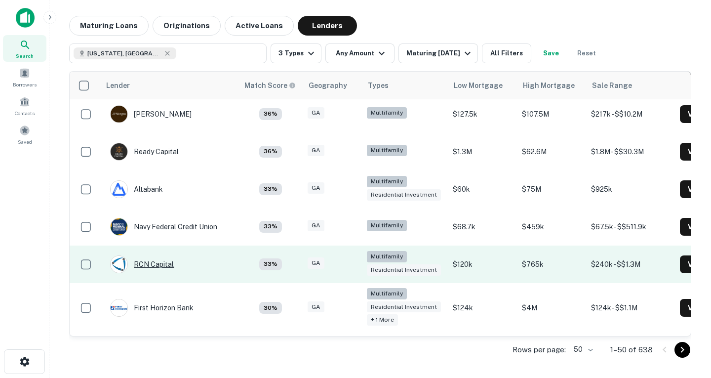
click at [164, 265] on div "RCN Capital" at bounding box center [142, 264] width 64 height 18
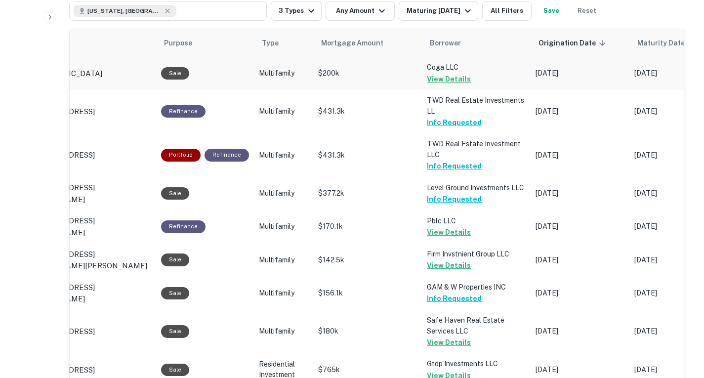
scroll to position [330, 0]
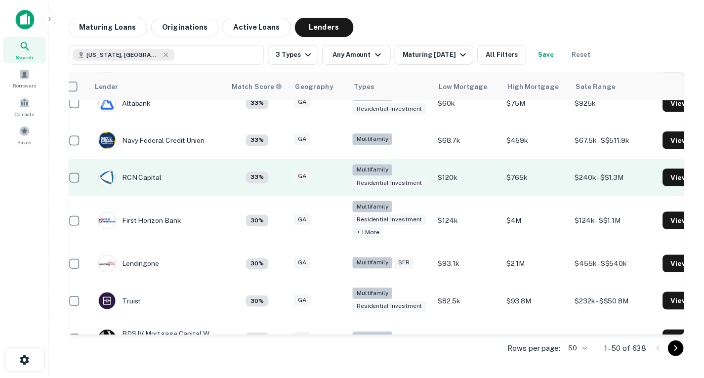
scroll to position [1318, 11]
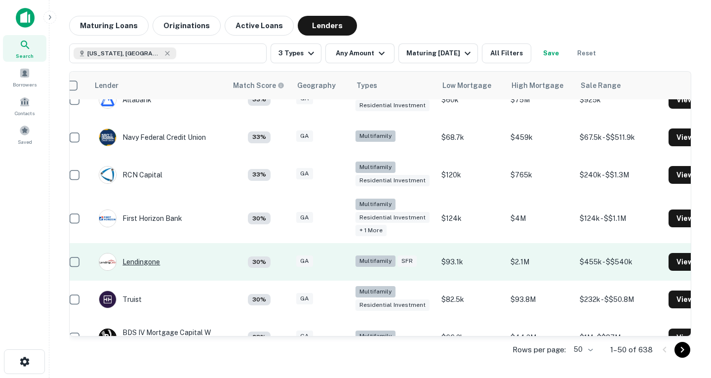
click at [151, 261] on div "Lendingone" at bounding box center [129, 262] width 61 height 18
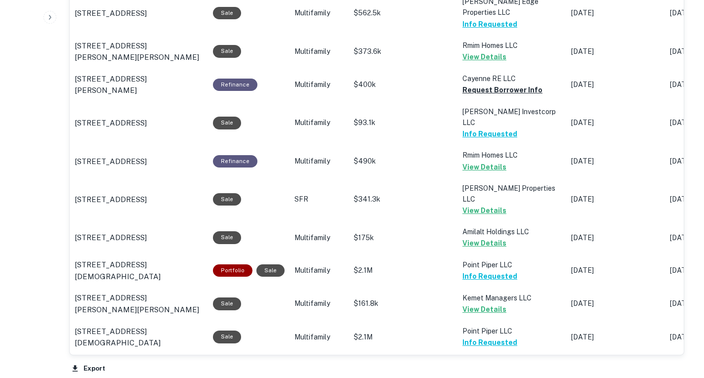
scroll to position [431, 0]
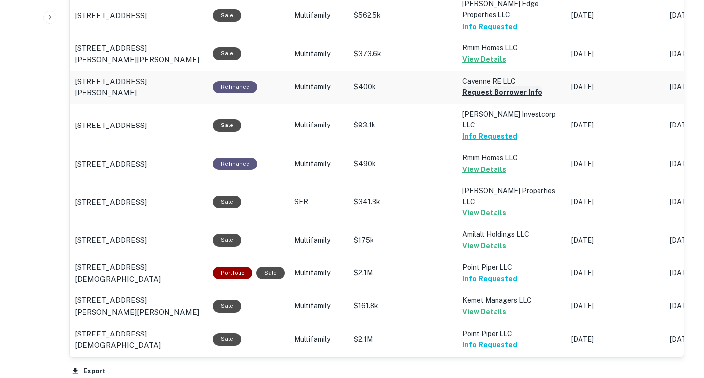
click at [481, 98] on button "Request Borrower Info" at bounding box center [502, 92] width 80 height 12
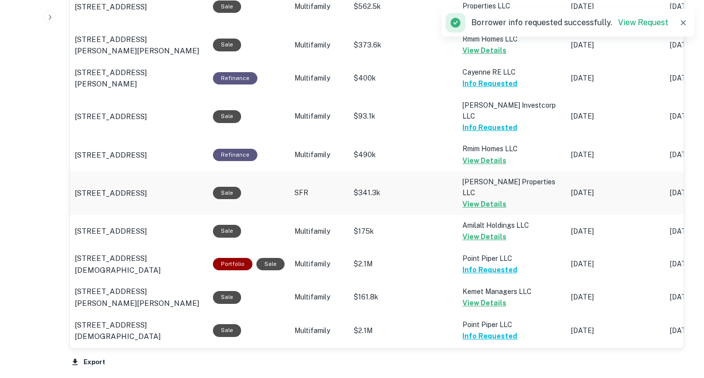
scroll to position [429, 0]
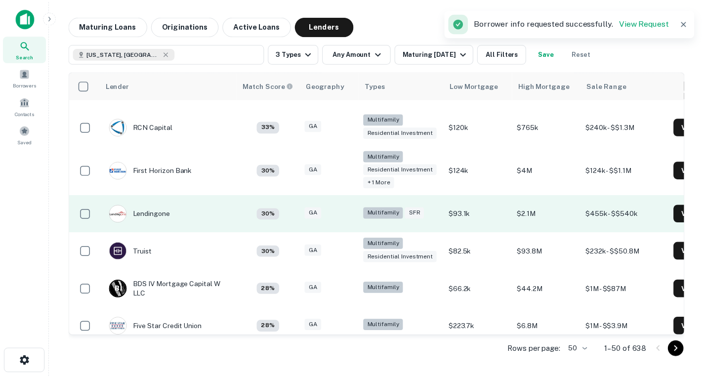
scroll to position [1366, 0]
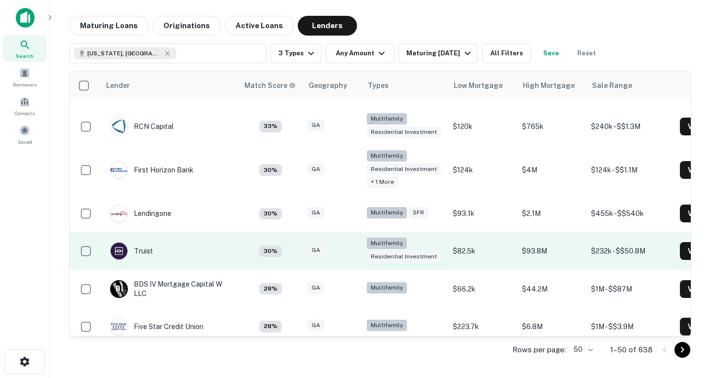
click at [155, 250] on td "Truist" at bounding box center [131, 251] width 53 height 28
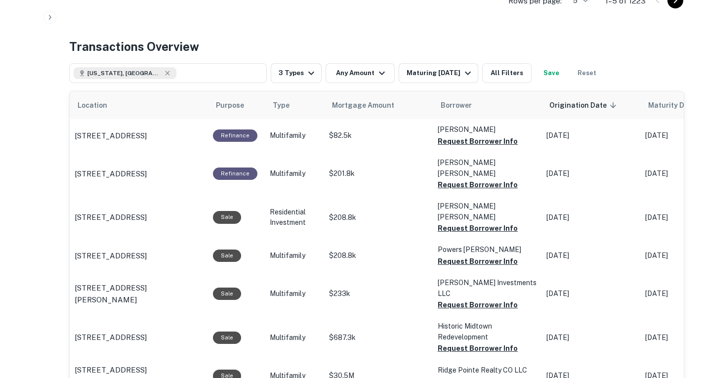
scroll to position [426, 0]
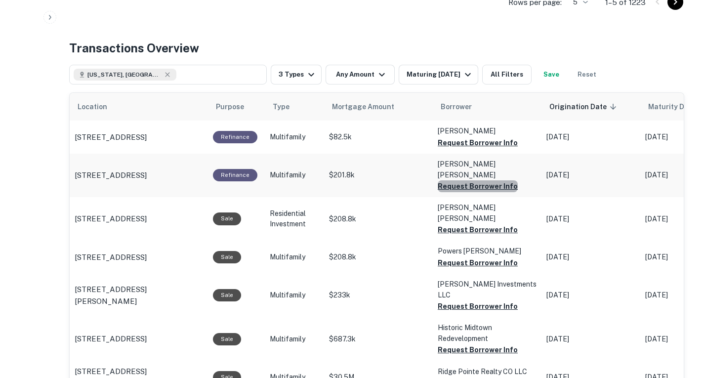
click at [485, 192] on button "Request Borrower Info" at bounding box center [478, 186] width 80 height 12
click at [487, 236] on button "Request Borrower Info" at bounding box center [478, 230] width 80 height 12
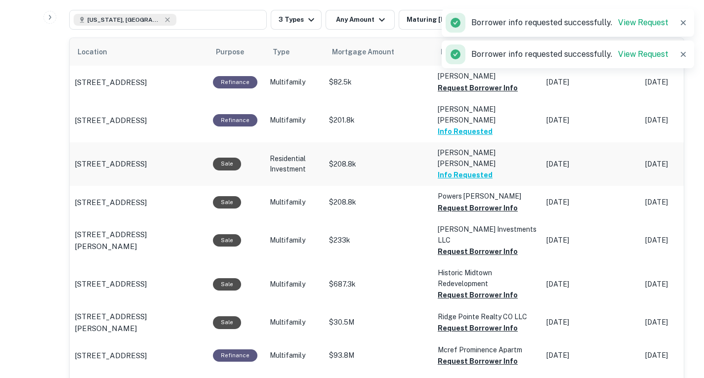
scroll to position [495, 0]
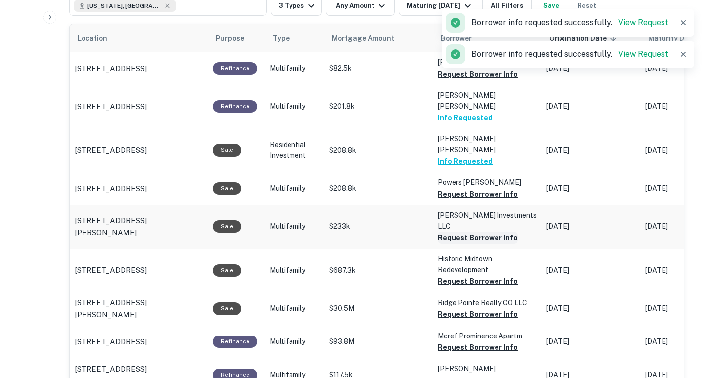
click at [487, 243] on button "Request Borrower Info" at bounding box center [478, 238] width 80 height 12
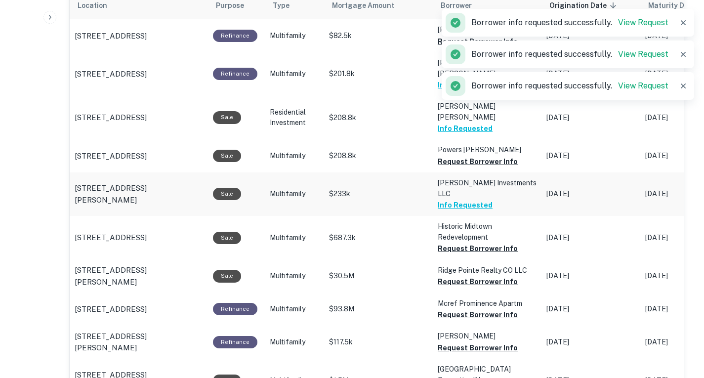
scroll to position [528, 0]
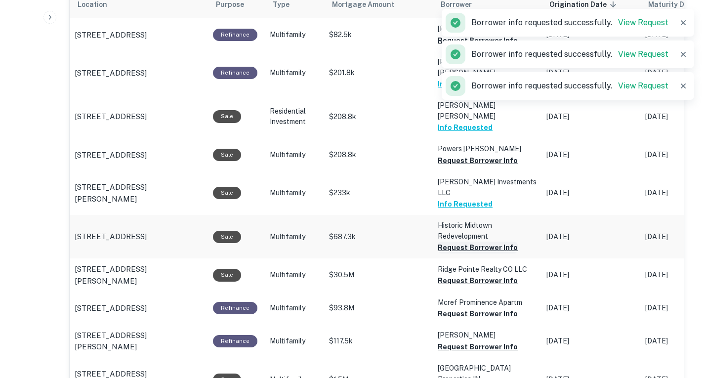
click at [482, 253] on button "Request Borrower Info" at bounding box center [478, 247] width 80 height 12
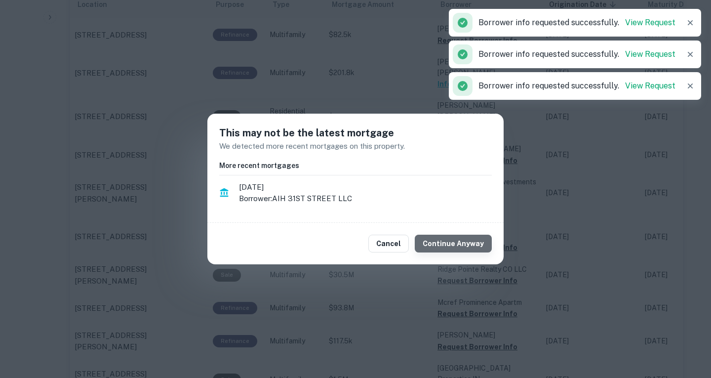
click at [470, 248] on button "Continue Anyway" at bounding box center [453, 244] width 77 height 18
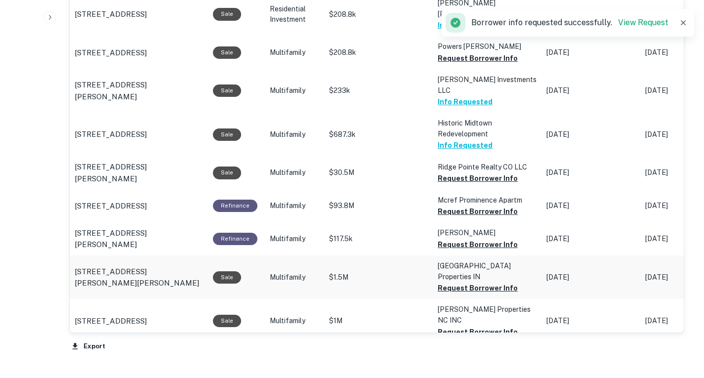
scroll to position [663, 0]
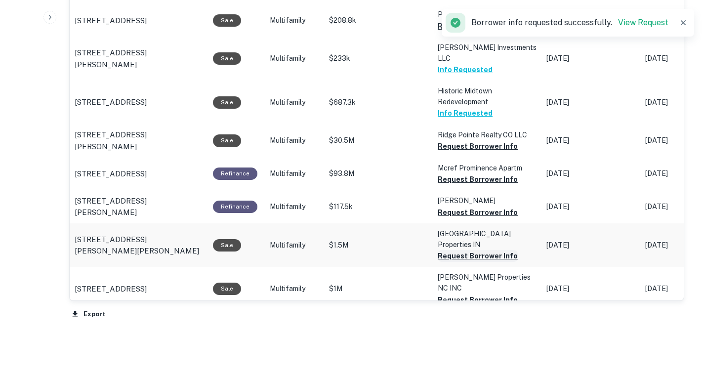
click at [494, 262] on button "Request Borrower Info" at bounding box center [478, 256] width 80 height 12
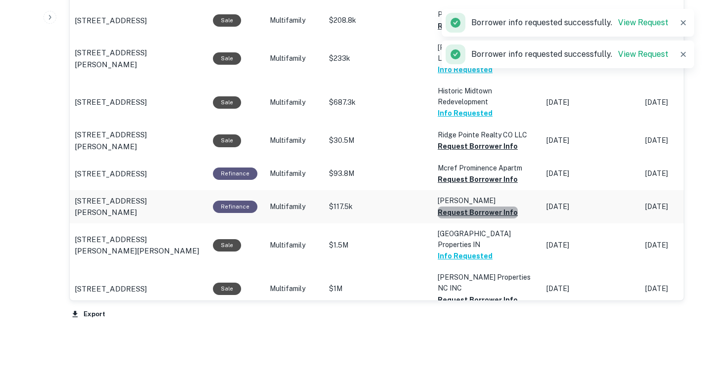
click at [493, 218] on button "Request Borrower Info" at bounding box center [478, 212] width 80 height 12
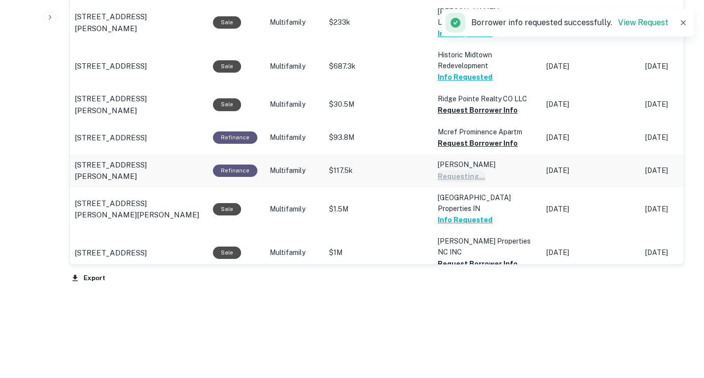
scroll to position [700, 0]
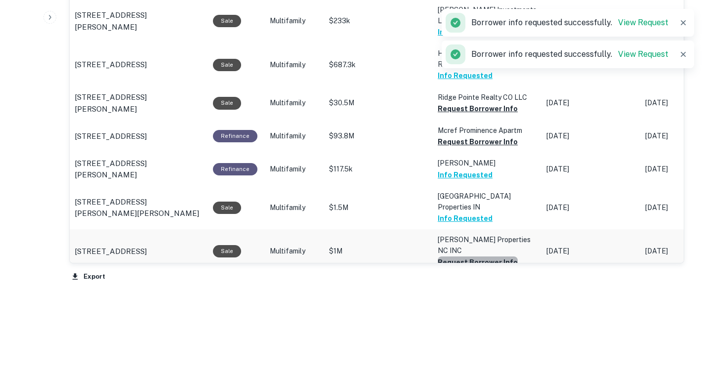
click at [490, 261] on button "Request Borrower Info" at bounding box center [478, 262] width 80 height 12
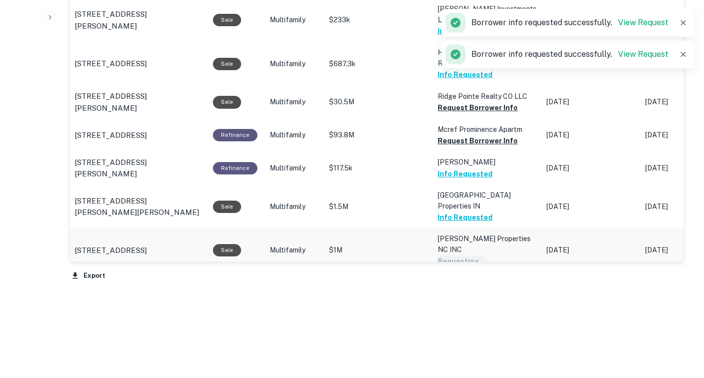
scroll to position [739, 0]
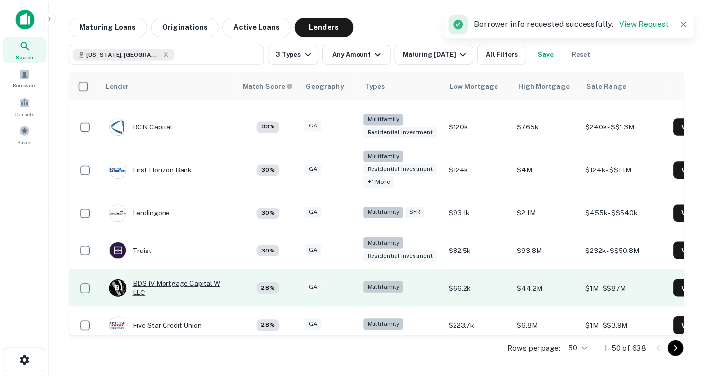
scroll to position [1384, 3]
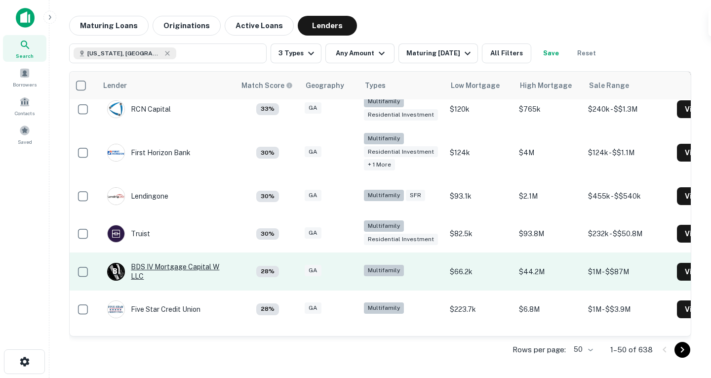
click at [182, 271] on div "B I BDS IV Mortgage Capital W LLC" at bounding box center [166, 271] width 119 height 18
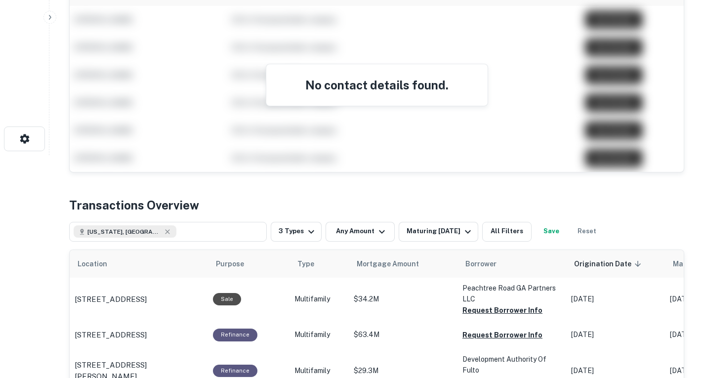
scroll to position [210, 0]
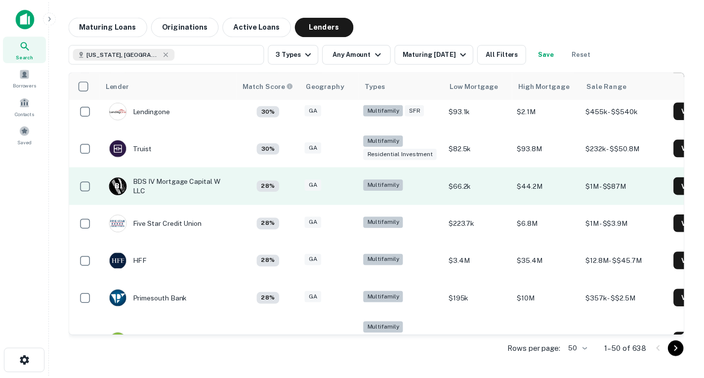
scroll to position [1470, 0]
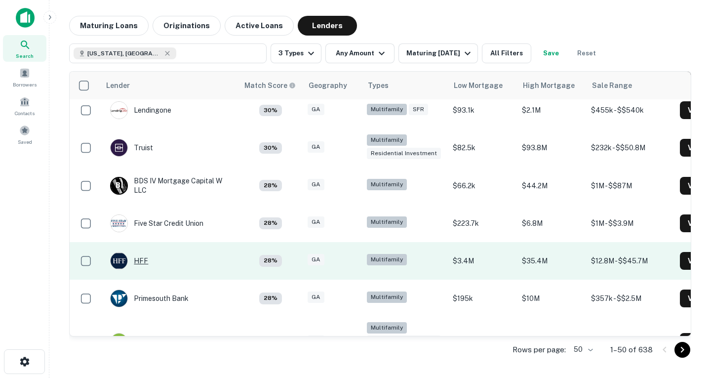
click at [141, 262] on div "HFF" at bounding box center [129, 261] width 38 height 18
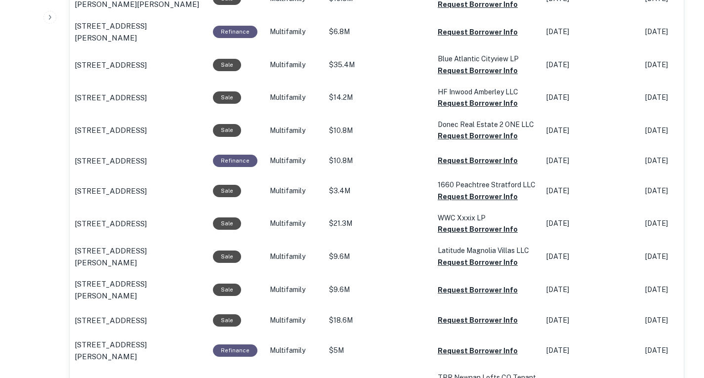
scroll to position [652, 0]
click at [480, 202] on button "Request Borrower Info" at bounding box center [478, 196] width 80 height 12
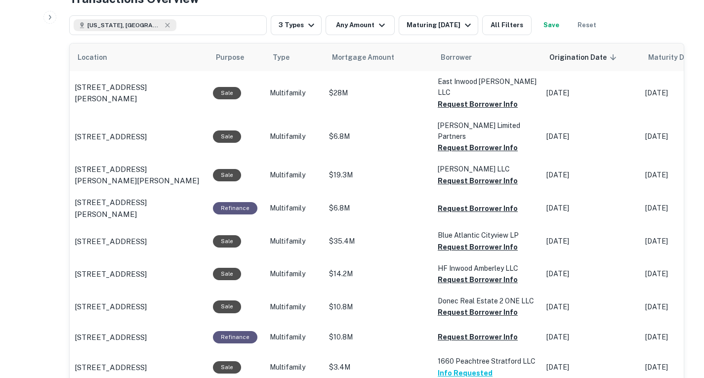
scroll to position [472, 0]
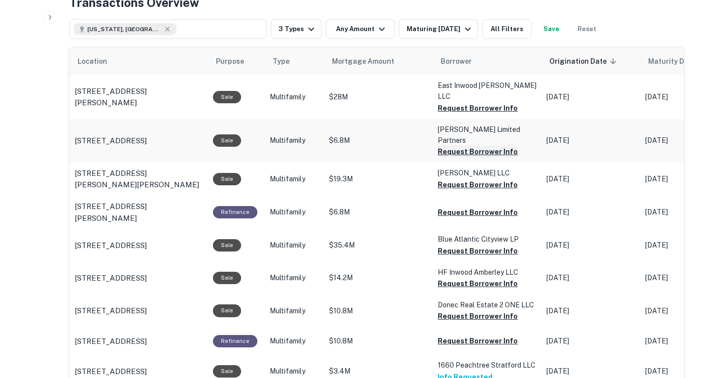
click at [474, 158] on button "Request Borrower Info" at bounding box center [478, 152] width 80 height 12
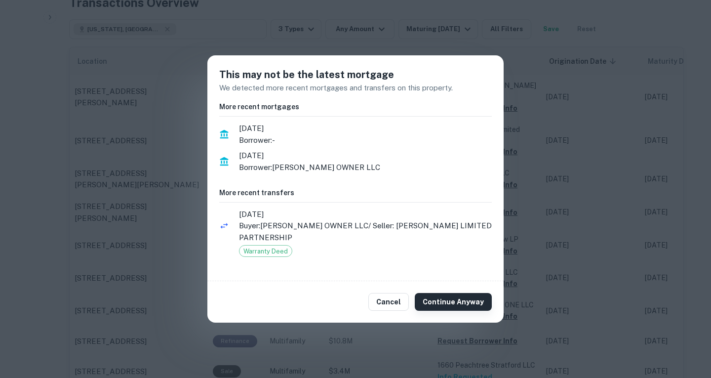
click at [430, 299] on button "Continue Anyway" at bounding box center [453, 302] width 77 height 18
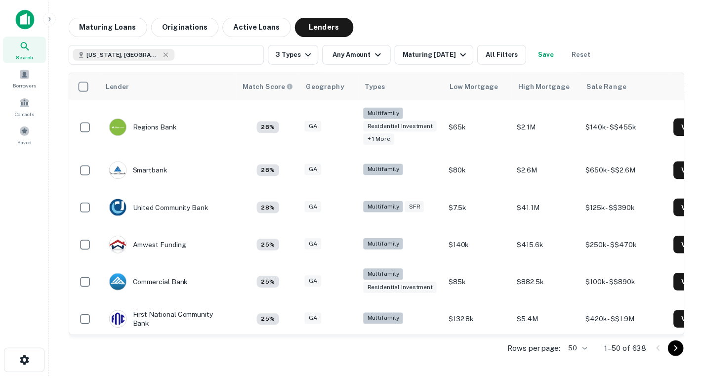
scroll to position [1686, 0]
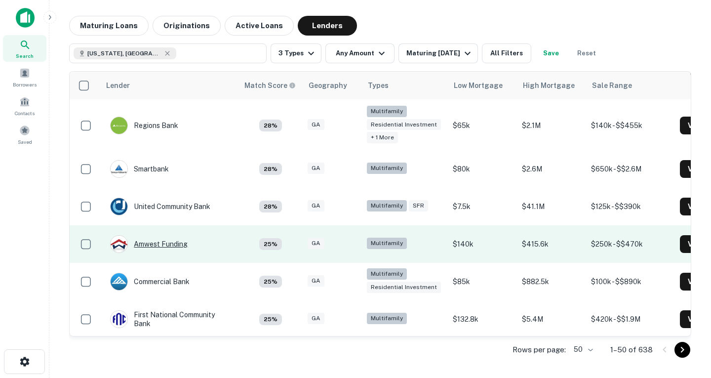
click at [168, 242] on div "Amwest Funding" at bounding box center [149, 244] width 78 height 18
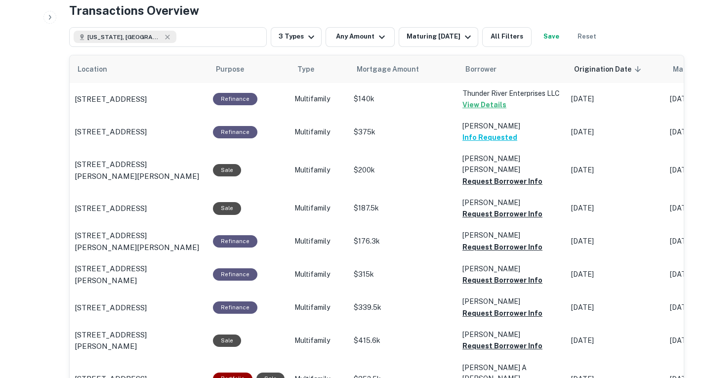
scroll to position [392, 0]
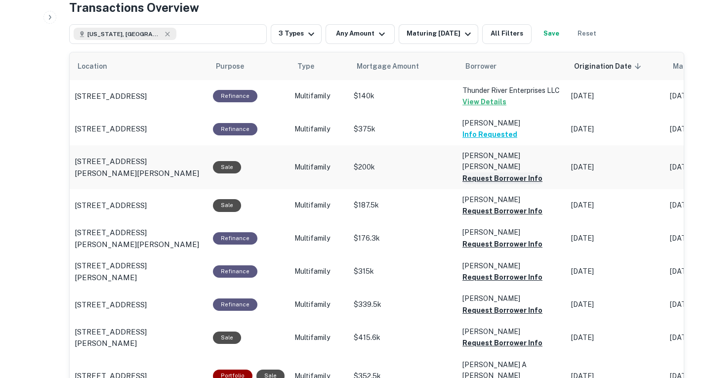
click at [506, 184] on button "Request Borrower Info" at bounding box center [502, 178] width 80 height 12
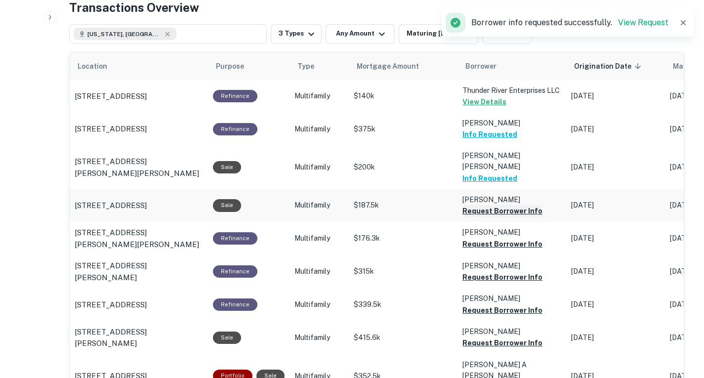
click at [489, 217] on button "Request Borrower Info" at bounding box center [502, 211] width 80 height 12
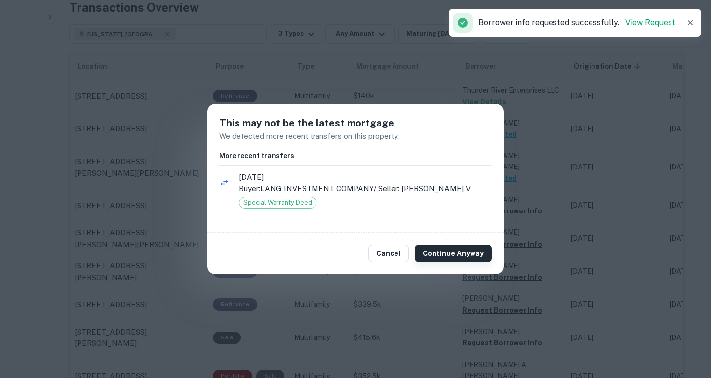
click at [463, 258] on button "Continue Anyway" at bounding box center [453, 253] width 77 height 18
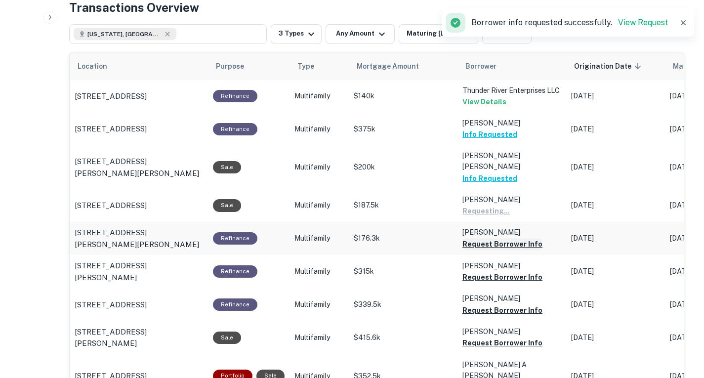
click at [488, 250] on button "Request Borrower Info" at bounding box center [502, 244] width 80 height 12
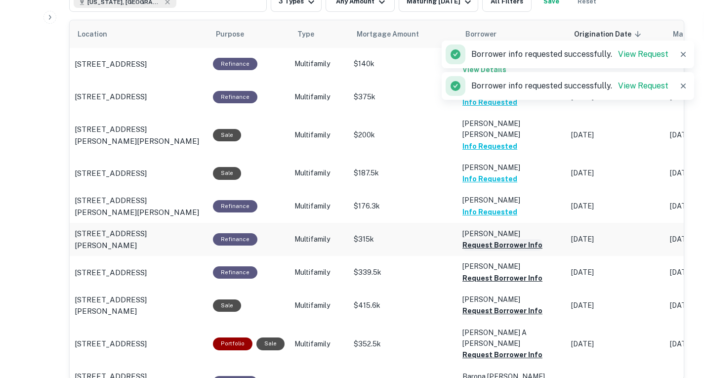
click at [490, 251] on button "Request Borrower Info" at bounding box center [502, 245] width 80 height 12
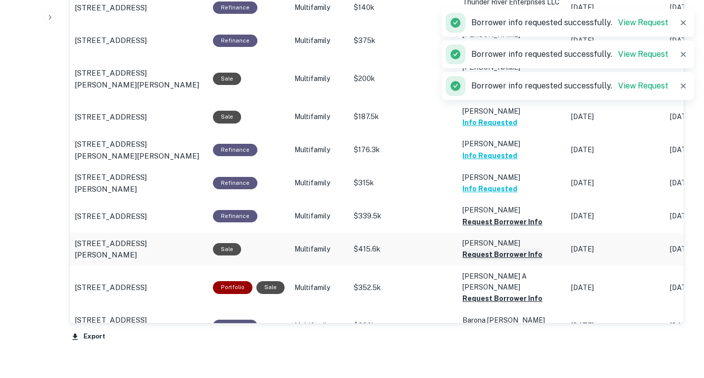
scroll to position [481, 0]
click at [500, 260] on button "Request Borrower Info" at bounding box center [502, 254] width 80 height 12
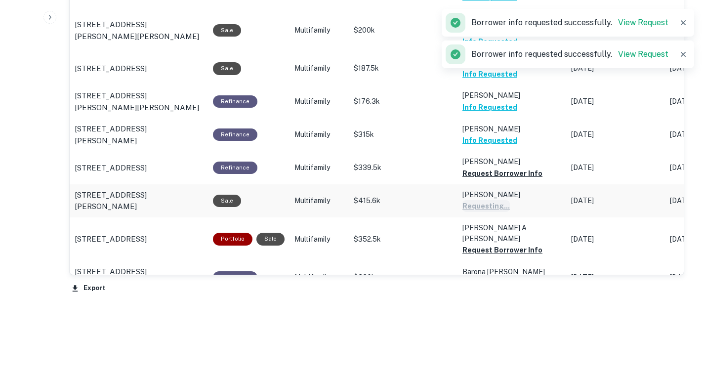
scroll to position [529, 0]
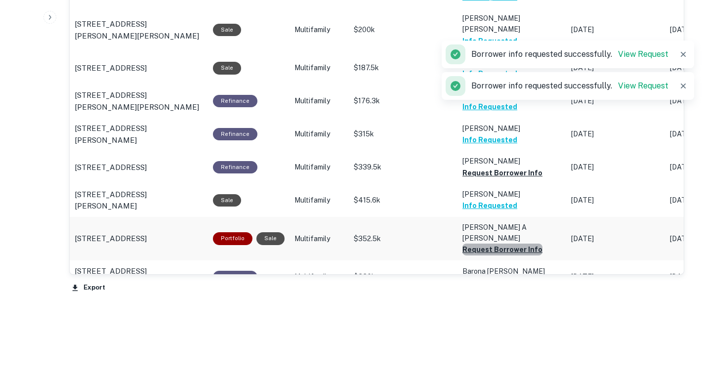
click at [510, 255] on button "Request Borrower Info" at bounding box center [502, 249] width 80 height 12
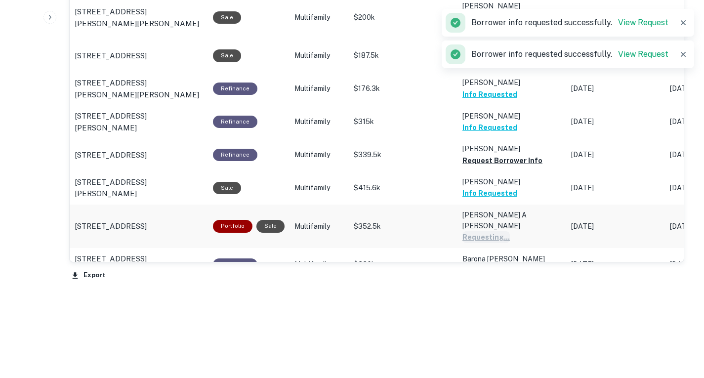
scroll to position [560, 0]
click at [508, 273] on button "Request Borrower Info" at bounding box center [502, 270] width 80 height 12
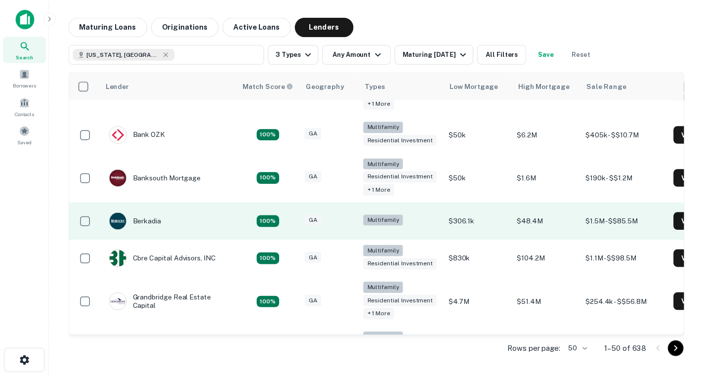
scroll to position [36, 0]
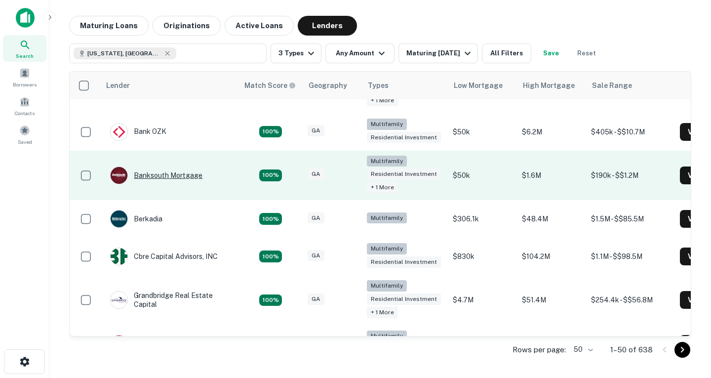
click at [175, 179] on div "Banksouth Mortgage" at bounding box center [156, 175] width 92 height 18
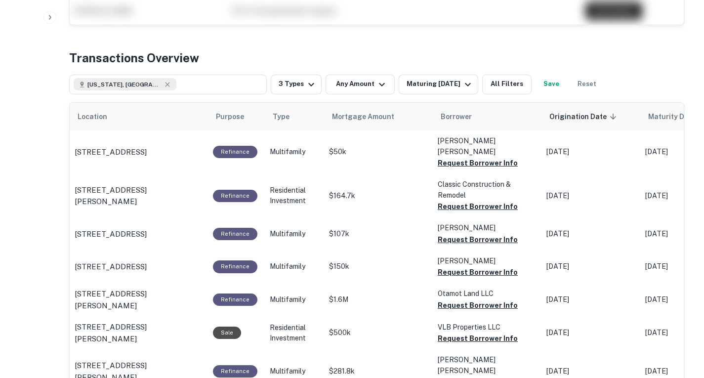
scroll to position [405, 0]
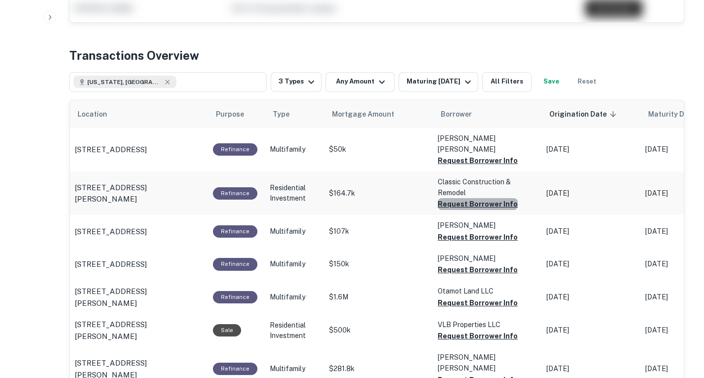
click at [492, 210] on button "Request Borrower Info" at bounding box center [478, 204] width 80 height 12
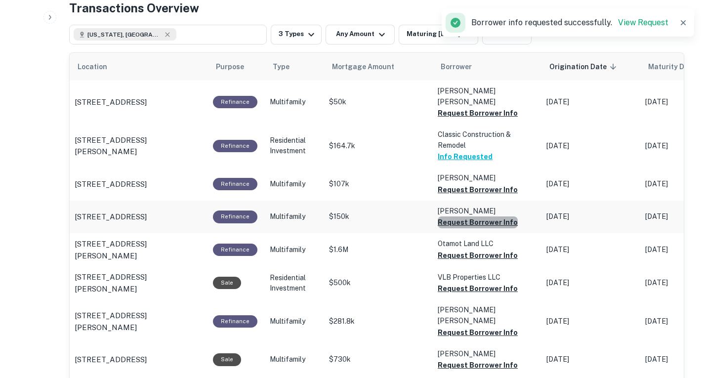
click at [487, 228] on button "Request Borrower Info" at bounding box center [478, 222] width 80 height 12
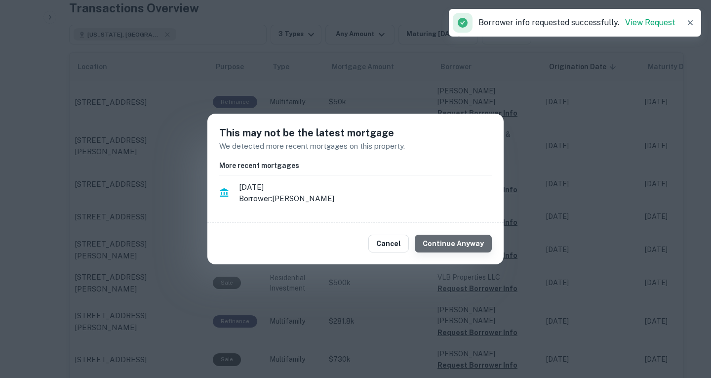
click at [465, 245] on button "Continue Anyway" at bounding box center [453, 244] width 77 height 18
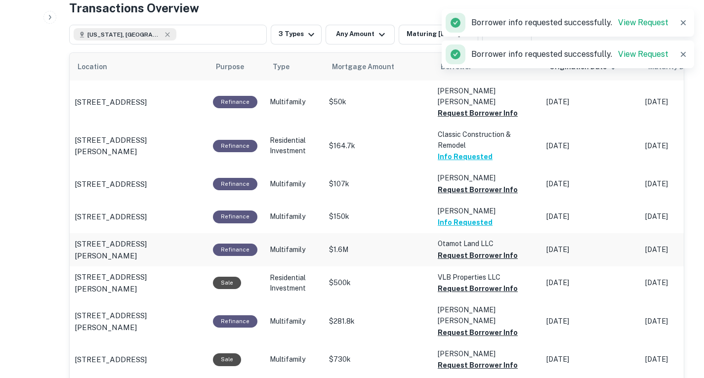
scroll to position [479, 0]
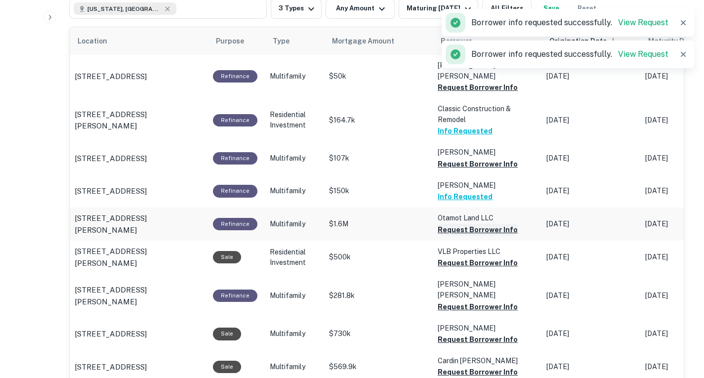
click at [503, 236] on button "Request Borrower Info" at bounding box center [478, 230] width 80 height 12
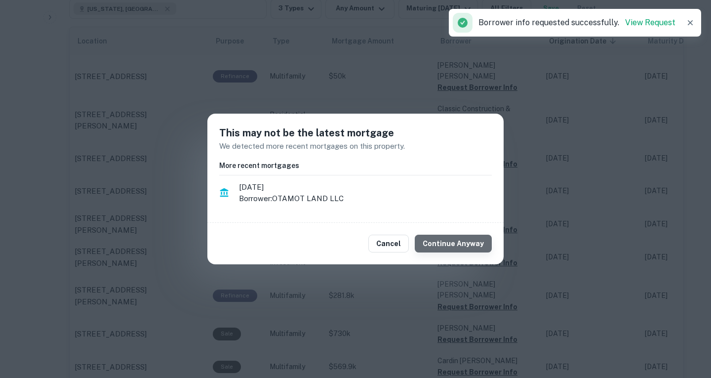
click at [459, 242] on button "Continue Anyway" at bounding box center [453, 244] width 77 height 18
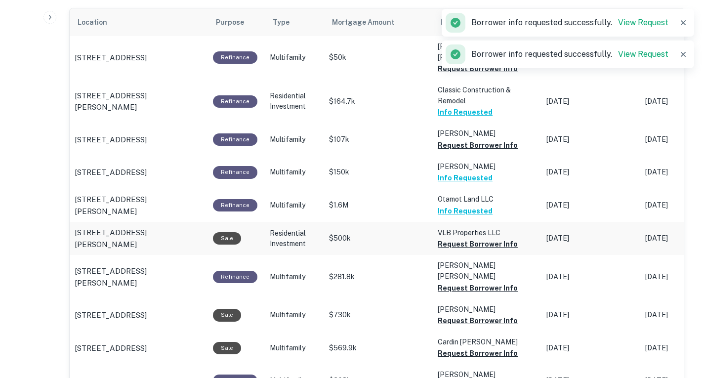
scroll to position [501, 0]
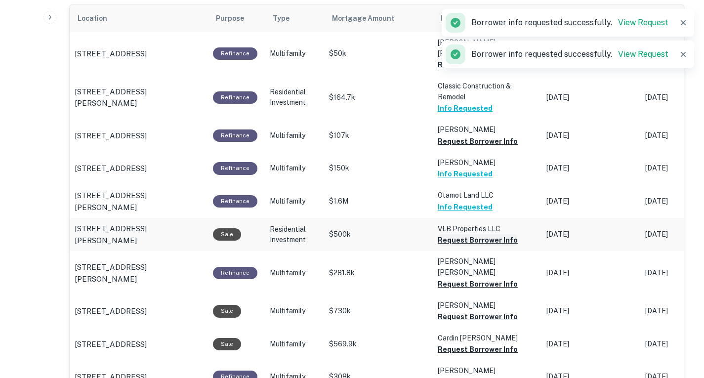
click at [489, 246] on button "Request Borrower Info" at bounding box center [478, 240] width 80 height 12
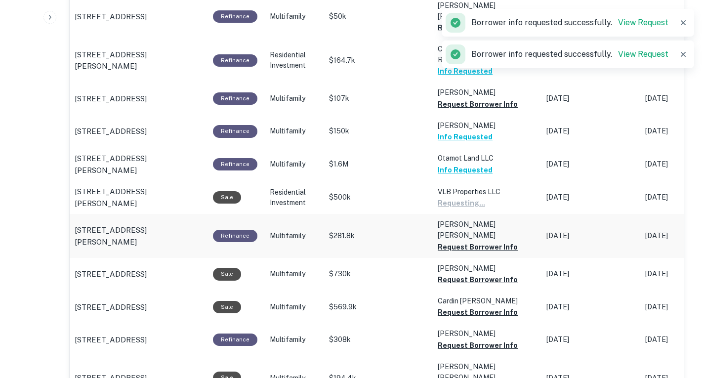
scroll to position [539, 0]
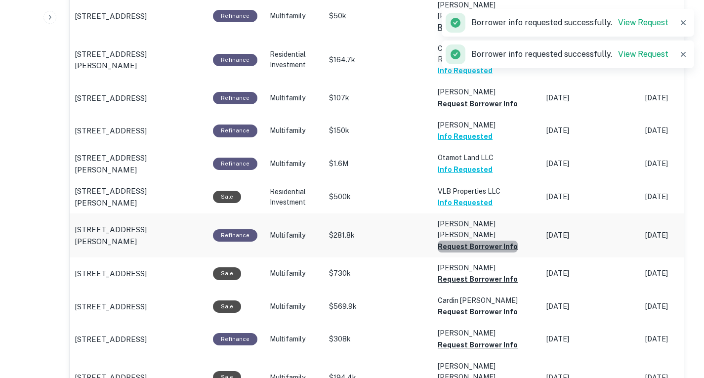
click at [487, 252] on button "Request Borrower Info" at bounding box center [478, 247] width 80 height 12
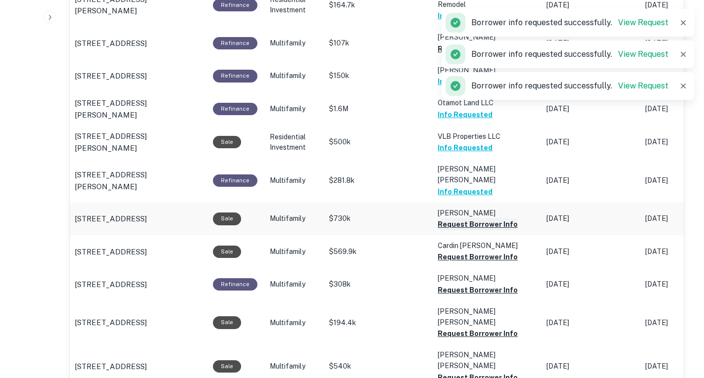
scroll to position [594, 0]
click at [476, 230] on button "Request Borrower Info" at bounding box center [478, 224] width 80 height 12
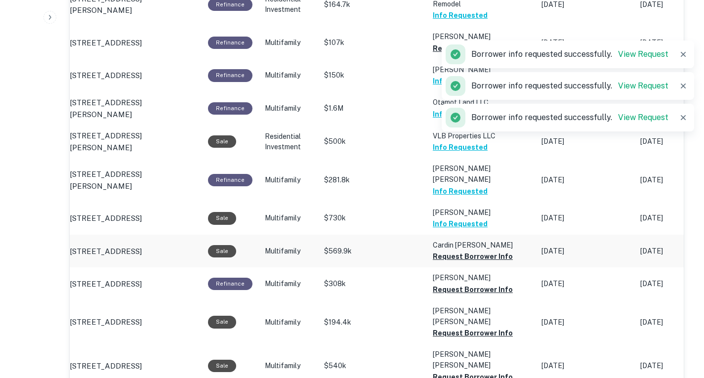
scroll to position [0, 6]
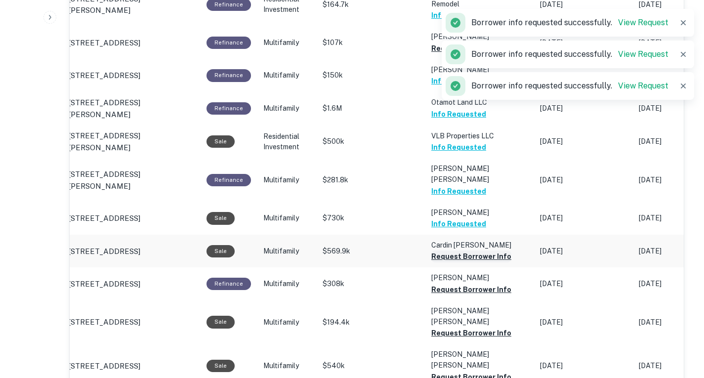
click at [491, 262] on button "Request Borrower Info" at bounding box center [471, 256] width 80 height 12
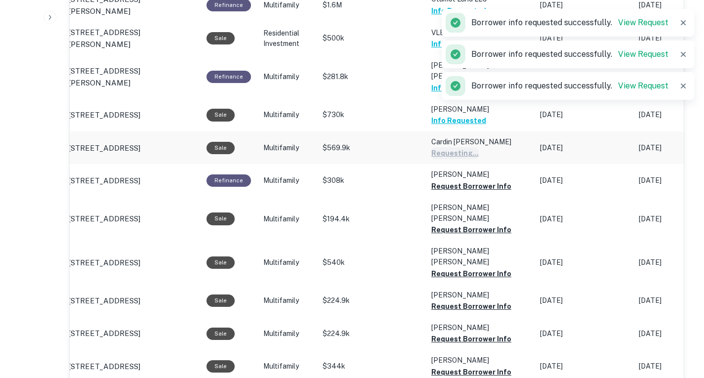
scroll to position [700, 0]
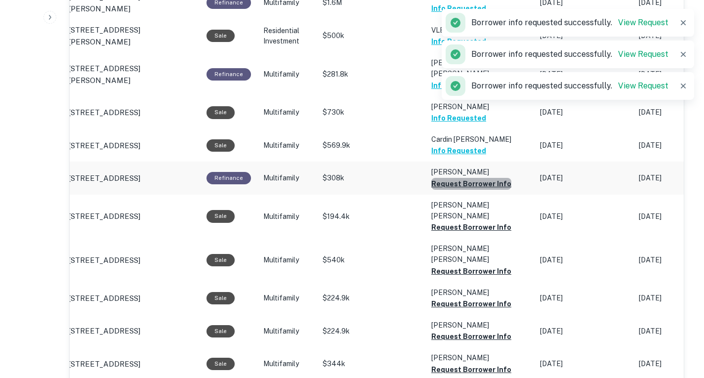
click at [479, 190] on button "Request Borrower Info" at bounding box center [471, 184] width 80 height 12
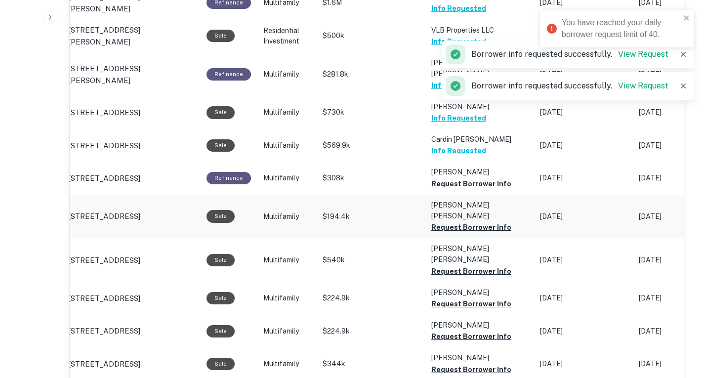
scroll to position [724, 0]
